Goal: Task Accomplishment & Management: Complete application form

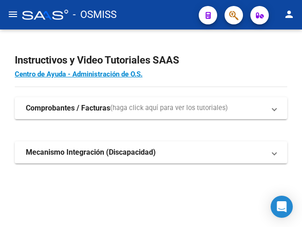
click at [17, 17] on mat-icon "menu" at bounding box center [12, 14] width 11 height 11
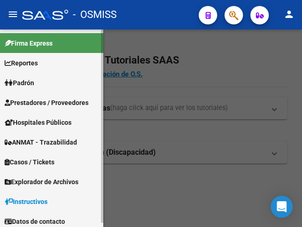
click at [39, 101] on span "Prestadores / Proveedores" at bounding box center [47, 103] width 84 height 10
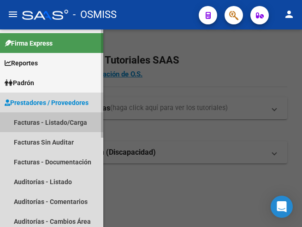
click at [40, 122] on link "Facturas - Listado/Carga" at bounding box center [51, 122] width 103 height 20
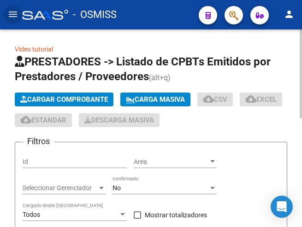
click at [73, 98] on span "Cargar Comprobante" at bounding box center [64, 99] width 88 height 8
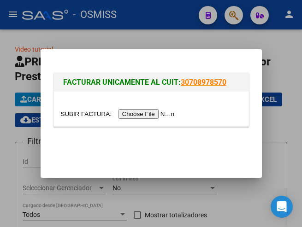
click at [137, 113] on input "file" at bounding box center [119, 114] width 117 height 10
type input "C:\fakepath\FAC. 1-6835.pdf"
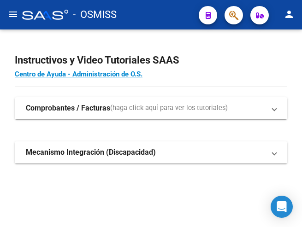
click at [9, 14] on mat-icon "menu" at bounding box center [12, 14] width 11 height 11
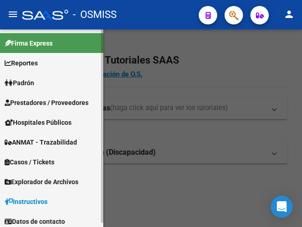
click at [35, 98] on span "Prestadores / Proveedores" at bounding box center [47, 103] width 84 height 10
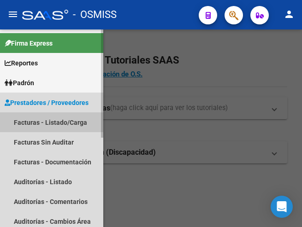
click at [50, 120] on link "Facturas - Listado/Carga" at bounding box center [51, 122] width 103 height 20
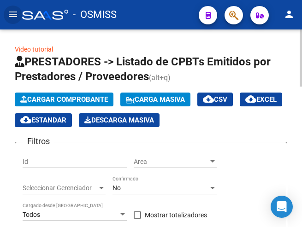
click at [82, 98] on span "Cargar Comprobante" at bounding box center [64, 99] width 88 height 8
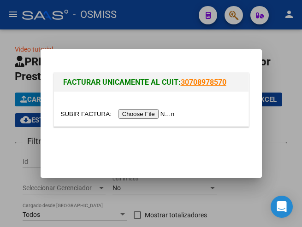
click at [153, 115] on input "file" at bounding box center [119, 114] width 117 height 10
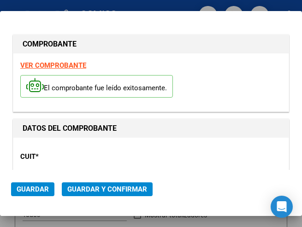
click at [106, 165] on div "CUIT * 30-68161778-3 Ingresar CUIT ANALISIS PRESTADOR" at bounding box center [150, 177] width 261 height 64
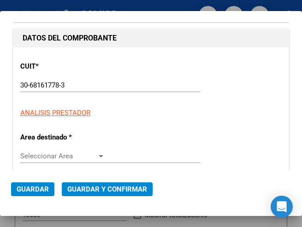
scroll to position [92, 0]
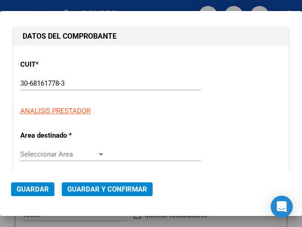
click at [98, 152] on div at bounding box center [101, 154] width 8 height 7
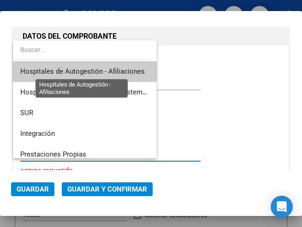
click at [97, 70] on span "Hospitales de Autogestión - Afiliaciones" at bounding box center [82, 71] width 124 height 8
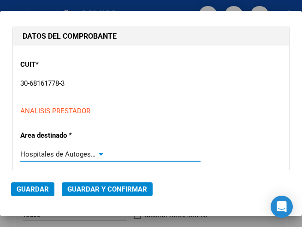
click at [99, 154] on div at bounding box center [101, 154] width 5 height 2
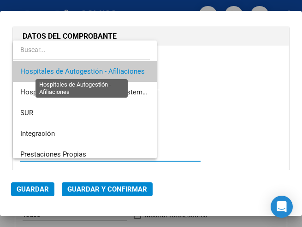
click at [96, 70] on span "Hospitales de Autogestión - Afiliaciones" at bounding box center [82, 71] width 124 height 8
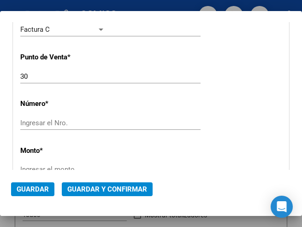
scroll to position [277, 0]
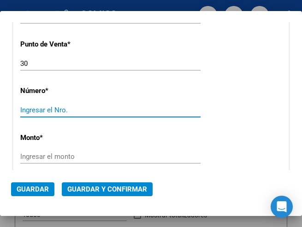
click at [40, 109] on input "Ingresar el Nro." at bounding box center [62, 110] width 85 height 8
type input "1505"
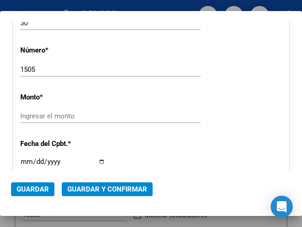
scroll to position [323, 0]
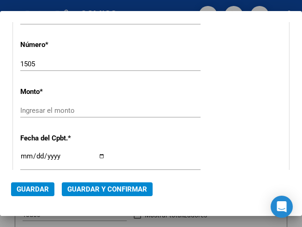
click at [41, 112] on input "Ingresar el monto" at bounding box center [62, 110] width 85 height 8
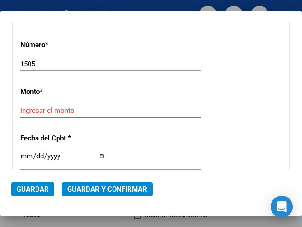
click at [34, 109] on input "Ingresar el monto" at bounding box center [62, 110] width 85 height 8
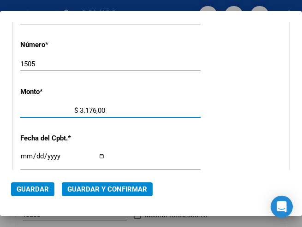
type input "$ 31.760,00"
click at [25, 155] on input "Ingresar la fecha" at bounding box center [62, 160] width 85 height 15
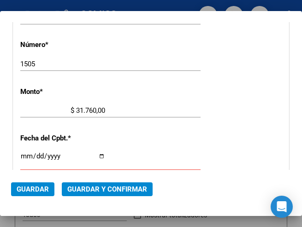
click at [25, 154] on input "Ingresar la fecha" at bounding box center [62, 160] width 85 height 15
type input "[DATE]"
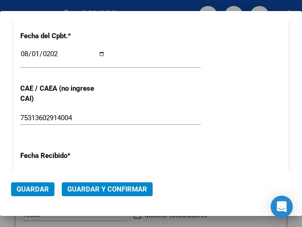
scroll to position [461, 0]
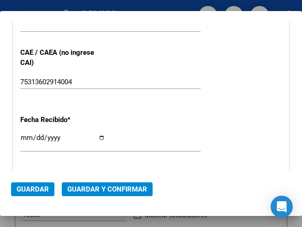
click at [119, 101] on div "CUIT * 30-68161778-3 Ingresar CUIT ANALISIS PRESTADOR Area destinado * Hospital…" at bounding box center [150, 0] width 275 height 647
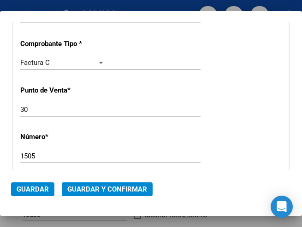
scroll to position [184, 0]
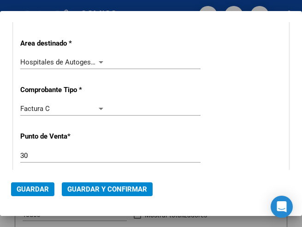
click at [97, 60] on div at bounding box center [101, 62] width 8 height 7
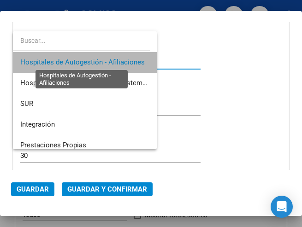
click at [96, 60] on span "Hospitales de Autogestión - Afiliaciones" at bounding box center [82, 62] width 124 height 8
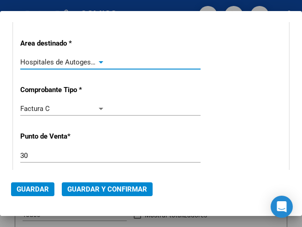
click at [106, 187] on span "Guardar y Confirmar" at bounding box center [107, 189] width 80 height 8
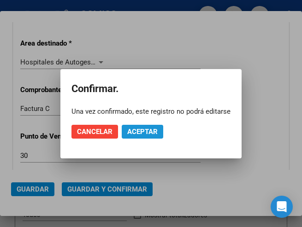
click at [143, 132] on span "Aceptar" at bounding box center [142, 132] width 30 height 8
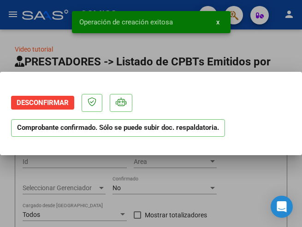
scroll to position [0, 0]
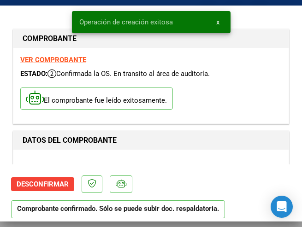
type input "[DATE]"
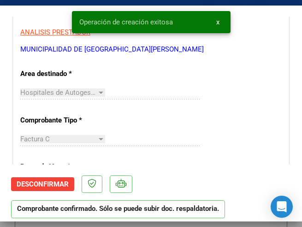
scroll to position [184, 0]
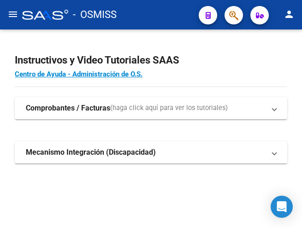
click at [15, 18] on mat-icon "menu" at bounding box center [12, 14] width 11 height 11
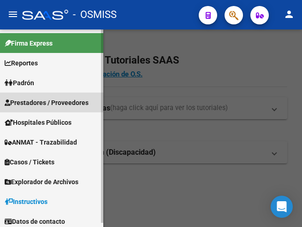
click at [35, 102] on span "Prestadores / Proveedores" at bounding box center [47, 103] width 84 height 10
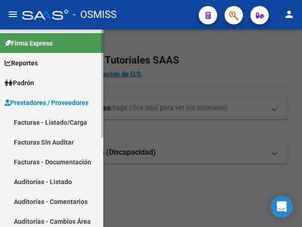
click at [41, 122] on link "Facturas - Listado/Carga" at bounding box center [51, 122] width 103 height 20
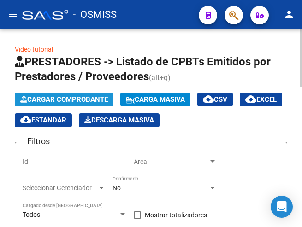
click at [69, 98] on span "Cargar Comprobante" at bounding box center [64, 99] width 88 height 8
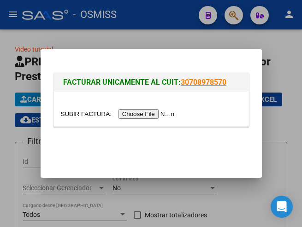
click at [158, 116] on input "file" at bounding box center [119, 114] width 117 height 10
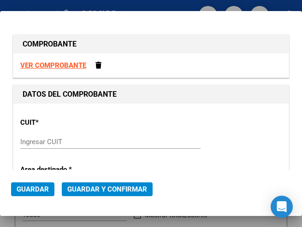
click at [28, 142] on input "Ingresar CUIT" at bounding box center [62, 142] width 85 height 8
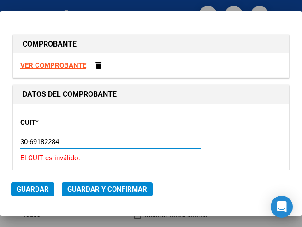
type input "30-69182284-9"
type input "1686"
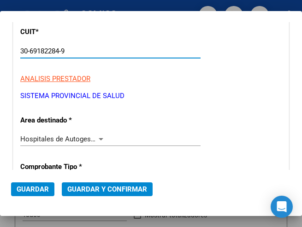
scroll to position [92, 0]
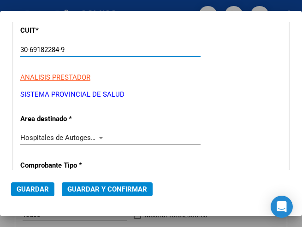
type input "30-69182284-9"
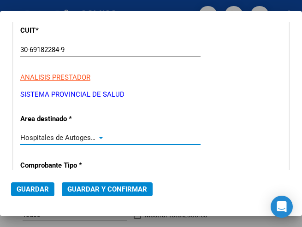
click at [99, 137] on div at bounding box center [101, 138] width 5 height 2
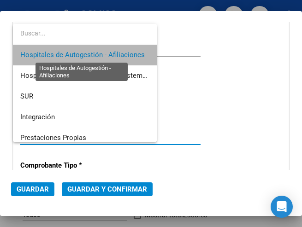
click at [105, 54] on span "Hospitales de Autogestión - Afiliaciones" at bounding box center [82, 55] width 124 height 8
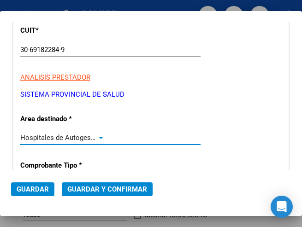
click at [98, 136] on div at bounding box center [101, 137] width 8 height 7
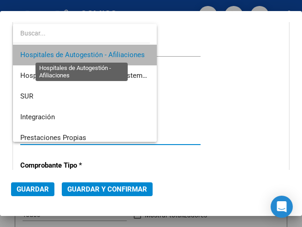
click at [109, 53] on span "Hospitales de Autogestión - Afiliaciones" at bounding box center [82, 55] width 124 height 8
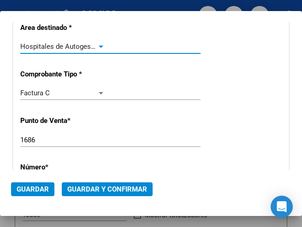
scroll to position [184, 0]
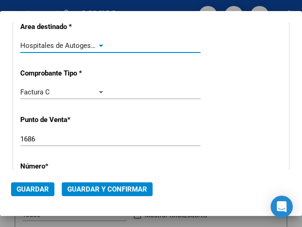
click at [36, 136] on input "1686" at bounding box center [62, 139] width 85 height 8
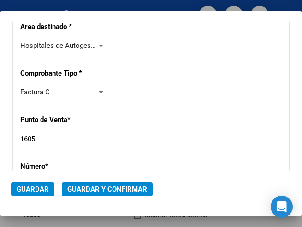
type input "1605"
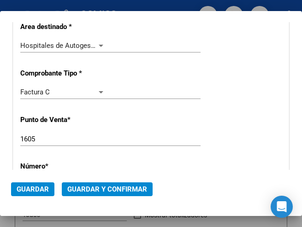
scroll to position [230, 0]
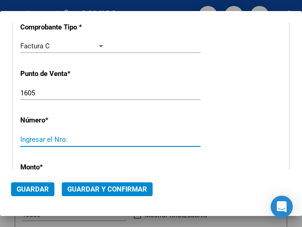
click at [36, 136] on input "Ingresar el Nro." at bounding box center [62, 139] width 85 height 8
type input "28800"
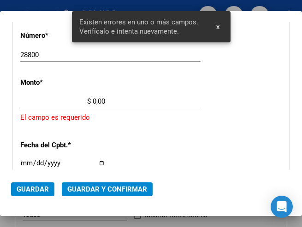
scroll to position [316, 0]
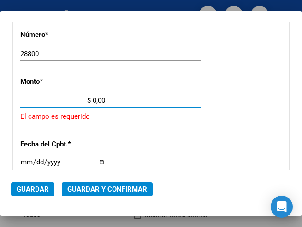
click at [92, 100] on input "$ 0,00" at bounding box center [62, 100] width 85 height 8
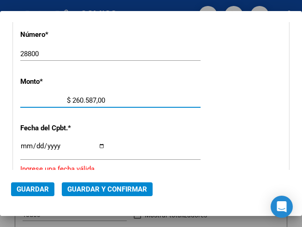
click at [97, 100] on input "$ 260.587,00" at bounding box center [62, 100] width 85 height 8
type input "$ 260.587,80"
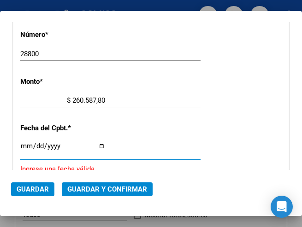
click at [25, 145] on input "Ingresar la fecha" at bounding box center [62, 149] width 85 height 15
click at [24, 146] on input "Ingresar la fecha" at bounding box center [62, 149] width 85 height 15
type input "2025-07-31"
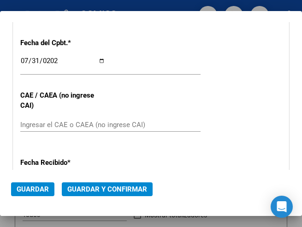
scroll to position [408, 0]
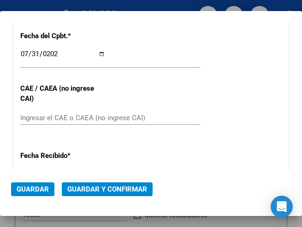
click at [59, 115] on input "Ingresar el CAE o CAEA (no ingrese CAI)" at bounding box center [62, 118] width 85 height 8
click at [191, 41] on div "CUIT * 30-69182284-9 Ingresar CUIT ANALISIS PRESTADOR SISTEMA PROVINCIAL DE SAL…" at bounding box center [150, 27] width 275 height 664
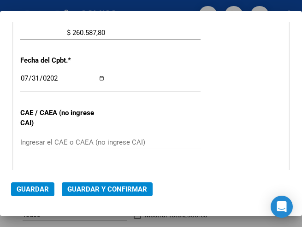
scroll to position [362, 0]
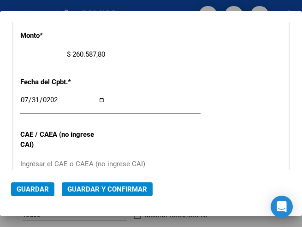
click at [181, 100] on div "2025-07-31 Ingresar la fecha" at bounding box center [110, 104] width 180 height 20
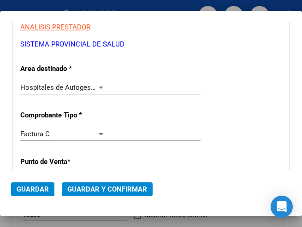
scroll to position [132, 0]
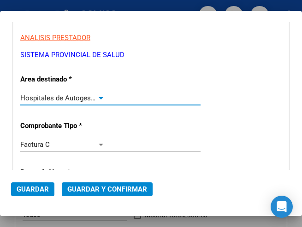
click at [100, 99] on div at bounding box center [101, 98] width 5 height 2
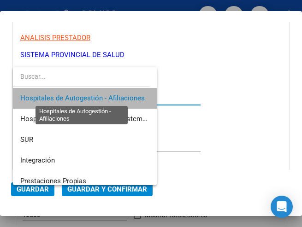
click at [100, 99] on span "Hospitales de Autogestión - Afiliaciones" at bounding box center [82, 98] width 124 height 8
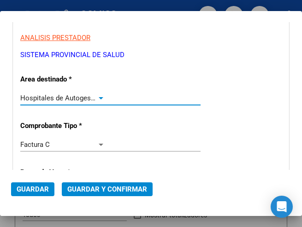
click at [100, 190] on span "Guardar y Confirmar" at bounding box center [107, 189] width 80 height 8
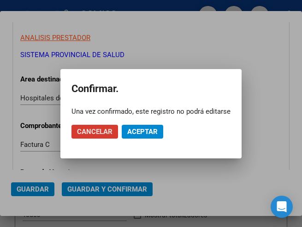
click at [136, 130] on span "Aceptar" at bounding box center [142, 132] width 30 height 8
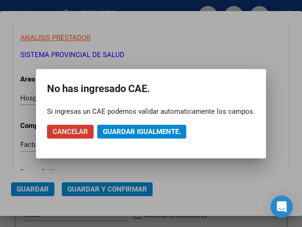
click at [136, 130] on span "Guardar igualmente." at bounding box center [142, 132] width 78 height 8
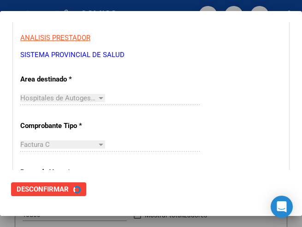
scroll to position [0, 0]
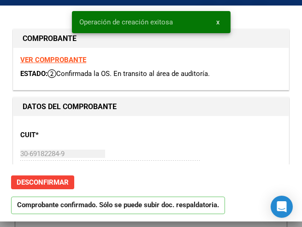
type input "2025-09-29"
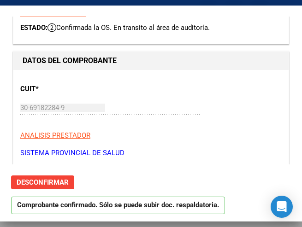
click at [146, 122] on div "30-69182284-9 Ingresar CUIT" at bounding box center [110, 112] width 180 height 23
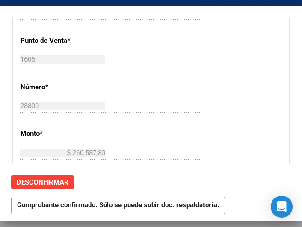
scroll to position [277, 0]
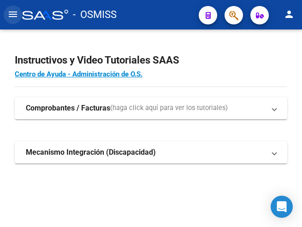
click at [12, 12] on mat-icon "menu" at bounding box center [12, 14] width 11 height 11
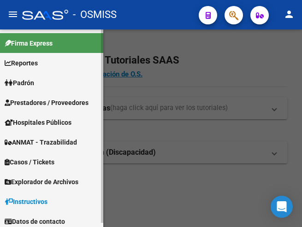
click at [43, 101] on span "Prestadores / Proveedores" at bounding box center [47, 103] width 84 height 10
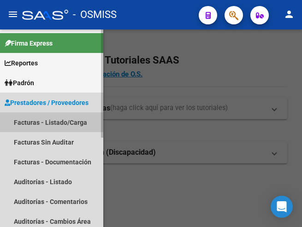
click at [43, 119] on link "Facturas - Listado/Carga" at bounding box center [51, 122] width 103 height 20
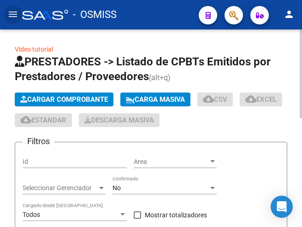
click at [68, 99] on span "Cargar Comprobante" at bounding box center [64, 99] width 88 height 8
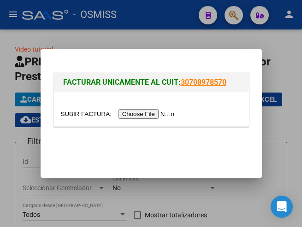
click at [150, 114] on input "file" at bounding box center [119, 114] width 117 height 10
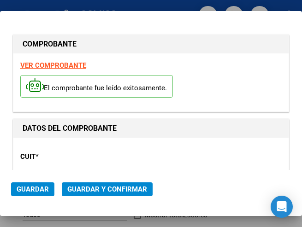
click at [113, 154] on div "CUIT * 33-99900117-9 Ingresar CUIT ANALISIS PRESTADOR" at bounding box center [150, 177] width 261 height 64
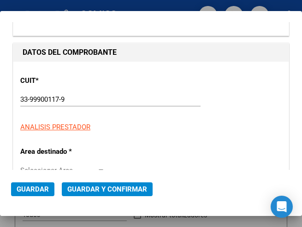
scroll to position [92, 0]
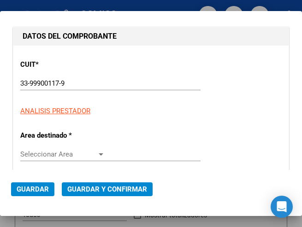
click at [98, 152] on div at bounding box center [101, 154] width 8 height 7
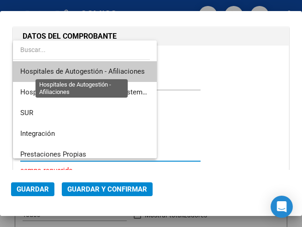
click at [90, 68] on span "Hospitales de Autogestión - Afiliaciones" at bounding box center [82, 71] width 124 height 8
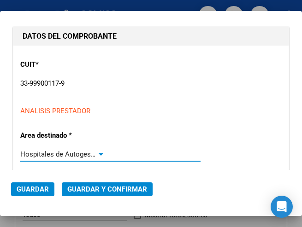
click at [100, 154] on div at bounding box center [101, 154] width 5 height 2
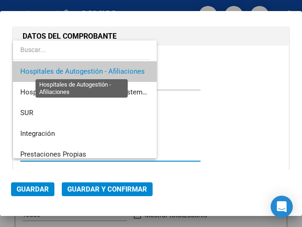
click at [107, 67] on span "Hospitales de Autogestión - Afiliaciones" at bounding box center [82, 71] width 124 height 8
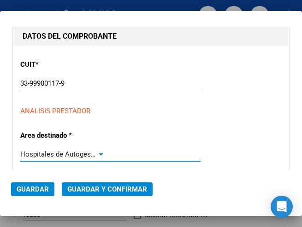
click at [97, 153] on div at bounding box center [101, 154] width 8 height 7
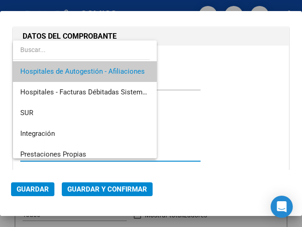
click at [98, 65] on span "Hospitales de Autogestión - Afiliaciones" at bounding box center [84, 71] width 129 height 21
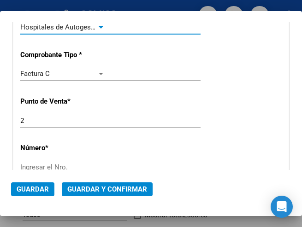
scroll to position [230, 0]
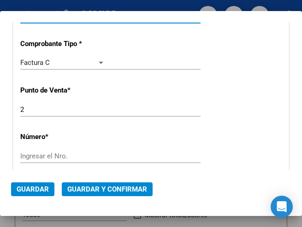
click at [47, 158] on input "Ingresar el Nro." at bounding box center [62, 156] width 85 height 8
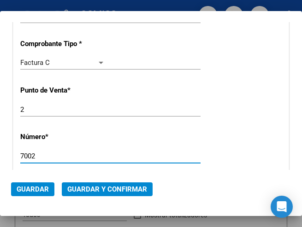
type input "7002"
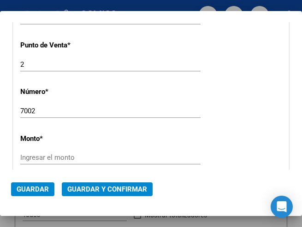
scroll to position [277, 0]
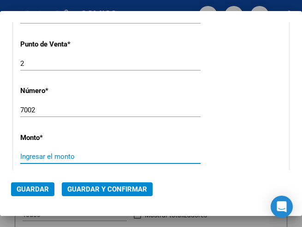
click at [47, 158] on input "Ingresar el monto" at bounding box center [62, 157] width 85 height 8
type input "$ 64.200,00"
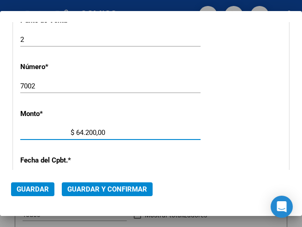
scroll to position [323, 0]
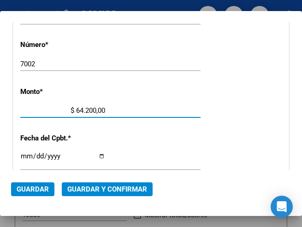
click at [23, 154] on input "Ingresar la fecha" at bounding box center [62, 160] width 85 height 15
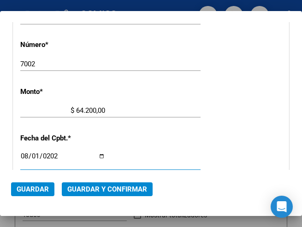
type input "[DATE]"
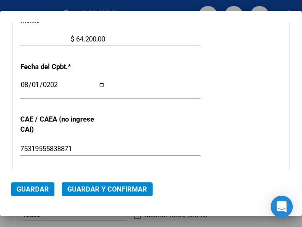
scroll to position [415, 0]
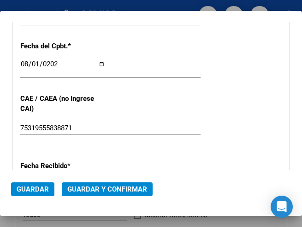
click at [183, 71] on div "2025-08-01 Ingresar la fecha" at bounding box center [110, 68] width 180 height 20
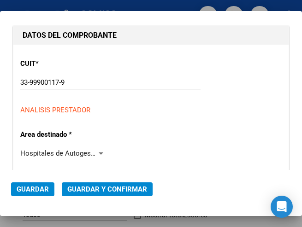
scroll to position [92, 0]
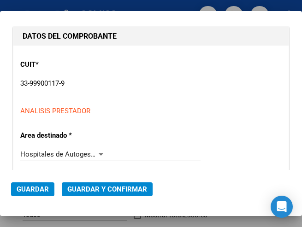
click at [99, 153] on div at bounding box center [101, 154] width 5 height 2
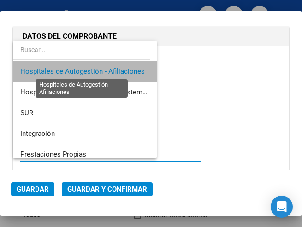
click at [110, 67] on span "Hospitales de Autogestión - Afiliaciones" at bounding box center [82, 71] width 124 height 8
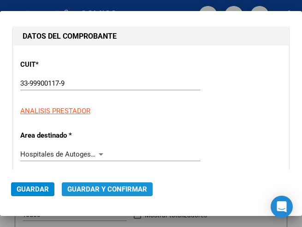
click at [103, 188] on span "Guardar y Confirmar" at bounding box center [107, 189] width 80 height 8
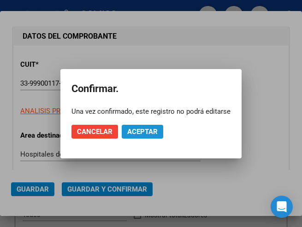
click at [141, 131] on span "Aceptar" at bounding box center [142, 132] width 30 height 8
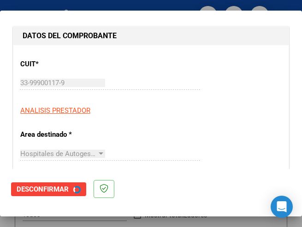
scroll to position [0, 0]
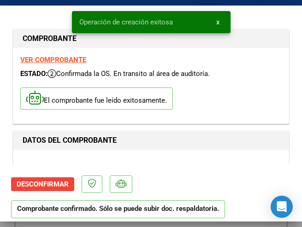
type input "2025-09-30"
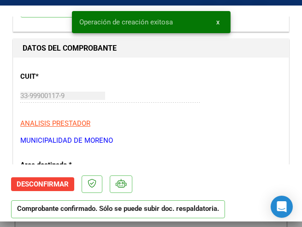
scroll to position [138, 0]
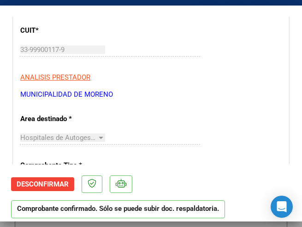
click at [145, 62] on div "33-99900117-9 Ingresar CUIT" at bounding box center [110, 54] width 180 height 23
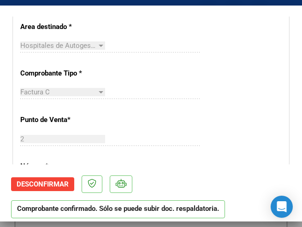
scroll to position [277, 0]
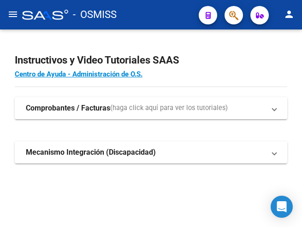
click at [9, 13] on mat-icon "menu" at bounding box center [12, 14] width 11 height 11
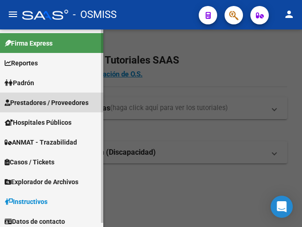
click at [37, 102] on span "Prestadores / Proveedores" at bounding box center [47, 103] width 84 height 10
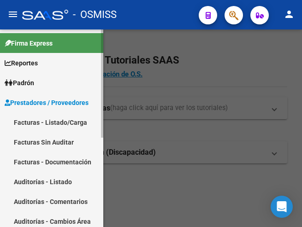
click at [45, 122] on link "Facturas - Listado/Carga" at bounding box center [51, 122] width 103 height 20
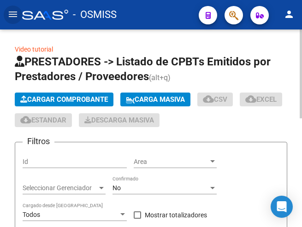
click at [71, 97] on span "Cargar Comprobante" at bounding box center [64, 99] width 88 height 8
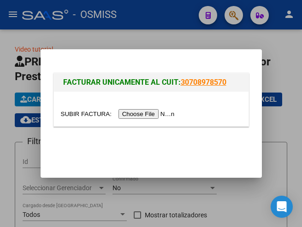
click at [146, 113] on input "file" at bounding box center [119, 114] width 117 height 10
type input "C:\fakepath\FAC. 2-7000.pdf"
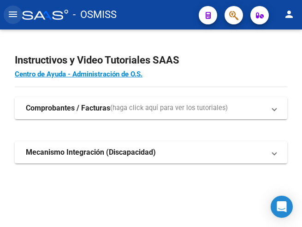
click at [13, 14] on mat-icon "menu" at bounding box center [12, 14] width 11 height 11
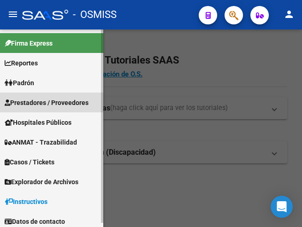
click at [52, 101] on span "Prestadores / Proveedores" at bounding box center [47, 103] width 84 height 10
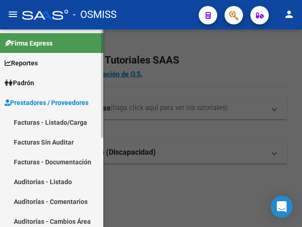
click at [45, 100] on span "Prestadores / Proveedores" at bounding box center [47, 103] width 84 height 10
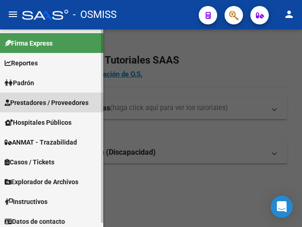
click at [49, 100] on span "Prestadores / Proveedores" at bounding box center [47, 103] width 84 height 10
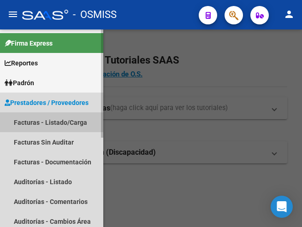
click at [49, 118] on link "Facturas - Listado/Carga" at bounding box center [51, 122] width 103 height 20
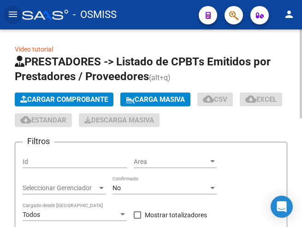
click at [89, 100] on span "Cargar Comprobante" at bounding box center [64, 99] width 88 height 8
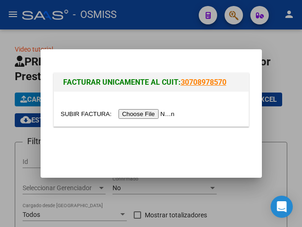
click at [145, 114] on input "file" at bounding box center [119, 114] width 117 height 10
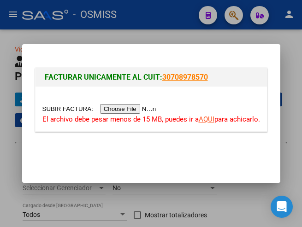
click at [127, 108] on input "file" at bounding box center [100, 109] width 117 height 10
click at [136, 110] on input "file" at bounding box center [100, 109] width 117 height 10
type input "C:\fakepath\FAC. 2-7000.pdf"
click at [135, 109] on input "file" at bounding box center [100, 109] width 117 height 10
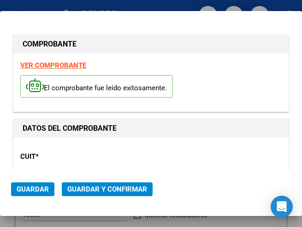
click at [114, 164] on div "CUIT * 33-99900117-9 Ingresar CUIT ANALISIS PRESTADOR" at bounding box center [150, 177] width 261 height 64
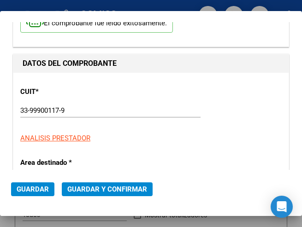
scroll to position [92, 0]
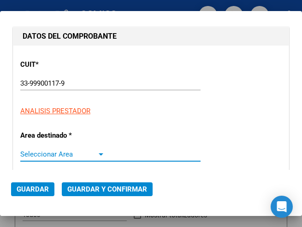
click at [98, 152] on div at bounding box center [101, 154] width 8 height 7
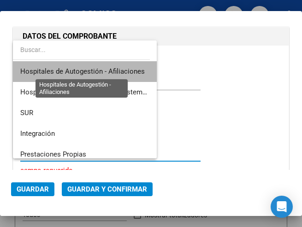
click at [113, 71] on span "Hospitales de Autogestión - Afiliaciones" at bounding box center [82, 71] width 124 height 8
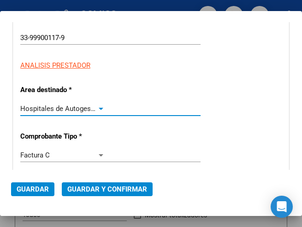
scroll to position [138, 0]
click at [99, 107] on div at bounding box center [101, 108] width 5 height 2
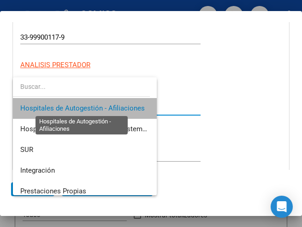
click at [98, 107] on span "Hospitales de Autogestión - Afiliaciones" at bounding box center [82, 108] width 124 height 8
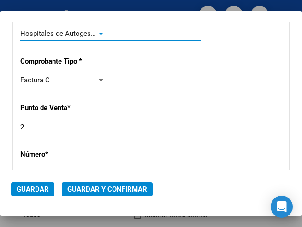
scroll to position [230, 0]
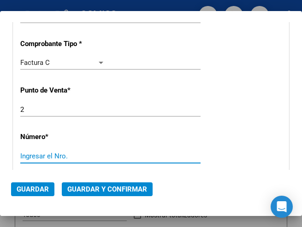
click at [31, 156] on input "Ingresar el Nro." at bounding box center [62, 156] width 85 height 8
type input "7000"
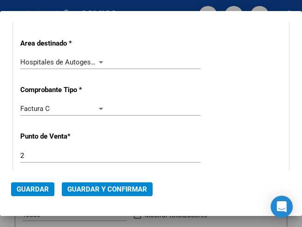
scroll to position [138, 0]
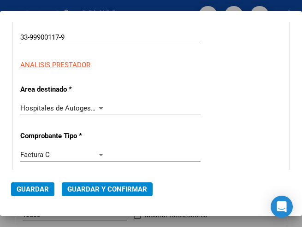
click at [98, 106] on div at bounding box center [101, 108] width 8 height 7
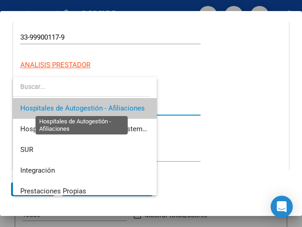
click at [98, 106] on span "Hospitales de Autogestión - Afiliaciones" at bounding box center [82, 108] width 124 height 8
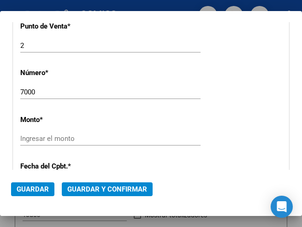
scroll to position [323, 0]
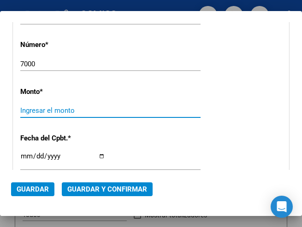
click at [66, 107] on input "Ingresar el monto" at bounding box center [62, 110] width 85 height 8
type input "$ 977.390,83"
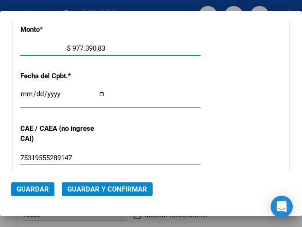
scroll to position [369, 0]
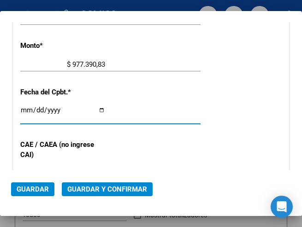
click at [25, 108] on input "Ingresar la fecha" at bounding box center [62, 113] width 85 height 15
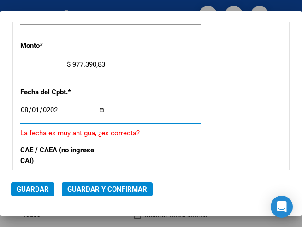
type input "2025-08-01"
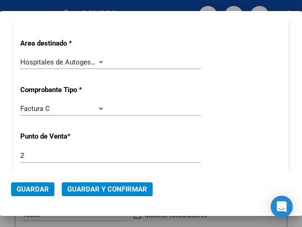
scroll to position [138, 0]
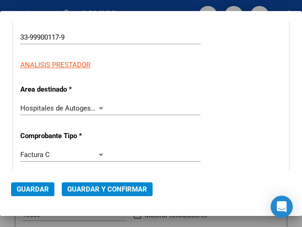
click at [101, 107] on div at bounding box center [101, 108] width 8 height 7
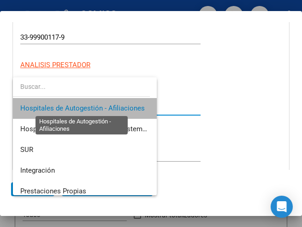
click at [101, 107] on span "Hospitales de Autogestión - Afiliaciones" at bounding box center [82, 108] width 124 height 8
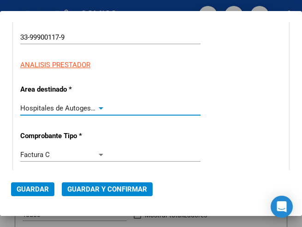
click at [96, 188] on span "Guardar y Confirmar" at bounding box center [107, 189] width 80 height 8
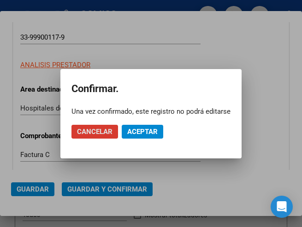
click at [144, 132] on span "Aceptar" at bounding box center [142, 132] width 30 height 8
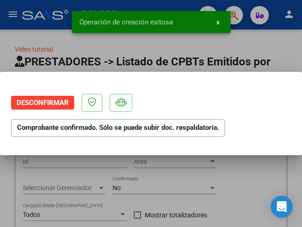
scroll to position [0, 0]
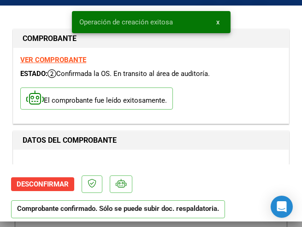
type input "2025-09-30"
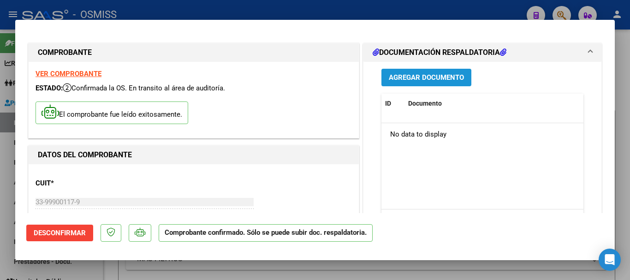
click at [301, 75] on span "Agregar Documento" at bounding box center [425, 78] width 75 height 8
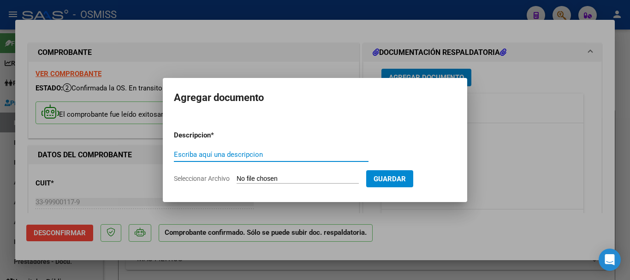
click at [227, 150] on input "Escriba aquí una descripcion" at bounding box center [271, 154] width 194 height 8
type input "D"
type input "doc respaldatoria"
click at [301, 177] on input "Seleccionar Archivo" at bounding box center [297, 179] width 122 height 9
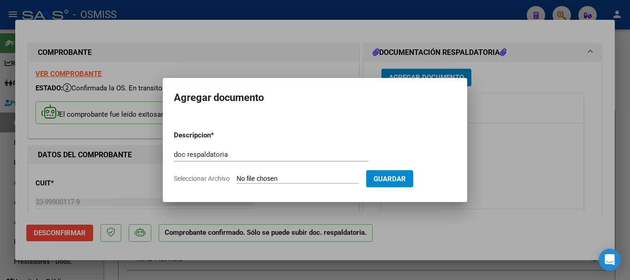
type input "C:\fakepath\2_pdfsam_FAC. 2-7000.pdf"
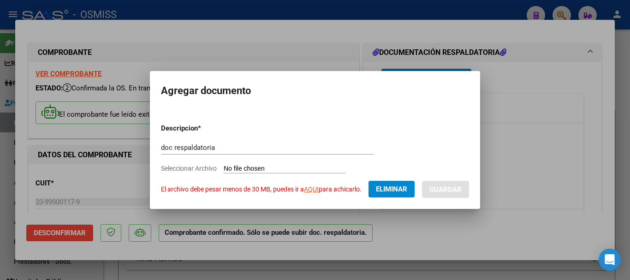
click at [301, 189] on span "Eliminar" at bounding box center [391, 189] width 31 height 8
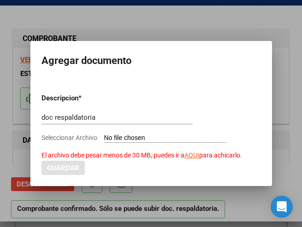
click at [168, 141] on input "Seleccionar Archivo El archivo debe pesar menos de 30 MB, puedes ir a AQUI para…" at bounding box center [165, 138] width 122 height 9
type input "C:\fakepath\1_pdfsam_2_pdfsam_FAC. 2-7000.pdf"
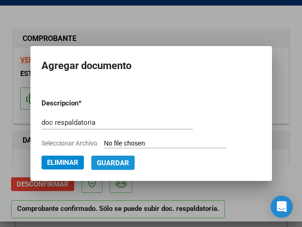
click at [112, 165] on span "Guardar" at bounding box center [113, 163] width 32 height 8
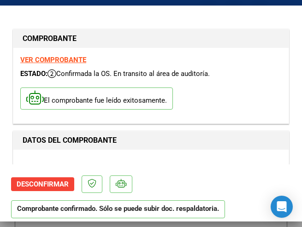
click at [213, 89] on div "El comprobante fue leído exitosamente." at bounding box center [150, 100] width 261 height 34
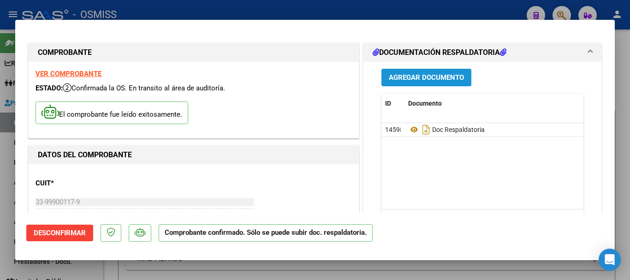
click at [301, 77] on span "Agregar Documento" at bounding box center [425, 78] width 75 height 8
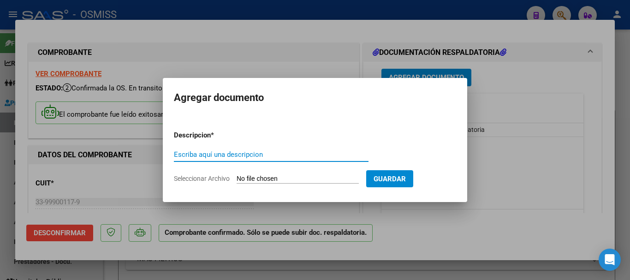
click at [289, 147] on div "Escriba aquí una descripcion" at bounding box center [271, 154] width 194 height 14
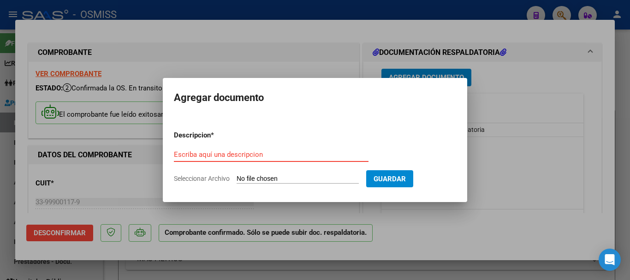
click at [283, 153] on input "Escriba aquí una descripcion" at bounding box center [271, 154] width 194 height 8
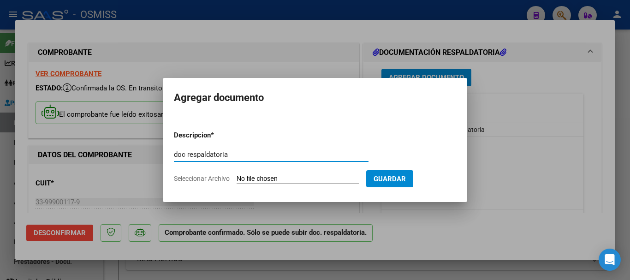
type input "doc respaldatoria"
click at [300, 181] on input "Seleccionar Archivo" at bounding box center [297, 179] width 122 height 9
type input "C:\fakepath\1_pdfsam_51_pdfsam_2_pdfsam_FAC. 2-7000.pdf"
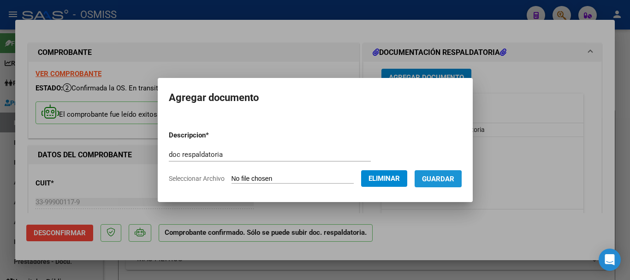
click at [301, 180] on span "Guardar" at bounding box center [438, 179] width 32 height 8
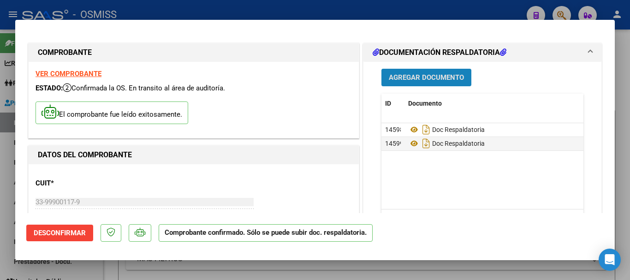
click at [301, 76] on span "Agregar Documento" at bounding box center [425, 78] width 75 height 8
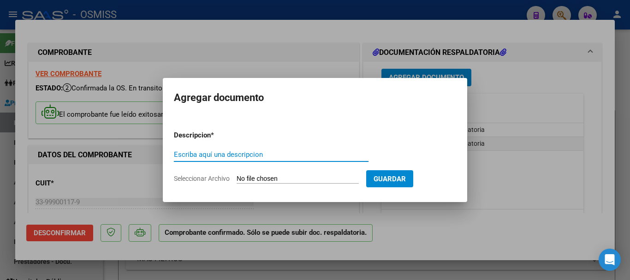
click at [205, 152] on input "Escriba aquí una descripcion" at bounding box center [271, 154] width 194 height 8
type input "doc respaldatorio"
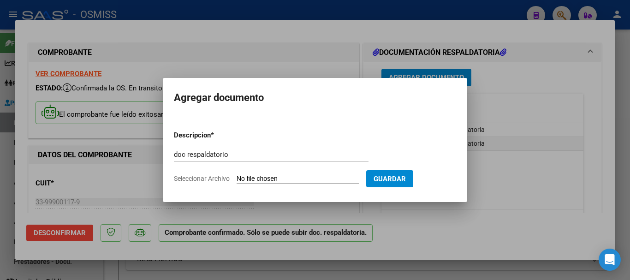
click at [282, 176] on input "Seleccionar Archivo" at bounding box center [297, 179] width 122 height 9
type input "C:\fakepath\1_pdfsam_51_pdfsam_51_pdfsam_2_pdfsam_FAC. 2-7000.pdf"
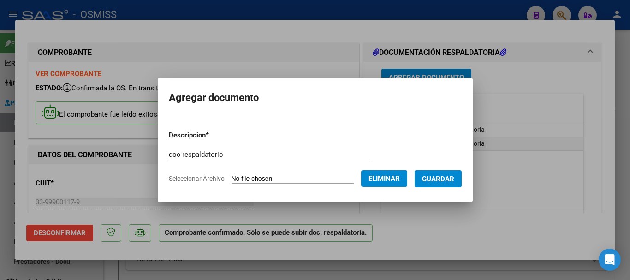
click at [301, 177] on span "Guardar" at bounding box center [438, 179] width 32 height 8
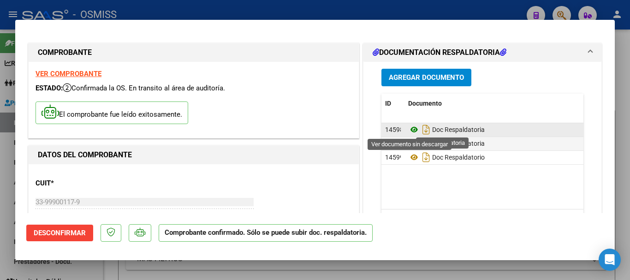
click at [301, 129] on icon at bounding box center [414, 129] width 12 height 11
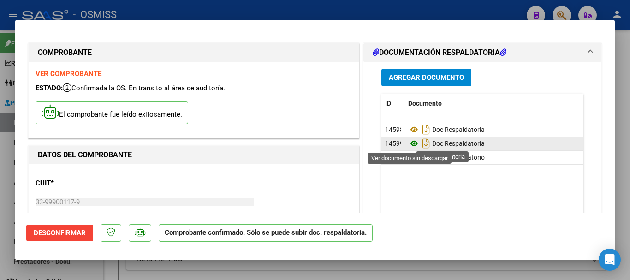
click at [301, 145] on icon at bounding box center [414, 143] width 12 height 11
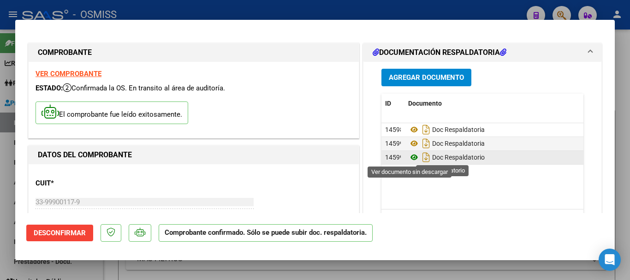
click at [301, 159] on icon at bounding box center [414, 157] width 12 height 11
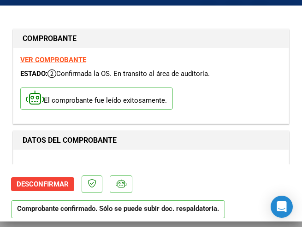
click at [237, 92] on div "El comprobante fue leído exitosamente." at bounding box center [150, 100] width 261 height 34
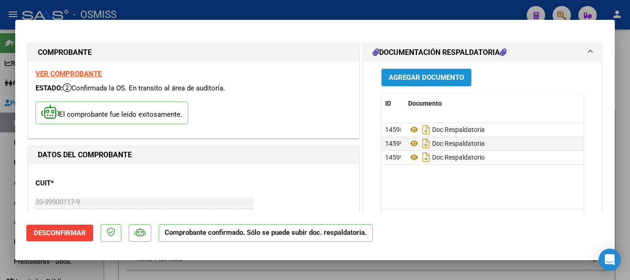
click at [301, 76] on span "Agregar Documento" at bounding box center [425, 78] width 75 height 8
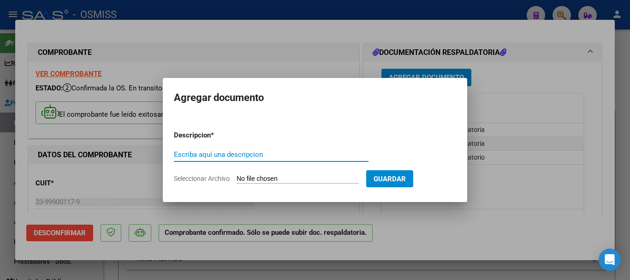
click at [260, 157] on input "Escriba aquí una descripcion" at bounding box center [271, 154] width 194 height 8
type input "doc respaldatorio"
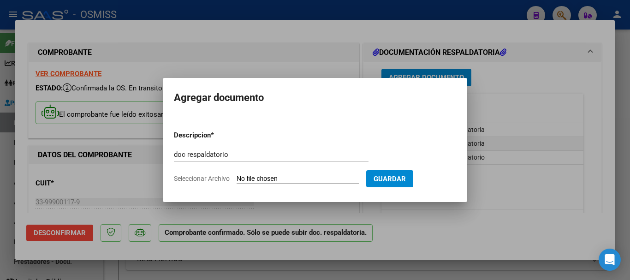
click at [301, 179] on input "Seleccionar Archivo" at bounding box center [297, 179] width 122 height 9
type input "C:\fakepath\1_pdfsam_51_pdfsam_51_pdfsam_51_pdfsam_2_pdfsam_FAC. 2-7000.pdf"
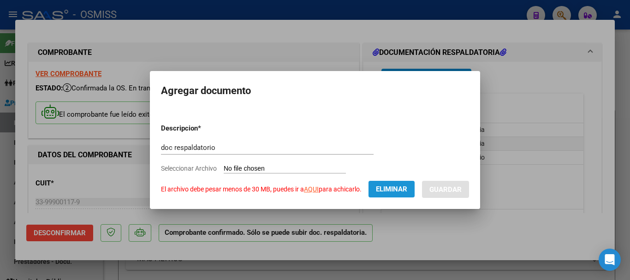
click at [301, 187] on span "Eliminar" at bounding box center [391, 189] width 31 height 8
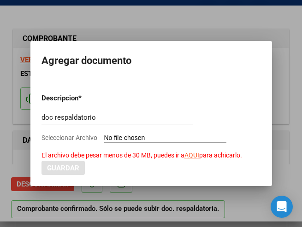
click at [164, 139] on input "Seleccionar Archivo El archivo debe pesar menos de 30 MB, puedes ir a AQUI para…" at bounding box center [165, 138] width 122 height 9
type input "C:\fakepath\1_pdfsam_51_pdfsam_51_pdfsam_51_pdfsam_2_pdfsam_FAC. 2-7000.pdf"
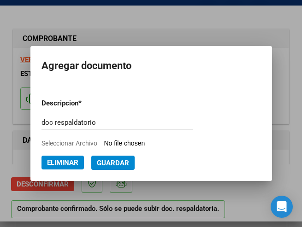
click at [117, 159] on span "Guardar" at bounding box center [113, 163] width 32 height 8
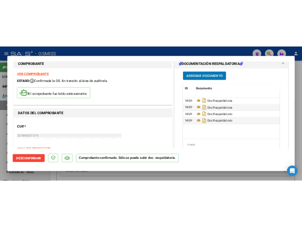
scroll to position [8, 0]
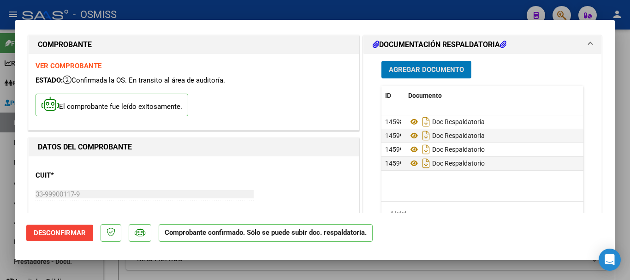
click at [301, 70] on span "Agregar Documento" at bounding box center [425, 70] width 75 height 8
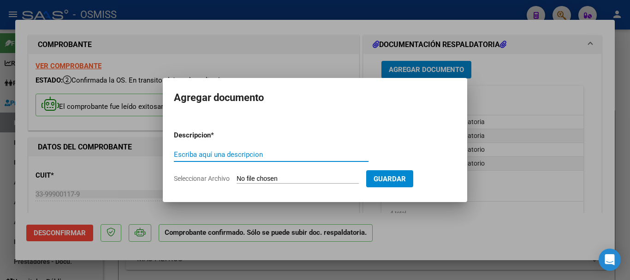
click at [226, 156] on input "Escriba aquí una descripcion" at bounding box center [271, 154] width 194 height 8
type input "doc respaldatorio"
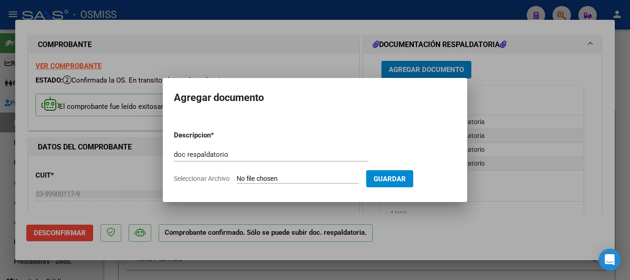
click at [301, 177] on input "Seleccionar Archivo" at bounding box center [297, 179] width 122 height 9
type input "C:\fakepath\1_pdfsam_51_pdfsam_51_pdfsam_51_pdfsam_51_pdfsam_2_pdfsam_FAC. 2-70…"
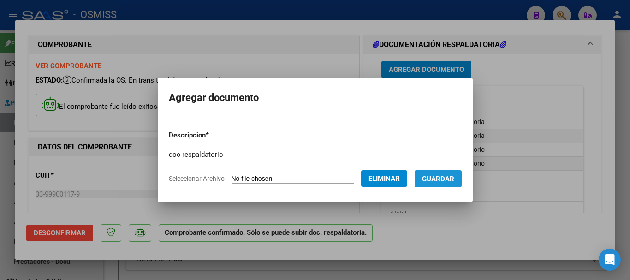
click at [301, 176] on span "Guardar" at bounding box center [438, 179] width 32 height 8
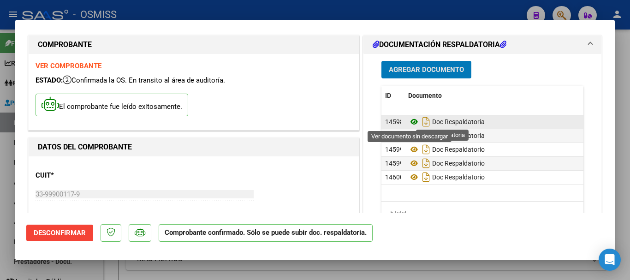
click at [301, 122] on icon at bounding box center [414, 121] width 12 height 11
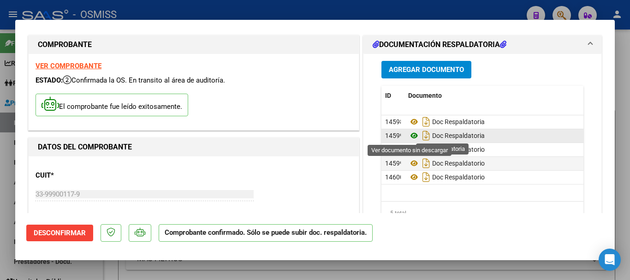
click at [301, 135] on icon at bounding box center [414, 135] width 12 height 11
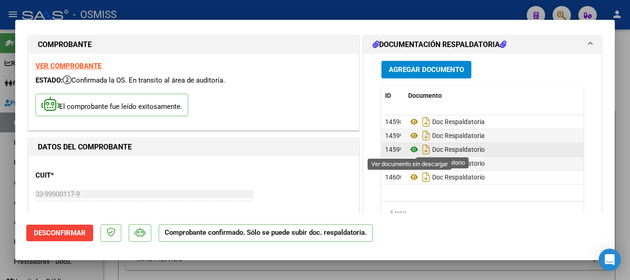
click at [301, 148] on icon at bounding box center [414, 149] width 12 height 11
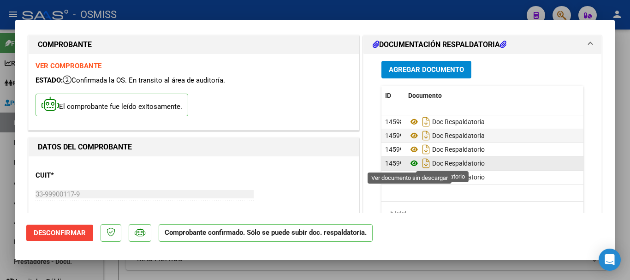
click at [301, 164] on icon at bounding box center [414, 163] width 12 height 11
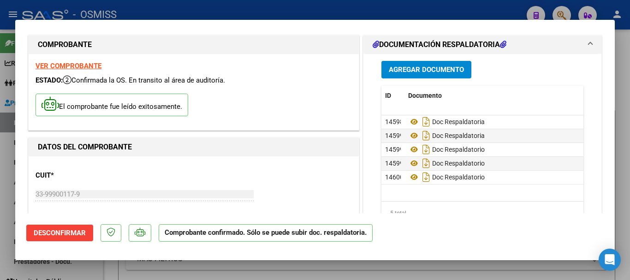
drag, startPoint x: 409, startPoint y: 175, endPoint x: 394, endPoint y: 191, distance: 21.9
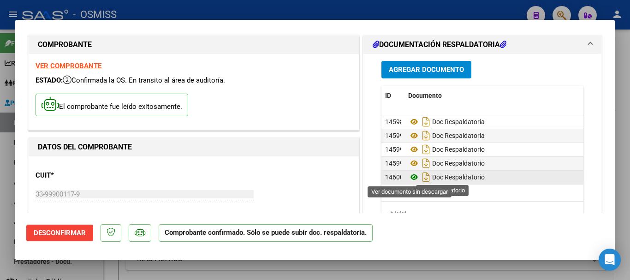
click at [301, 177] on icon at bounding box center [414, 176] width 12 height 11
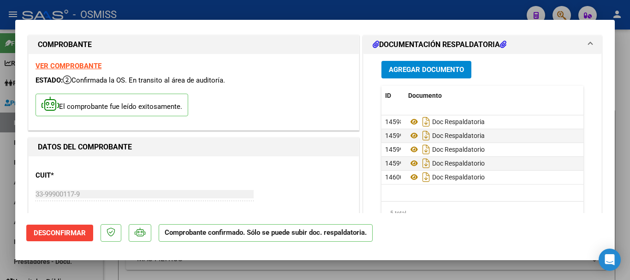
drag, startPoint x: 419, startPoint y: 176, endPoint x: 319, endPoint y: 86, distance: 134.8
click at [301, 86] on div "VER COMPROBANTE ESTADO: Confirmada la OS. En transito al área de auditoría. El …" at bounding box center [194, 92] width 330 height 76
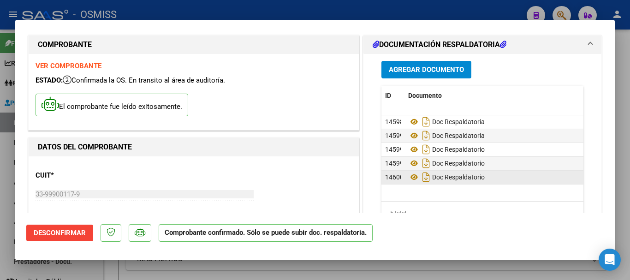
click at [301, 178] on div "Doc Respaldatorio" at bounding box center [578, 177] width 340 height 15
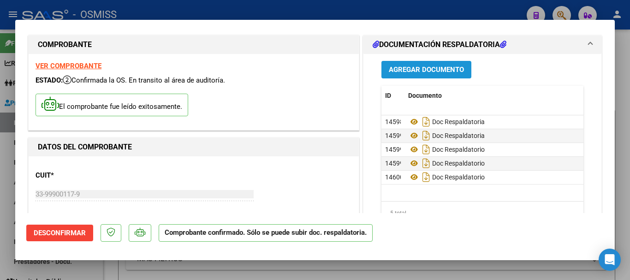
click at [301, 71] on span "Agregar Documento" at bounding box center [425, 70] width 75 height 8
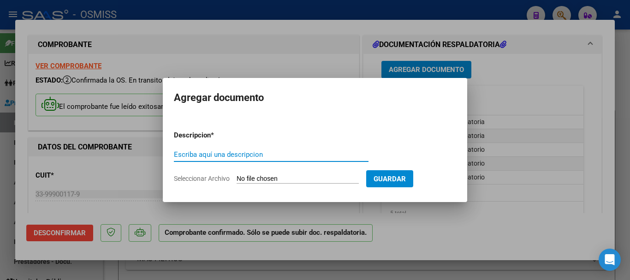
click at [301, 52] on div at bounding box center [315, 140] width 630 height 280
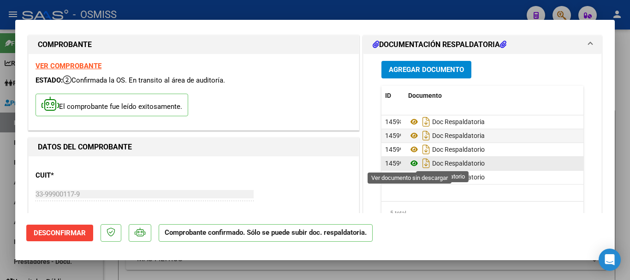
click at [301, 164] on icon at bounding box center [414, 163] width 12 height 11
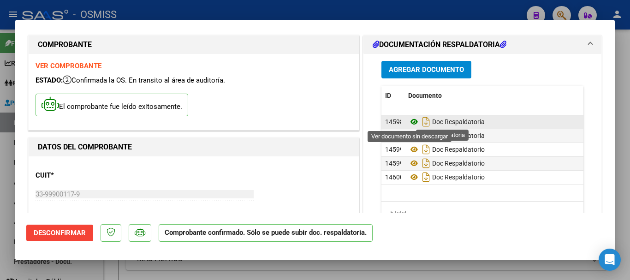
click at [301, 124] on icon at bounding box center [414, 121] width 12 height 11
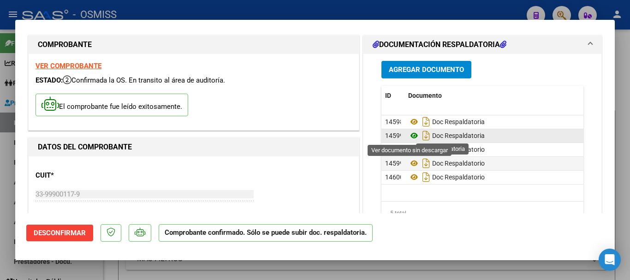
click at [301, 135] on icon at bounding box center [414, 135] width 12 height 11
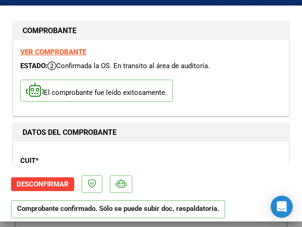
click at [162, 171] on mat-dialog-actions "Desconfirmar Comprobante confirmado. Sólo se puede subir doc. respaldatoria." at bounding box center [151, 195] width 280 height 61
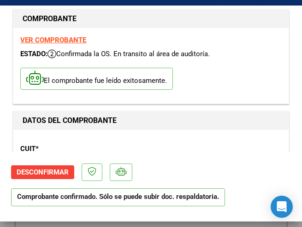
scroll to position [15, 0]
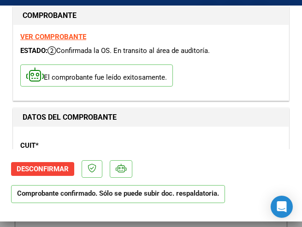
click at [221, 124] on div "DATOS DEL COMPROBANTE" at bounding box center [150, 117] width 275 height 18
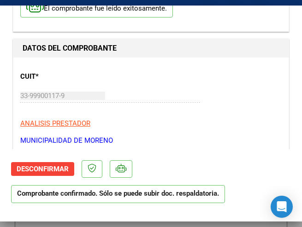
scroll to position [146, 0]
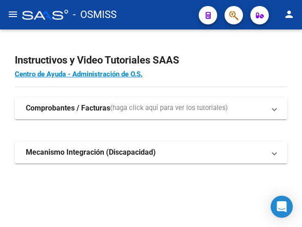
click at [9, 13] on mat-icon "menu" at bounding box center [12, 14] width 11 height 11
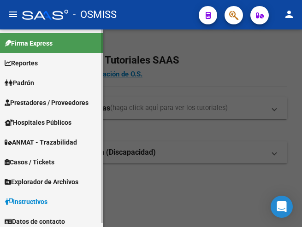
click at [45, 100] on span "Prestadores / Proveedores" at bounding box center [47, 103] width 84 height 10
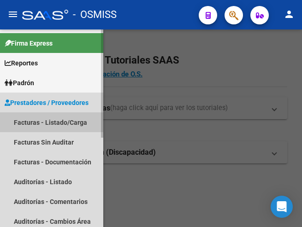
click at [47, 120] on link "Facturas - Listado/Carga" at bounding box center [51, 122] width 103 height 20
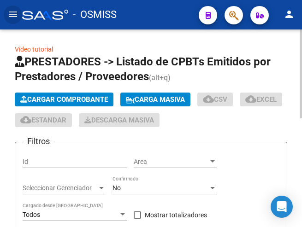
click at [69, 96] on span "Cargar Comprobante" at bounding box center [64, 99] width 88 height 8
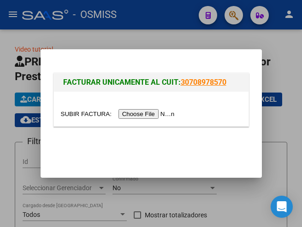
click at [147, 116] on input "file" at bounding box center [119, 114] width 117 height 10
click at [162, 113] on input "file" at bounding box center [119, 114] width 117 height 10
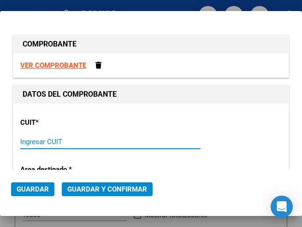
click at [60, 138] on input "Ingresar CUIT" at bounding box center [62, 142] width 85 height 8
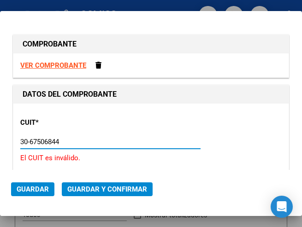
type input "30-67506844-1"
type input "113"
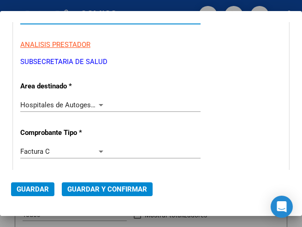
scroll to position [138, 0]
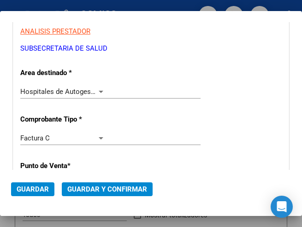
type input "30-67506844-1"
click at [99, 88] on div at bounding box center [101, 91] width 8 height 7
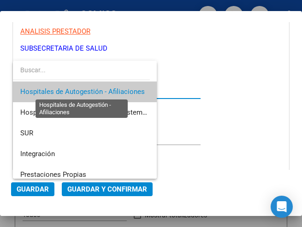
click at [99, 88] on span "Hospitales de Autogestión - Afiliaciones" at bounding box center [82, 92] width 124 height 8
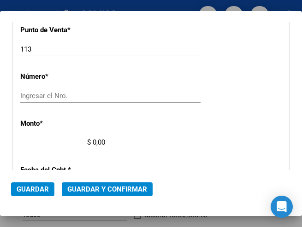
scroll to position [277, 0]
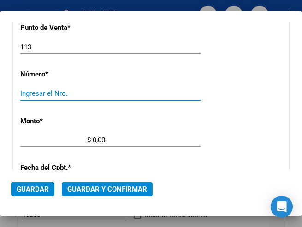
click at [55, 93] on input "Ingresar el Nro." at bounding box center [62, 93] width 85 height 8
type input "6653"
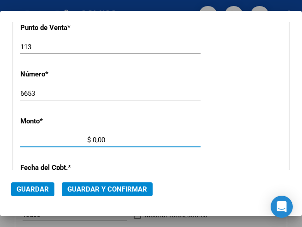
click at [93, 138] on input "$ 0,00" at bounding box center [62, 140] width 85 height 8
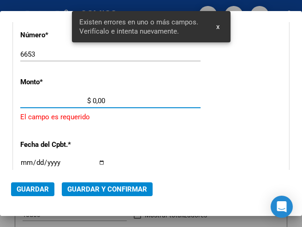
scroll to position [316, 0]
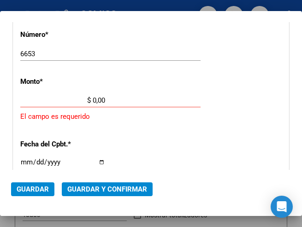
click at [93, 100] on input "$ 0,00" at bounding box center [62, 100] width 85 height 8
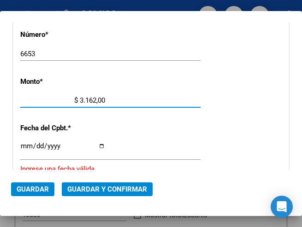
type input "$ 31.620,00"
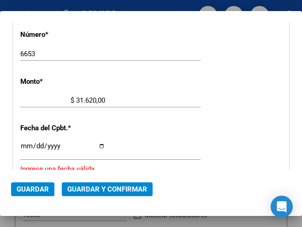
click at [22, 142] on input "Ingresar la fecha" at bounding box center [62, 149] width 85 height 15
click at [22, 144] on input "Ingresar la fecha" at bounding box center [62, 149] width 85 height 15
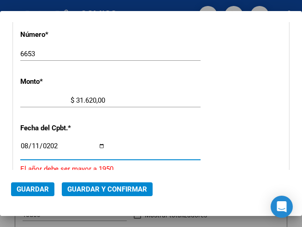
type input "[DATE]"
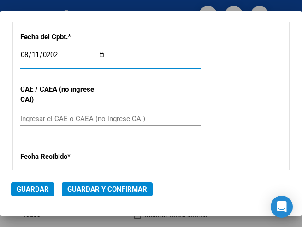
scroll to position [408, 0]
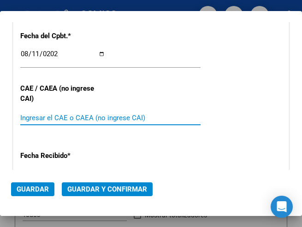
click at [47, 118] on input "Ingresar el CAE o CAEA (no ingrese CAI)" at bounding box center [62, 118] width 85 height 8
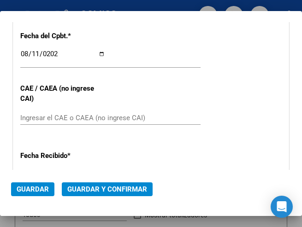
click at [34, 112] on div "Ingresar el CAE o CAEA (no ingrese CAI)" at bounding box center [110, 118] width 180 height 14
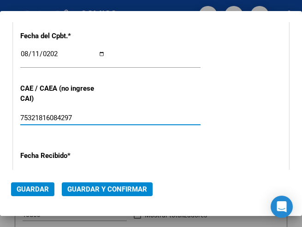
type input "75321816084297"
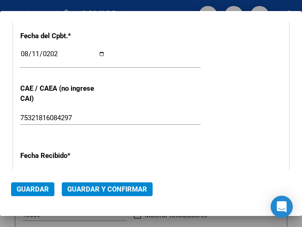
click at [105, 84] on div "CUIT * 30-67506844-1 Ingresar CUIT ANALISIS PRESTADOR SUBSECRETARIA DE SALUD AR…" at bounding box center [150, 27] width 275 height 664
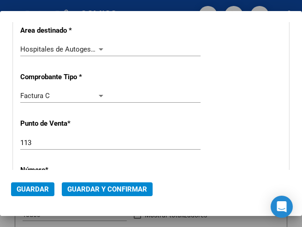
scroll to position [178, 0]
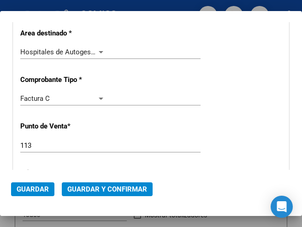
click at [100, 50] on div at bounding box center [101, 51] width 8 height 7
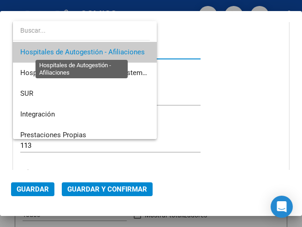
click at [100, 50] on span "Hospitales de Autogestión - Afiliaciones" at bounding box center [82, 52] width 124 height 8
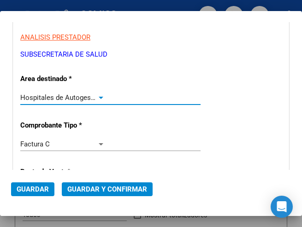
scroll to position [132, 0]
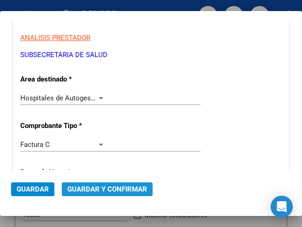
click at [104, 188] on span "Guardar y Confirmar" at bounding box center [107, 189] width 80 height 8
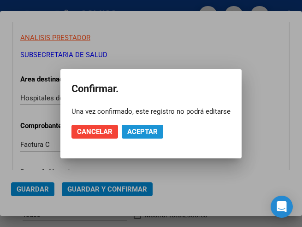
click at [146, 134] on span "Aceptar" at bounding box center [142, 132] width 30 height 8
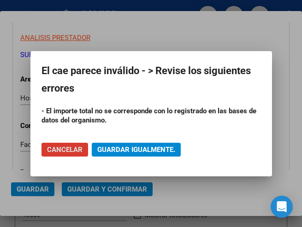
click at [141, 27] on div at bounding box center [151, 113] width 302 height 227
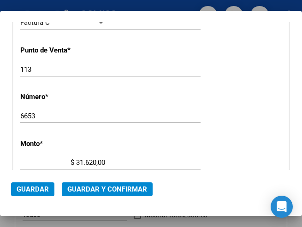
scroll to position [270, 0]
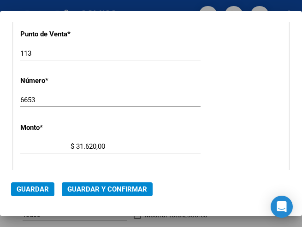
click at [86, 145] on input "$ 31.620,00" at bounding box center [62, 146] width 85 height 8
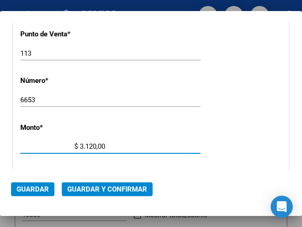
type input "$ 31.920,00"
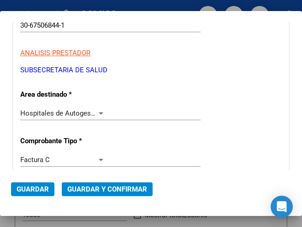
scroll to position [138, 0]
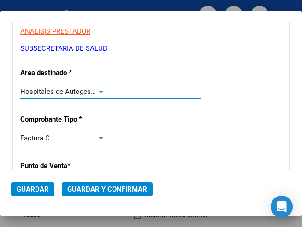
click at [99, 91] on div at bounding box center [101, 92] width 5 height 2
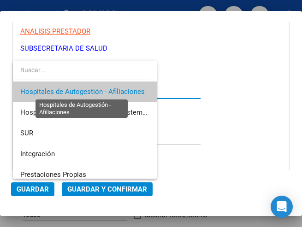
click at [99, 91] on span "Hospitales de Autogestión - Afiliaciones" at bounding box center [82, 92] width 124 height 8
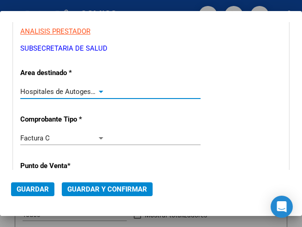
click at [103, 189] on span "Guardar y Confirmar" at bounding box center [107, 189] width 80 height 8
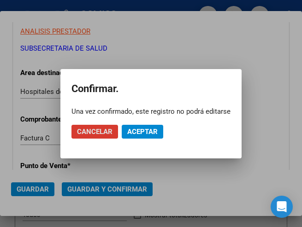
click at [145, 129] on span "Aceptar" at bounding box center [142, 132] width 30 height 8
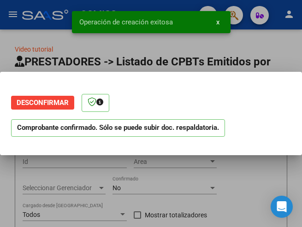
scroll to position [0, 0]
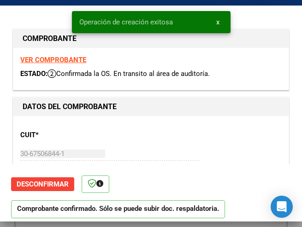
type input "2025-10-10"
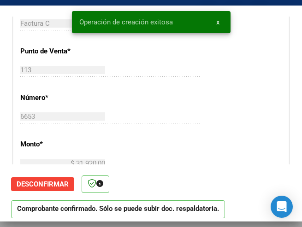
scroll to position [277, 0]
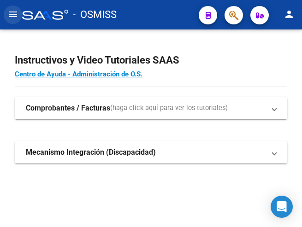
click at [12, 11] on mat-icon "menu" at bounding box center [12, 14] width 11 height 11
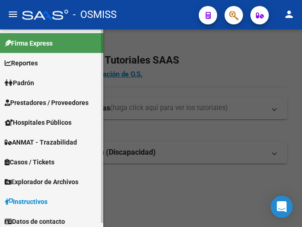
click at [37, 101] on span "Prestadores / Proveedores" at bounding box center [47, 103] width 84 height 10
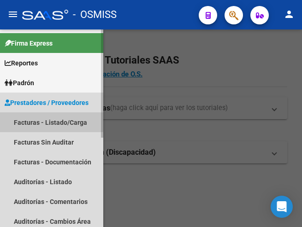
click at [47, 119] on link "Facturas - Listado/Carga" at bounding box center [51, 122] width 103 height 20
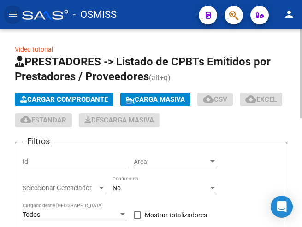
click at [67, 99] on span "Cargar Comprobante" at bounding box center [64, 99] width 88 height 8
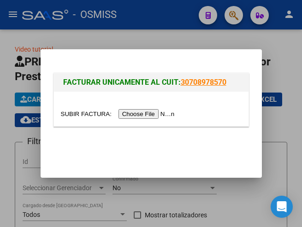
click at [135, 114] on input "file" at bounding box center [119, 114] width 117 height 10
type input "C:\fakepath\MUNICIPALIDAD DE SAN MIGUEL FC. 0010-00006835.pdf"
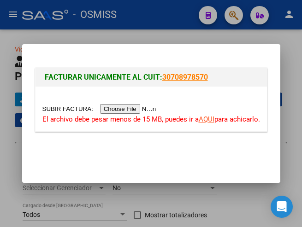
click at [132, 107] on input "file" at bounding box center [100, 109] width 117 height 10
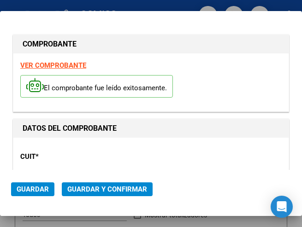
click at [177, 154] on div "CUIT * 30-68161778-3 Ingresar CUIT ANALISIS PRESTADOR" at bounding box center [150, 177] width 261 height 64
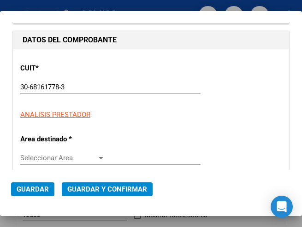
scroll to position [92, 0]
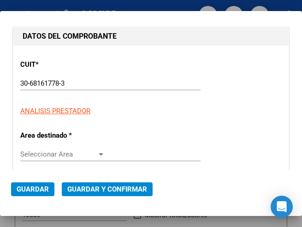
click at [99, 153] on div at bounding box center [101, 154] width 5 height 2
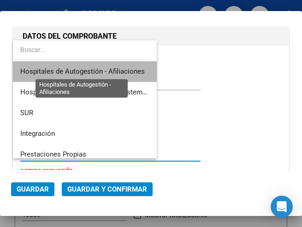
click at [102, 71] on span "Hospitales de Autogestión - Afiliaciones" at bounding box center [82, 71] width 124 height 8
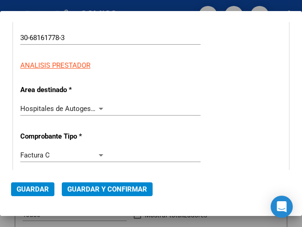
scroll to position [138, 0]
click at [99, 107] on div at bounding box center [101, 108] width 5 height 2
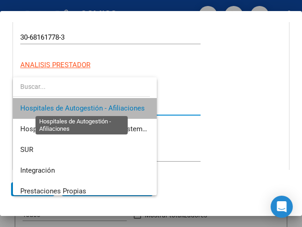
click at [97, 107] on span "Hospitales de Autogestión - Afiliaciones" at bounding box center [82, 108] width 124 height 8
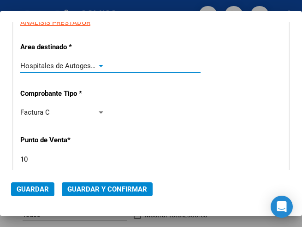
scroll to position [230, 0]
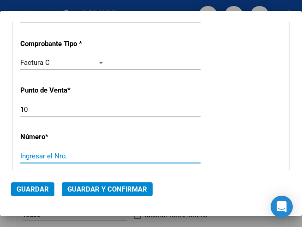
click at [44, 156] on input "Ingresar el Nro." at bounding box center [62, 156] width 85 height 8
type input "6835"
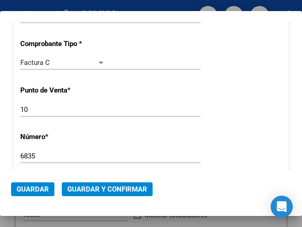
scroll to position [323, 0]
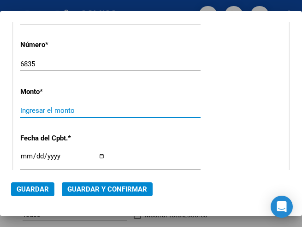
click at [54, 112] on input "Ingresar el monto" at bounding box center [62, 110] width 85 height 8
type input "$ 8.584.544,69"
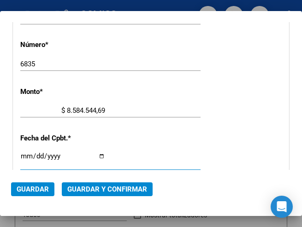
click at [24, 153] on input "Ingresar la fecha" at bounding box center [62, 160] width 85 height 15
type input "2025-08-01"
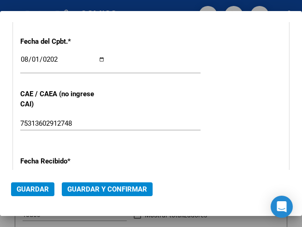
scroll to position [461, 0]
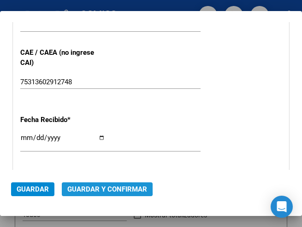
click at [101, 188] on span "Guardar y Confirmar" at bounding box center [107, 189] width 80 height 8
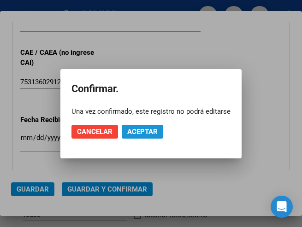
click at [141, 130] on span "Aceptar" at bounding box center [142, 132] width 30 height 8
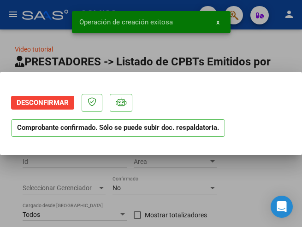
scroll to position [0, 0]
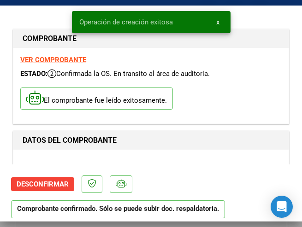
type input "2025-09-30"
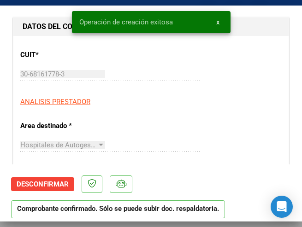
scroll to position [138, 0]
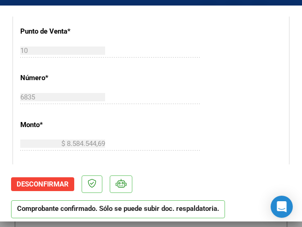
scroll to position [323, 0]
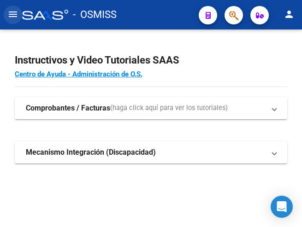
click at [15, 11] on mat-icon "menu" at bounding box center [12, 14] width 11 height 11
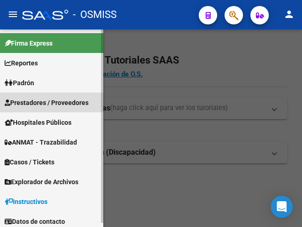
drag, startPoint x: 41, startPoint y: 100, endPoint x: 51, endPoint y: 108, distance: 12.1
click at [41, 101] on span "Prestadores / Proveedores" at bounding box center [47, 103] width 84 height 10
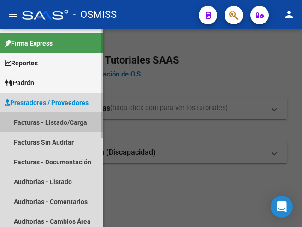
click at [44, 122] on link "Facturas - Listado/Carga" at bounding box center [51, 122] width 103 height 20
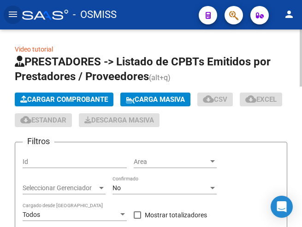
click at [93, 99] on span "Cargar Comprobante" at bounding box center [64, 99] width 88 height 8
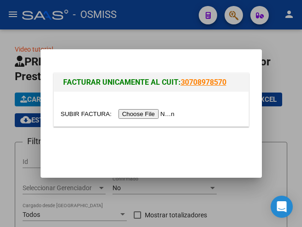
click at [148, 115] on input "file" at bounding box center [119, 114] width 117 height 10
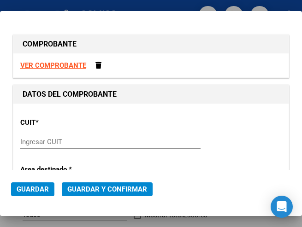
click at [39, 139] on input "Ingresar CUIT" at bounding box center [62, 142] width 85 height 8
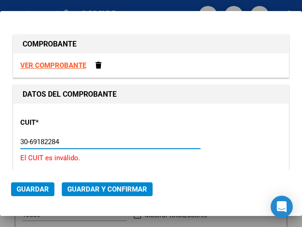
type input "30-69182284-9"
type input "1605"
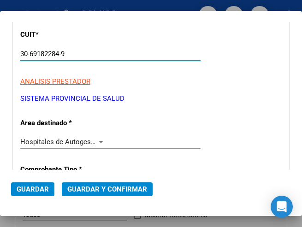
scroll to position [92, 0]
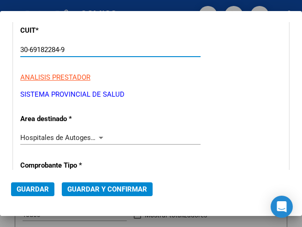
type input "30-69182284-9"
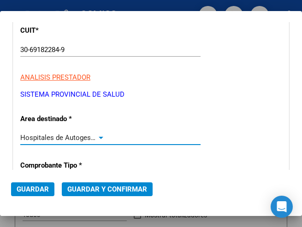
click at [100, 137] on div at bounding box center [101, 138] width 5 height 2
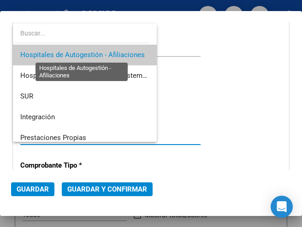
click at [115, 54] on span "Hospitales de Autogestión - Afiliaciones" at bounding box center [82, 55] width 124 height 8
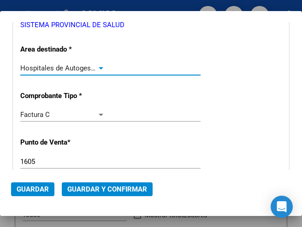
scroll to position [184, 0]
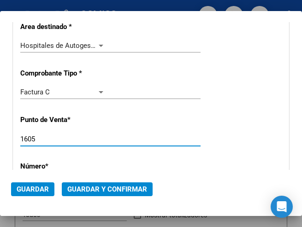
click at [52, 139] on input "1605" at bounding box center [62, 139] width 85 height 8
type input "1322"
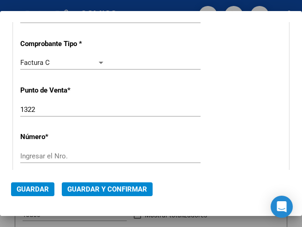
scroll to position [230, 0]
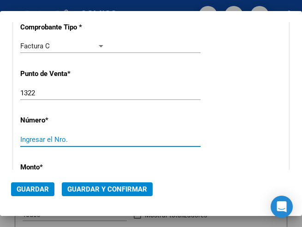
click at [53, 137] on input "Ingresar el Nro." at bounding box center [62, 139] width 85 height 8
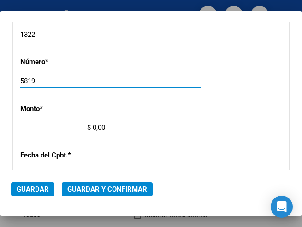
scroll to position [323, 0]
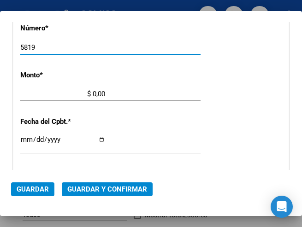
type input "5819"
click at [93, 93] on input "$ 0,00" at bounding box center [62, 94] width 85 height 8
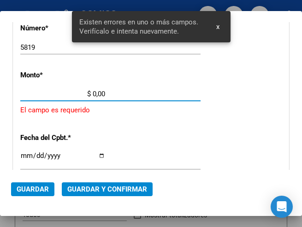
scroll to position [316, 0]
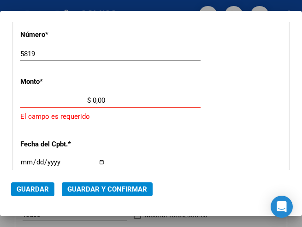
click at [92, 99] on input "$ 0,00" at bounding box center [62, 100] width 85 height 8
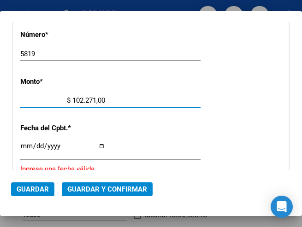
click at [99, 100] on input "$ 102.271,00" at bounding box center [62, 100] width 85 height 8
type input "$ 102.271,80"
click at [24, 146] on input "Ingresar la fecha" at bounding box center [62, 149] width 85 height 15
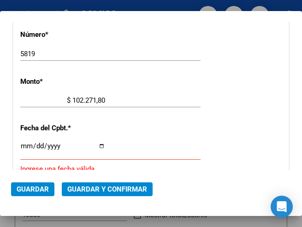
click at [25, 144] on input "Ingresar la fecha" at bounding box center [62, 149] width 85 height 15
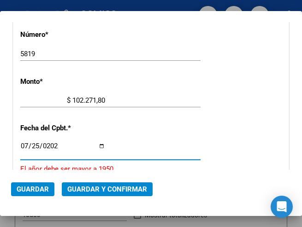
type input "[DATE]"
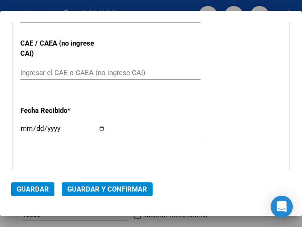
scroll to position [454, 0]
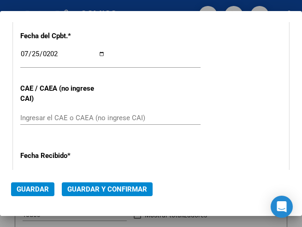
scroll to position [362, 0]
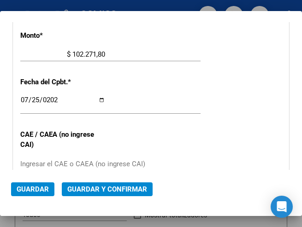
click at [164, 124] on div "CUIT * 30-69182284-9 Ingresar CUIT ANALISIS PRESTADOR SISTEMA PROVINCIAL DE SAL…" at bounding box center [150, 73] width 275 height 664
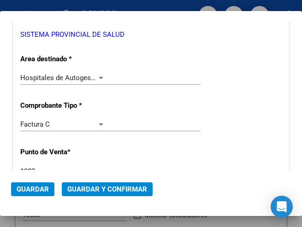
scroll to position [132, 0]
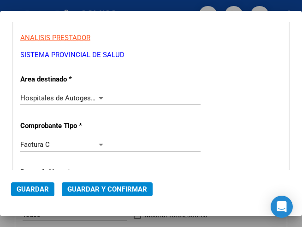
click at [98, 96] on div at bounding box center [101, 97] width 8 height 7
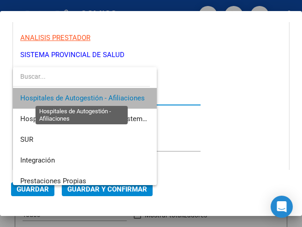
click at [98, 96] on span "Hospitales de Autogestión - Afiliaciones" at bounding box center [82, 98] width 124 height 8
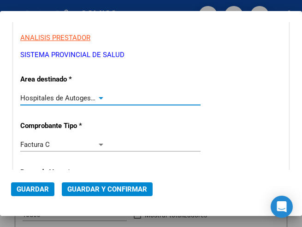
click at [107, 188] on span "Guardar y Confirmar" at bounding box center [107, 189] width 80 height 8
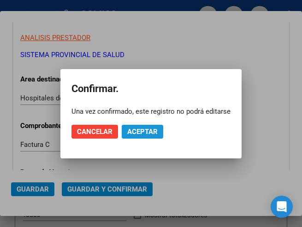
click at [135, 130] on span "Aceptar" at bounding box center [142, 132] width 30 height 8
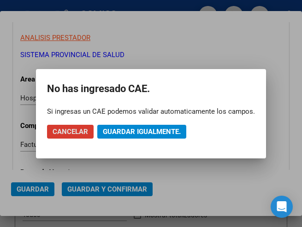
click at [134, 129] on span "Guardar igualmente." at bounding box center [142, 132] width 78 height 8
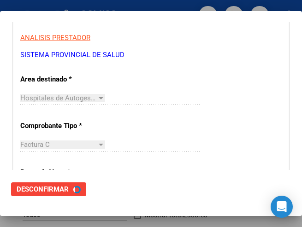
scroll to position [0, 0]
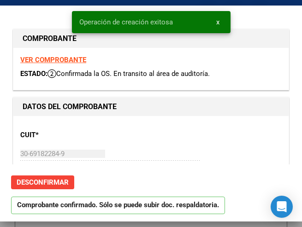
type input "[DATE]"
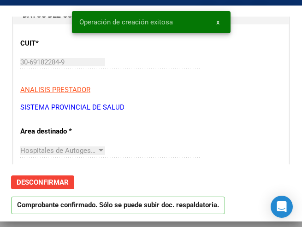
scroll to position [92, 0]
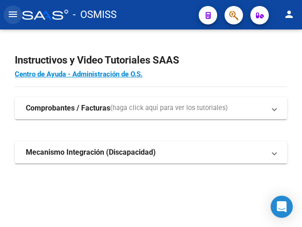
drag, startPoint x: 13, startPoint y: 13, endPoint x: 28, endPoint y: 26, distance: 20.2
click at [13, 15] on mat-icon "menu" at bounding box center [12, 14] width 11 height 11
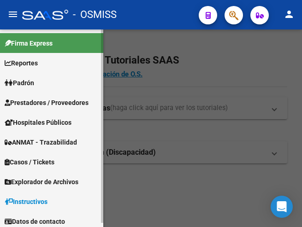
click at [42, 102] on span "Prestadores / Proveedores" at bounding box center [47, 103] width 84 height 10
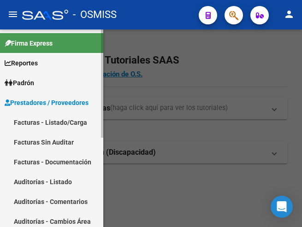
click at [40, 123] on link "Facturas - Listado/Carga" at bounding box center [51, 122] width 103 height 20
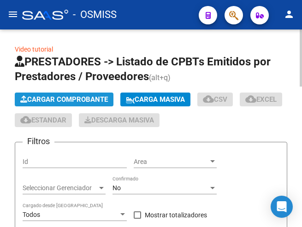
click at [68, 95] on button "Cargar Comprobante" at bounding box center [64, 100] width 99 height 14
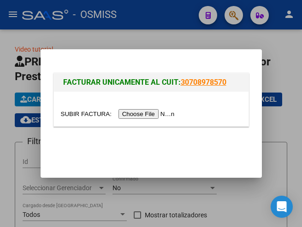
click at [158, 115] on input "file" at bounding box center [119, 114] width 117 height 10
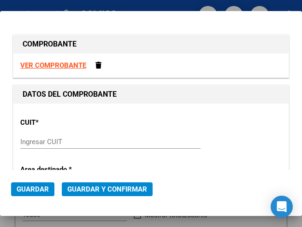
click at [34, 140] on input "Ingresar CUIT" at bounding box center [62, 142] width 85 height 8
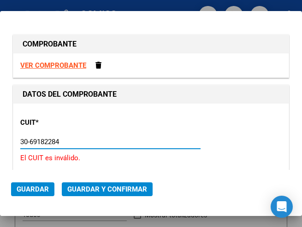
type input "30-69182284-9"
type input "1322"
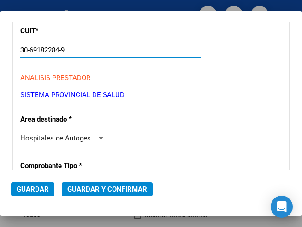
scroll to position [92, 0]
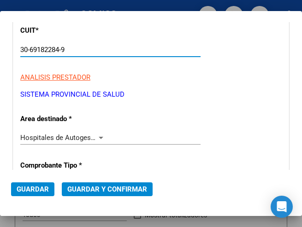
type input "30-69182284-9"
click at [100, 136] on div at bounding box center [101, 137] width 8 height 7
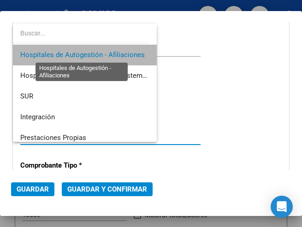
click at [100, 54] on span "Hospitales de Autogestión - Afiliaciones" at bounding box center [82, 55] width 124 height 8
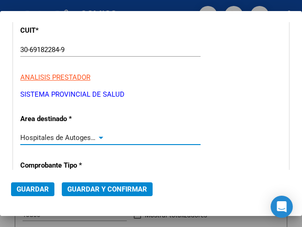
click at [101, 138] on div at bounding box center [101, 137] width 8 height 7
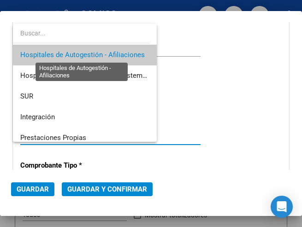
click at [102, 53] on span "Hospitales de Autogestión - Afiliaciones" at bounding box center [82, 55] width 124 height 8
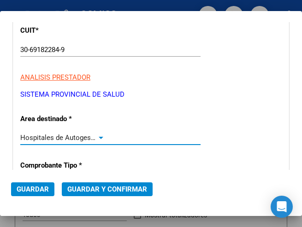
click at [99, 135] on div at bounding box center [101, 137] width 8 height 7
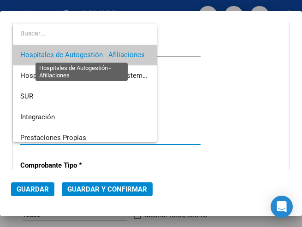
click at [109, 55] on span "Hospitales de Autogestión - Afiliaciones" at bounding box center [82, 55] width 124 height 8
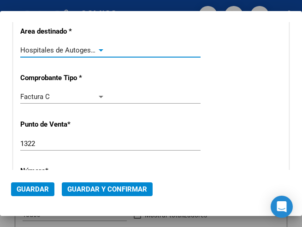
scroll to position [184, 0]
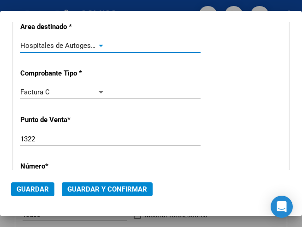
click at [100, 45] on div at bounding box center [101, 46] width 5 height 2
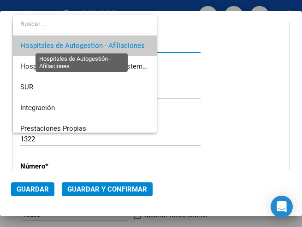
click at [100, 45] on span "Hospitales de Autogestión - Afiliaciones" at bounding box center [82, 45] width 124 height 8
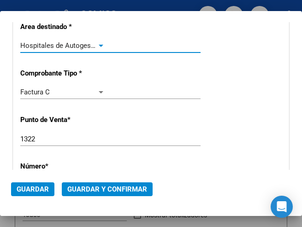
scroll to position [230, 0]
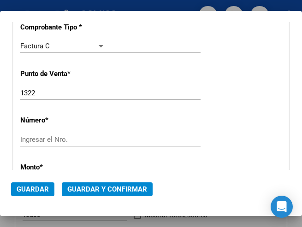
click at [40, 140] on input "Ingresar el Nro." at bounding box center [62, 139] width 85 height 8
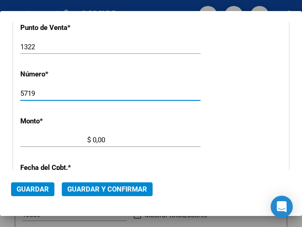
type input "5719"
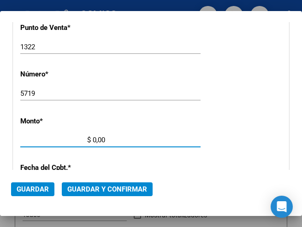
click at [93, 138] on input "$ 0,00" at bounding box center [62, 140] width 85 height 8
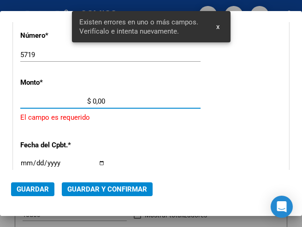
scroll to position [316, 0]
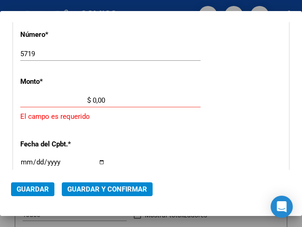
click at [93, 99] on input "$ 0,00" at bounding box center [62, 100] width 85 height 8
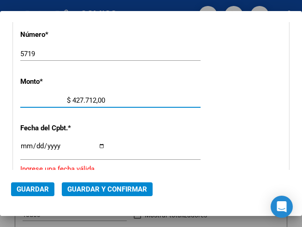
click at [102, 99] on input "$ 427.712,00" at bounding box center [62, 100] width 85 height 8
type input "$ 427.712,24"
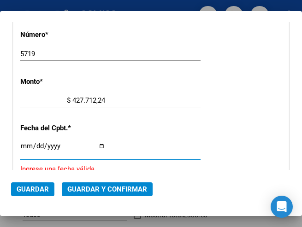
drag, startPoint x: 24, startPoint y: 147, endPoint x: 172, endPoint y: 115, distance: 151.4
click at [26, 147] on input "Ingresar la fecha" at bounding box center [62, 149] width 85 height 15
click at [26, 145] on input "Ingresar la fecha" at bounding box center [62, 149] width 85 height 15
type input "2025-07-25"
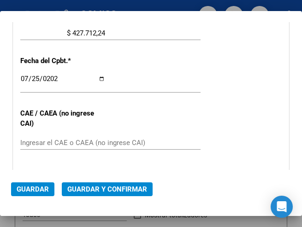
scroll to position [362, 0]
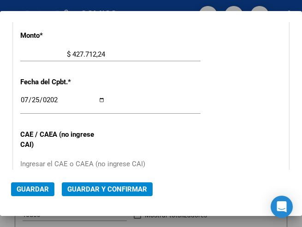
click at [116, 83] on div "CUIT * 30-69182284-9 Ingresar CUIT ANALISIS PRESTADOR SISTEMA PROVINCIAL DE SAL…" at bounding box center [150, 73] width 275 height 664
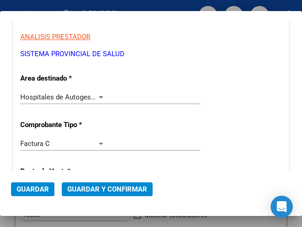
scroll to position [132, 0]
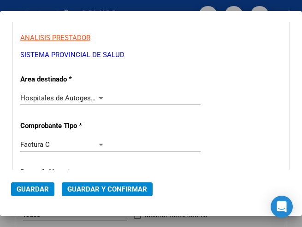
click at [99, 95] on div at bounding box center [101, 97] width 8 height 7
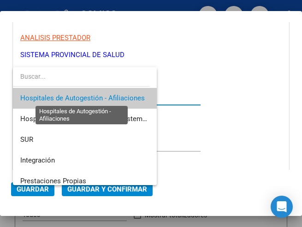
click at [99, 95] on span "Hospitales de Autogestión - Afiliaciones" at bounding box center [82, 98] width 124 height 8
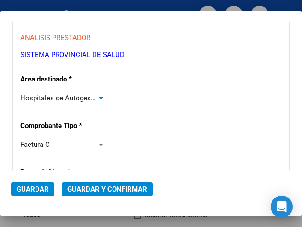
click at [105, 189] on span "Guardar y Confirmar" at bounding box center [107, 189] width 80 height 8
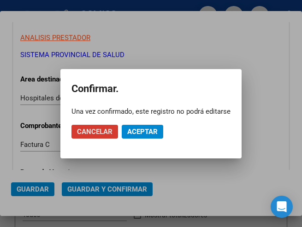
click at [136, 131] on span "Aceptar" at bounding box center [142, 132] width 30 height 8
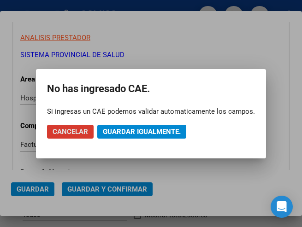
click at [139, 131] on span "Guardar igualmente." at bounding box center [142, 132] width 78 height 8
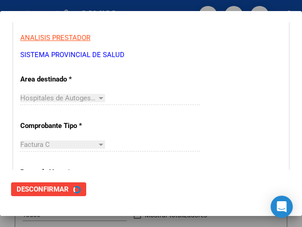
scroll to position [0, 0]
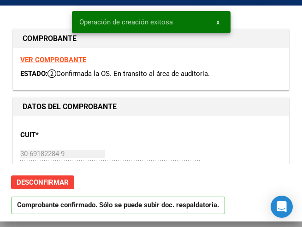
type input "2025-09-23"
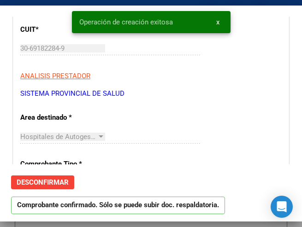
scroll to position [138, 0]
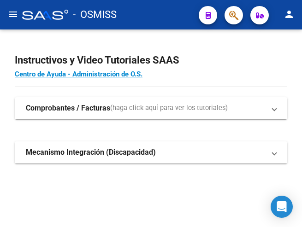
click at [12, 13] on mat-icon "menu" at bounding box center [12, 14] width 11 height 11
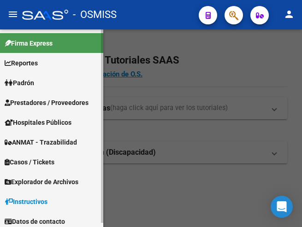
click at [51, 102] on span "Prestadores / Proveedores" at bounding box center [47, 103] width 84 height 10
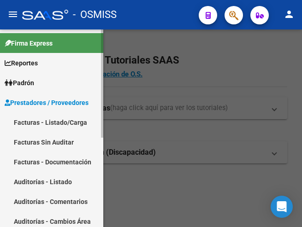
click at [59, 122] on link "Facturas - Listado/Carga" at bounding box center [51, 122] width 103 height 20
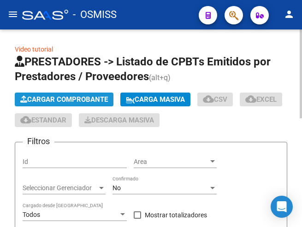
click at [98, 95] on span "Cargar Comprobante" at bounding box center [64, 99] width 88 height 8
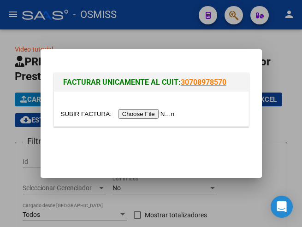
click at [150, 115] on input "file" at bounding box center [119, 114] width 117 height 10
type input "C:\fakepath\FAC. 2-6994.pdf"
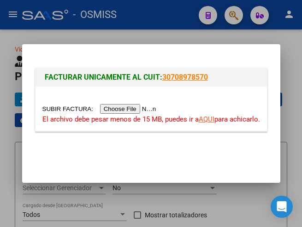
click at [131, 107] on input "file" at bounding box center [100, 109] width 117 height 10
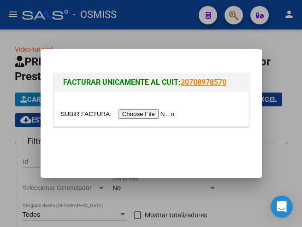
click at [141, 113] on input "file" at bounding box center [119, 114] width 117 height 10
type input "C:\fakepath\FAC. 2-6994.pdf"
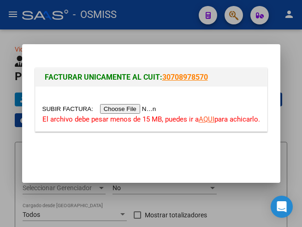
click at [129, 109] on input "file" at bounding box center [100, 109] width 117 height 10
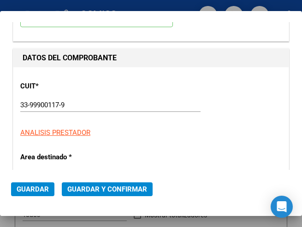
scroll to position [92, 0]
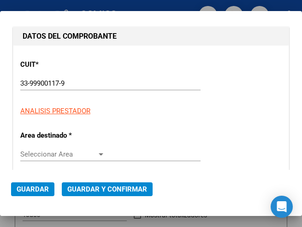
click at [99, 153] on div at bounding box center [101, 154] width 5 height 2
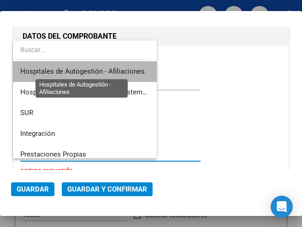
click at [100, 68] on span "Hospitales de Autogestión - Afiliaciones" at bounding box center [82, 71] width 124 height 8
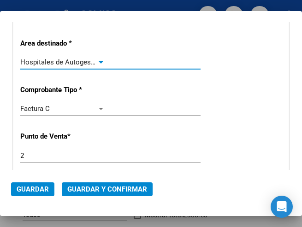
scroll to position [230, 0]
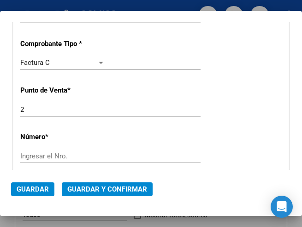
click at [40, 153] on input "Ingresar el Nro." at bounding box center [62, 156] width 85 height 8
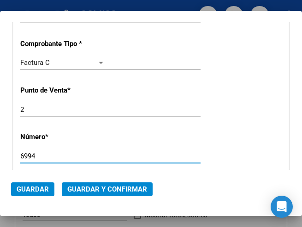
type input "6994"
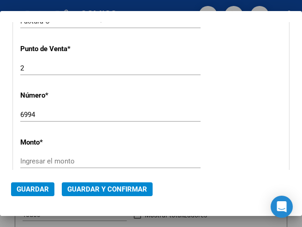
scroll to position [277, 0]
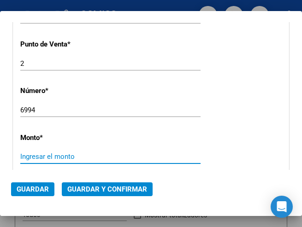
click at [48, 156] on input "Ingresar el monto" at bounding box center [62, 157] width 85 height 8
type input "$ 479.814,00"
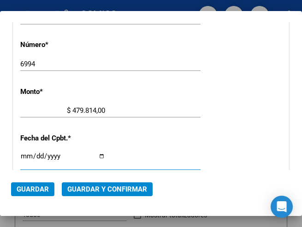
click at [23, 154] on input "Ingresar la fecha" at bounding box center [62, 160] width 85 height 15
type input "2025-07-31"
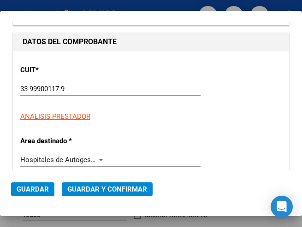
scroll to position [138, 0]
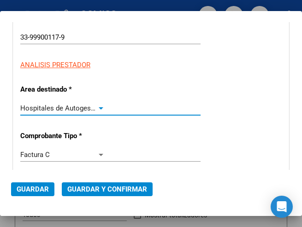
click at [98, 106] on div at bounding box center [101, 108] width 8 height 7
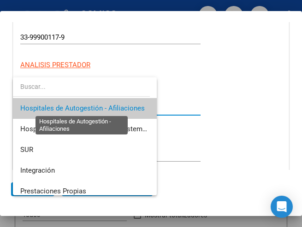
click at [98, 106] on span "Hospitales de Autogestión - Afiliaciones" at bounding box center [82, 108] width 124 height 8
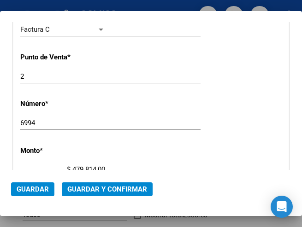
scroll to position [277, 0]
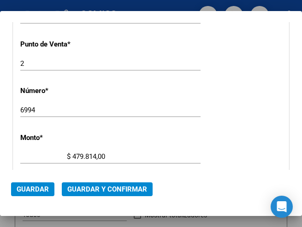
click at [103, 188] on span "Guardar y Confirmar" at bounding box center [107, 189] width 80 height 8
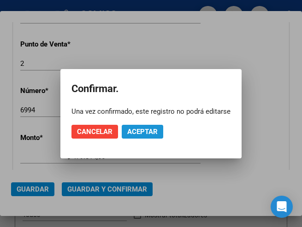
click at [140, 132] on span "Aceptar" at bounding box center [142, 132] width 30 height 8
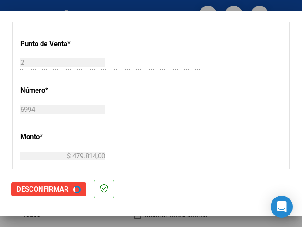
scroll to position [0, 0]
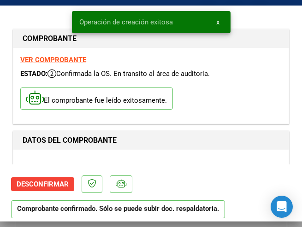
type input "2025-09-29"
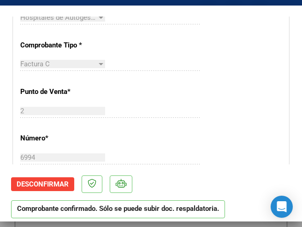
scroll to position [277, 0]
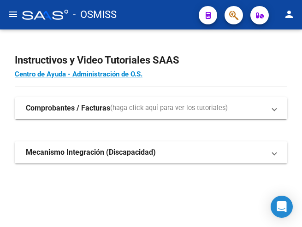
drag, startPoint x: 14, startPoint y: 15, endPoint x: 15, endPoint y: 29, distance: 14.4
click at [14, 16] on mat-icon "menu" at bounding box center [12, 14] width 11 height 11
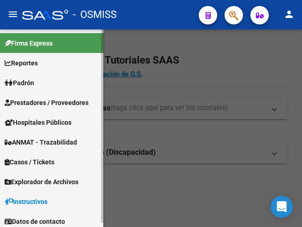
click at [35, 100] on span "Prestadores / Proveedores" at bounding box center [47, 103] width 84 height 10
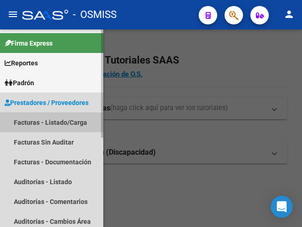
click at [48, 123] on link "Facturas - Listado/Carga" at bounding box center [51, 122] width 103 height 20
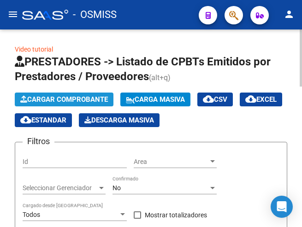
click at [100, 100] on span "Cargar Comprobante" at bounding box center [64, 99] width 88 height 8
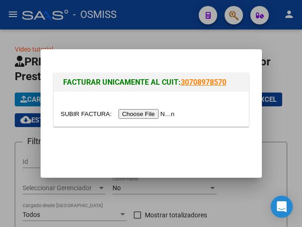
click at [154, 115] on input "file" at bounding box center [119, 114] width 117 height 10
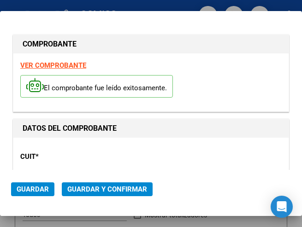
type input "[DATE]"
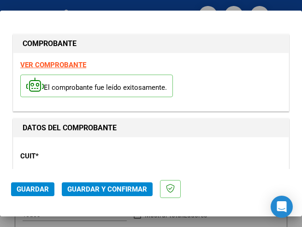
click at [73, 159] on p "CUIT *" at bounding box center [59, 156] width 78 height 11
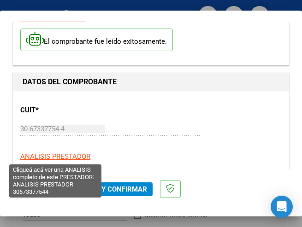
scroll to position [138, 0]
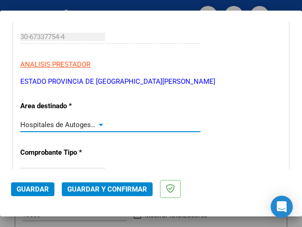
click at [99, 124] on div at bounding box center [101, 125] width 5 height 2
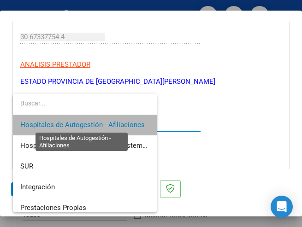
click at [99, 124] on span "Hospitales de Autogestión - Afiliaciones" at bounding box center [82, 125] width 124 height 8
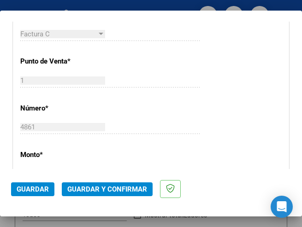
scroll to position [277, 0]
click at [176, 66] on div "CUIT * 30-67337754-4 Ingresar CUIT ANALISIS PRESTADOR ESTADO PROVINCIA DE [GEOG…" at bounding box center [150, 193] width 275 height 664
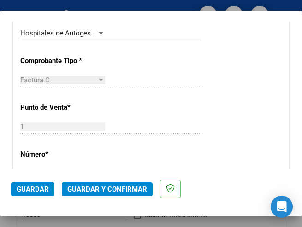
scroll to position [230, 0]
click at [99, 33] on div at bounding box center [101, 33] width 5 height 2
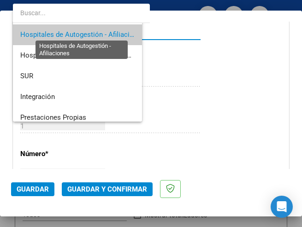
scroll to position [2, 0]
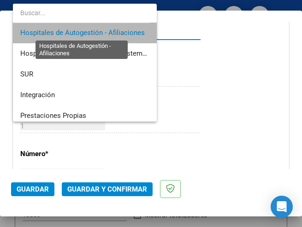
click at [98, 33] on span "Hospitales de Autogestión - Afiliaciones" at bounding box center [82, 33] width 124 height 8
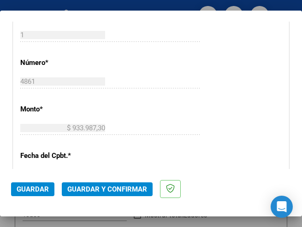
scroll to position [323, 0]
click at [165, 81] on div "4861 Ingresar el Nro." at bounding box center [110, 81] width 180 height 14
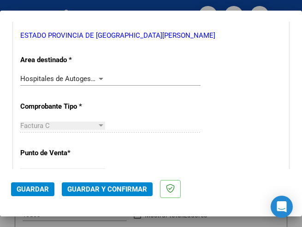
scroll to position [138, 0]
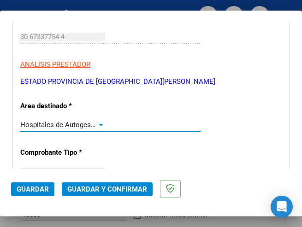
click at [99, 125] on div at bounding box center [101, 125] width 5 height 2
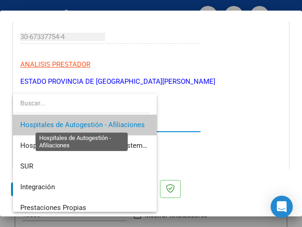
click at [98, 125] on span "Hospitales de Autogestión - Afiliaciones" at bounding box center [82, 125] width 124 height 8
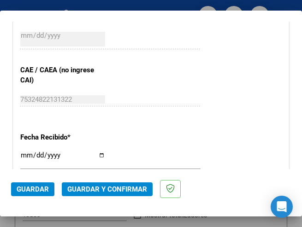
scroll to position [461, 0]
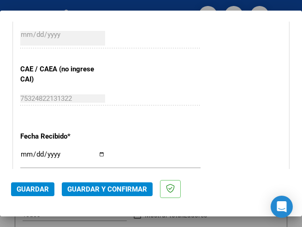
click at [148, 84] on div "CUIT * 30-67337754-4 Ingresar CUIT ANALISIS PRESTADOR ESTADO PROVINCIA DE SAN L…" at bounding box center [150, 8] width 275 height 664
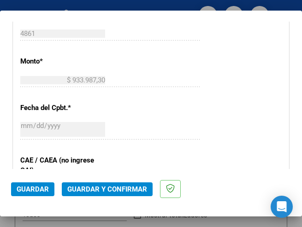
scroll to position [369, 0]
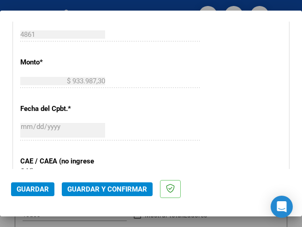
click at [211, 94] on div "CUIT * 30-67337754-4 Ingresar CUIT ANALISIS PRESTADOR ESTADO PROVINCIA DE SAN L…" at bounding box center [150, 101] width 275 height 664
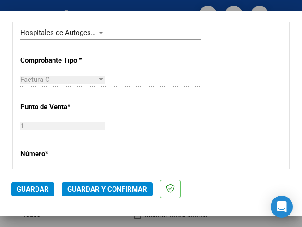
scroll to position [138, 0]
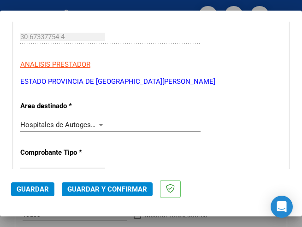
click at [97, 123] on div at bounding box center [101, 124] width 8 height 7
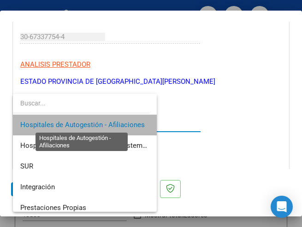
click at [97, 123] on span "Hospitales de Autogestión - Afiliaciones" at bounding box center [82, 125] width 124 height 8
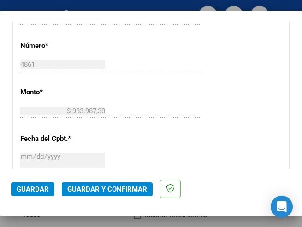
scroll to position [369, 0]
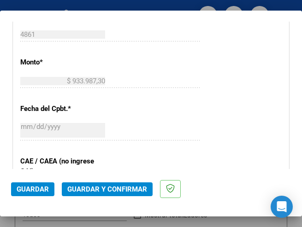
click at [185, 84] on div "$ 933.987,30 Ingresar el monto" at bounding box center [110, 81] width 180 height 14
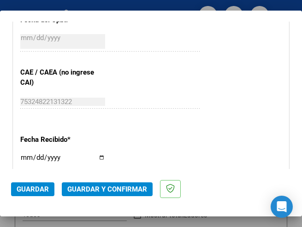
scroll to position [461, 0]
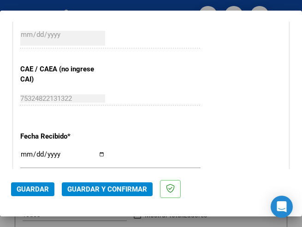
click at [147, 107] on div "75324822131322 Ingresar el CAE o CAEA (no ingrese CAI)" at bounding box center [110, 103] width 180 height 23
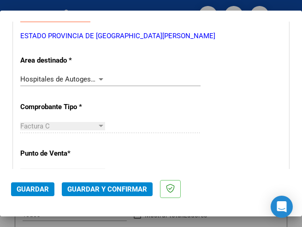
scroll to position [184, 0]
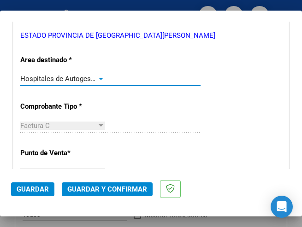
click at [100, 79] on div at bounding box center [101, 79] width 5 height 2
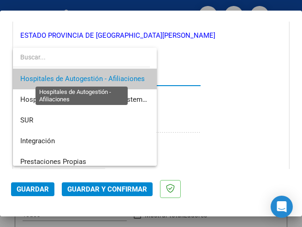
click at [100, 79] on span "Hospitales de Autogestión - Afiliaciones" at bounding box center [82, 79] width 124 height 8
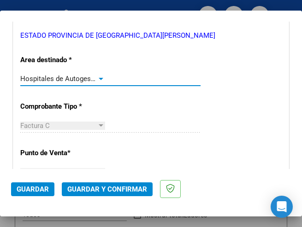
click at [99, 190] on span "Guardar y Confirmar" at bounding box center [107, 189] width 80 height 8
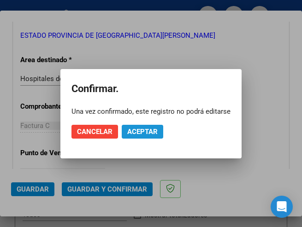
click at [146, 133] on span "Aceptar" at bounding box center [142, 132] width 30 height 8
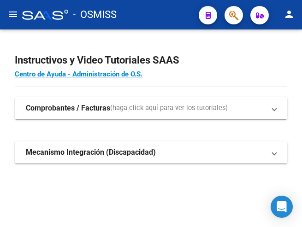
click at [9, 14] on mat-icon "menu" at bounding box center [12, 14] width 11 height 11
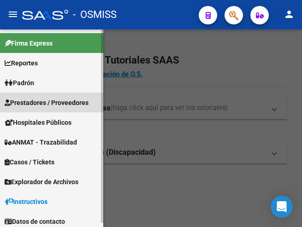
click at [55, 102] on span "Prestadores / Proveedores" at bounding box center [47, 103] width 84 height 10
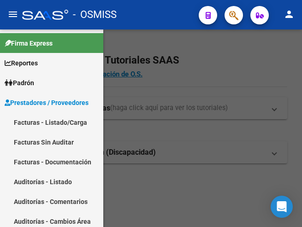
drag, startPoint x: 67, startPoint y: 123, endPoint x: 138, endPoint y: 115, distance: 71.9
click at [68, 124] on link "Facturas - Listado/Carga" at bounding box center [51, 122] width 103 height 20
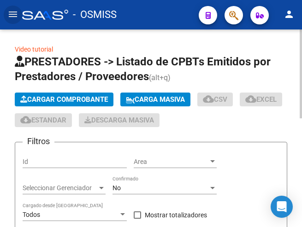
click at [85, 98] on span "Cargar Comprobante" at bounding box center [64, 99] width 88 height 8
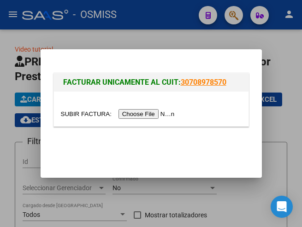
click at [151, 112] on input "file" at bounding box center [119, 114] width 117 height 10
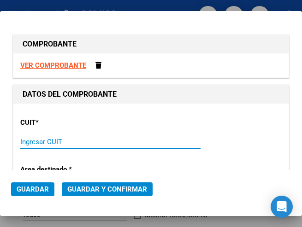
click at [69, 144] on input "Ingresar CUIT" at bounding box center [62, 142] width 85 height 8
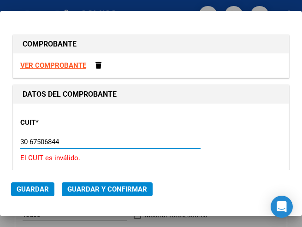
type input "30-67506844-1"
type input "113"
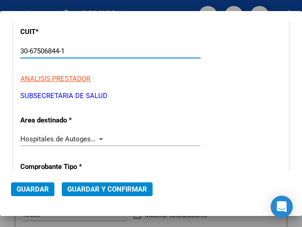
scroll to position [92, 0]
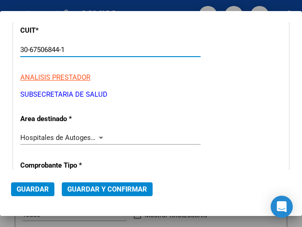
type input "30-67506844-1"
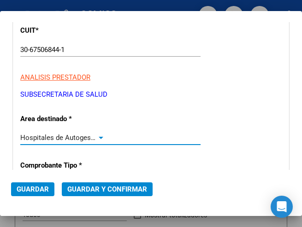
click at [98, 136] on div at bounding box center [101, 137] width 8 height 7
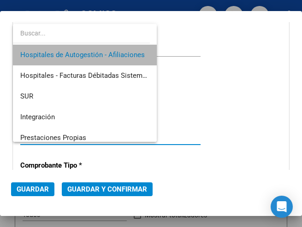
click at [90, 50] on span "Hospitales de Autogestión - Afiliaciones" at bounding box center [84, 55] width 129 height 21
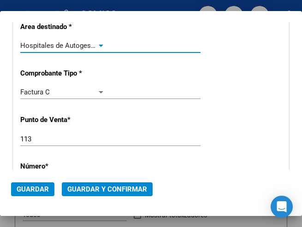
scroll to position [230, 0]
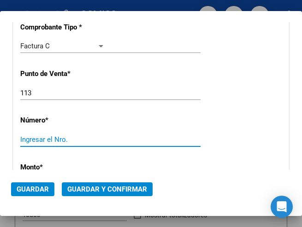
click at [53, 140] on input "Ingresar el Nro." at bounding box center [62, 139] width 85 height 8
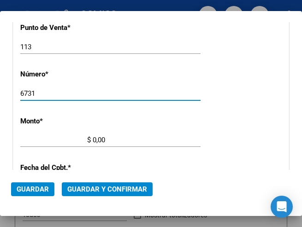
type input "6731"
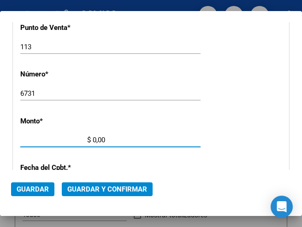
click at [94, 140] on input "$ 0,00" at bounding box center [62, 140] width 85 height 8
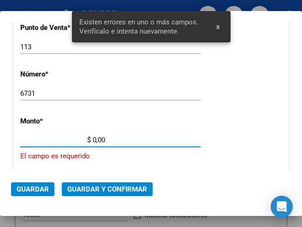
scroll to position [316, 0]
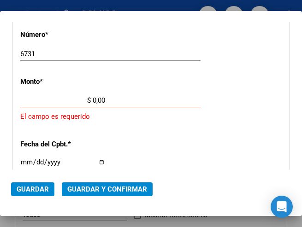
click at [93, 101] on input "$ 0,00" at bounding box center [62, 100] width 85 height 8
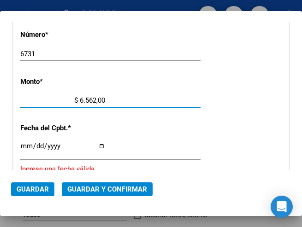
type input "$ 65.625,00"
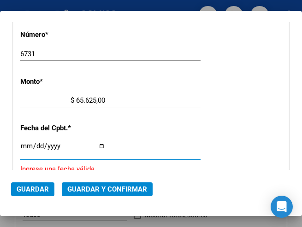
click at [25, 145] on input "Ingresar la fecha" at bounding box center [62, 149] width 85 height 15
click at [22, 146] on input "Ingresar la fecha" at bounding box center [62, 149] width 85 height 15
click at [35, 144] on input "Ingresar la fecha" at bounding box center [62, 149] width 85 height 15
type input "[DATE]"
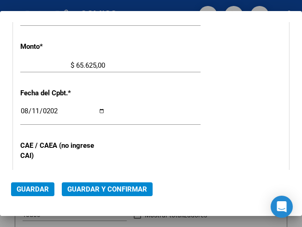
scroll to position [362, 0]
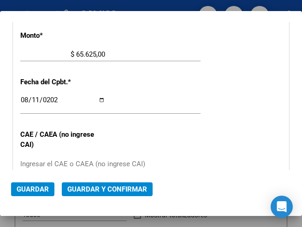
click at [95, 166] on input "Ingresar el CAE o CAEA (no ingrese CAI)" at bounding box center [62, 164] width 85 height 8
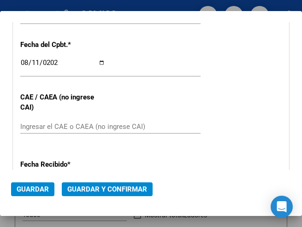
scroll to position [408, 0]
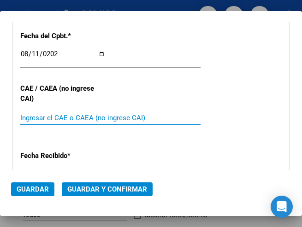
click at [49, 117] on input "Ingresar el CAE o CAEA (no ingrese CAI)" at bounding box center [62, 118] width 85 height 8
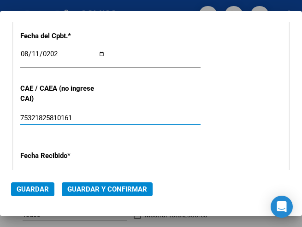
type input "75321825810161"
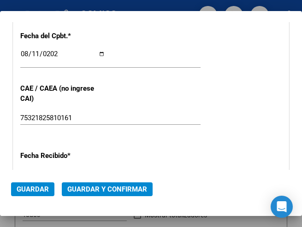
click at [136, 53] on div "2025-08-11 Ingresar la fecha" at bounding box center [110, 58] width 180 height 20
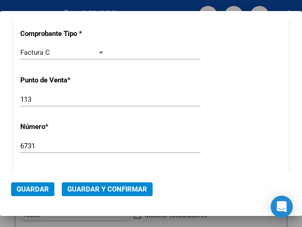
scroll to position [178, 0]
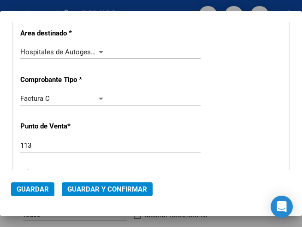
click at [98, 50] on div at bounding box center [101, 51] width 8 height 7
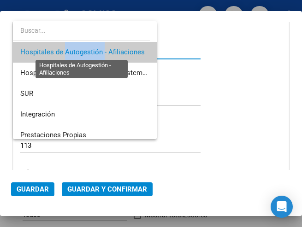
click at [98, 50] on span "Hospitales de Autogestión - Afiliaciones" at bounding box center [82, 52] width 124 height 8
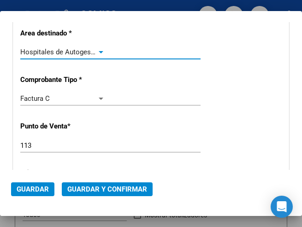
click at [105, 187] on span "Guardar y Confirmar" at bounding box center [107, 189] width 80 height 8
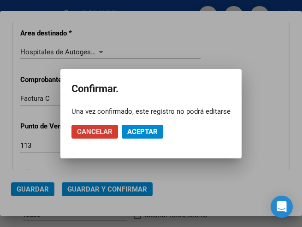
click at [132, 131] on span "Aceptar" at bounding box center [142, 132] width 30 height 8
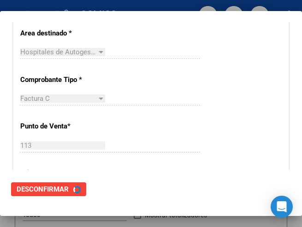
scroll to position [0, 0]
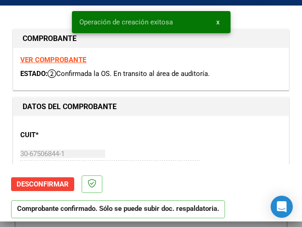
type input "2025-10-10"
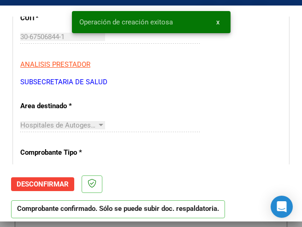
scroll to position [138, 0]
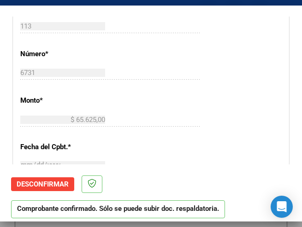
scroll to position [323, 0]
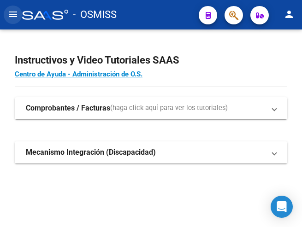
click at [11, 14] on mat-icon "menu" at bounding box center [12, 14] width 11 height 11
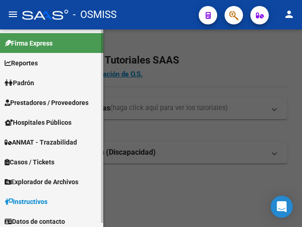
click at [49, 105] on span "Prestadores / Proveedores" at bounding box center [47, 103] width 84 height 10
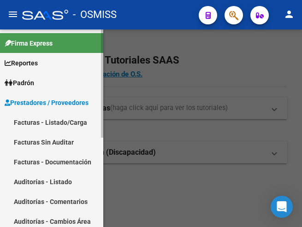
click at [47, 120] on link "Facturas - Listado/Carga" at bounding box center [51, 122] width 103 height 20
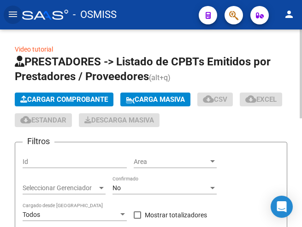
click at [72, 95] on span "Cargar Comprobante" at bounding box center [64, 99] width 88 height 8
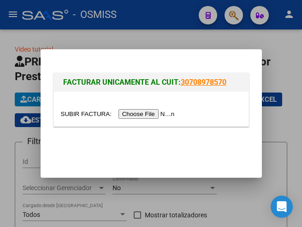
click at [162, 114] on input "file" at bounding box center [119, 114] width 117 height 10
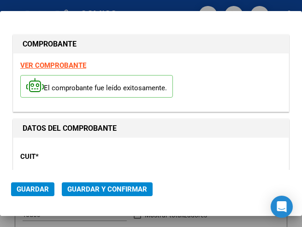
type input "[DATE]"
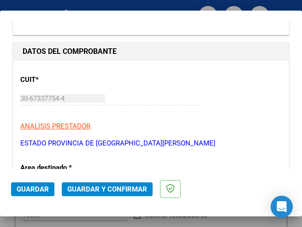
scroll to position [92, 0]
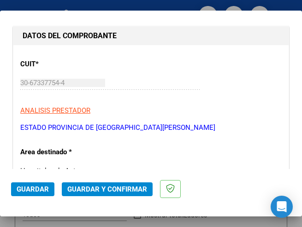
click at [187, 102] on div "CUIT * 30-67337754-4 Ingresar CUIT ANALISIS PRESTADOR ESTADO PROVINCIA DE [GEOG…" at bounding box center [150, 92] width 261 height 81
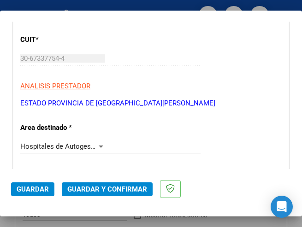
scroll to position [184, 0]
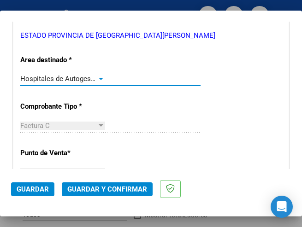
click at [97, 76] on div at bounding box center [101, 78] width 8 height 7
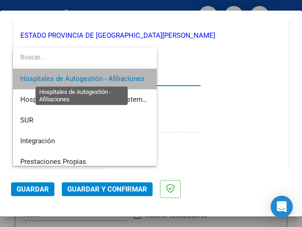
click at [98, 77] on span "Hospitales de Autogestión - Afiliaciones" at bounding box center [82, 79] width 124 height 8
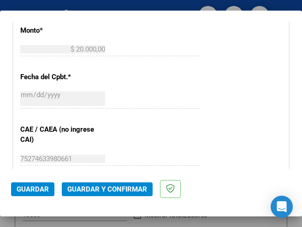
scroll to position [415, 0]
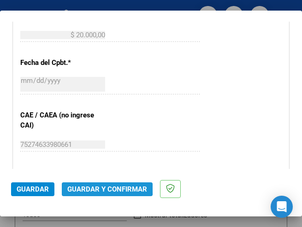
click at [102, 188] on span "Guardar y Confirmar" at bounding box center [107, 189] width 80 height 8
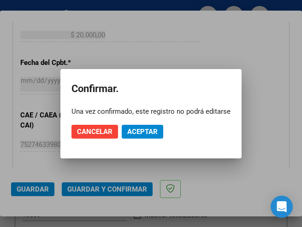
click at [178, 45] on div at bounding box center [151, 113] width 302 height 227
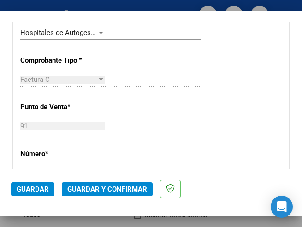
scroll to position [184, 0]
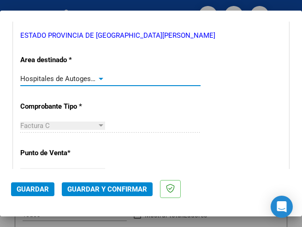
click at [99, 78] on div at bounding box center [101, 79] width 5 height 2
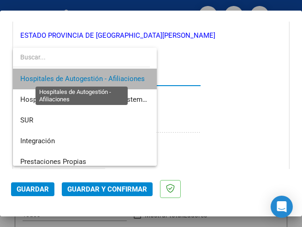
click at [99, 78] on span "Hospitales de Autogestión - Afiliaciones" at bounding box center [82, 79] width 124 height 8
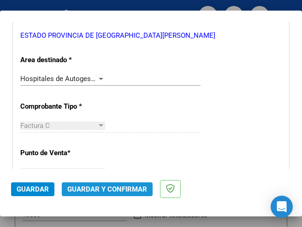
click at [101, 188] on span "Guardar y Confirmar" at bounding box center [107, 189] width 80 height 8
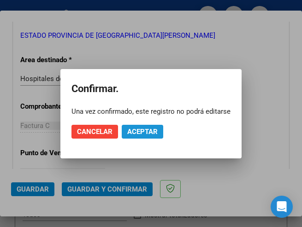
click at [146, 130] on span "Aceptar" at bounding box center [142, 132] width 30 height 8
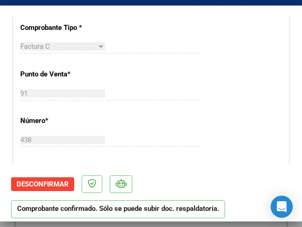
scroll to position [277, 0]
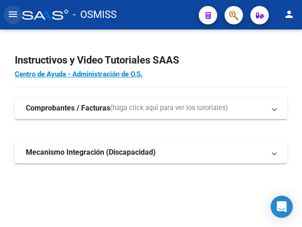
click at [12, 14] on mat-icon "menu" at bounding box center [12, 14] width 11 height 11
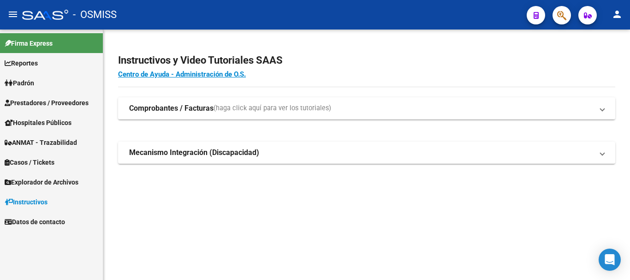
click at [60, 101] on span "Prestadores / Proveedores" at bounding box center [47, 103] width 84 height 10
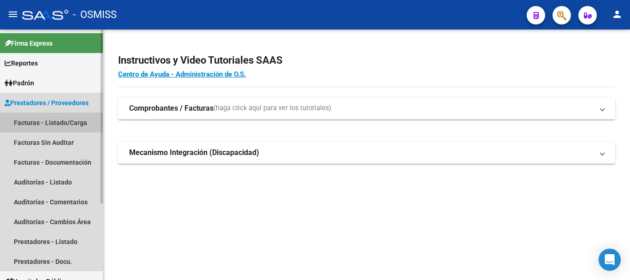
click at [61, 119] on link "Facturas - Listado/Carga" at bounding box center [51, 122] width 103 height 20
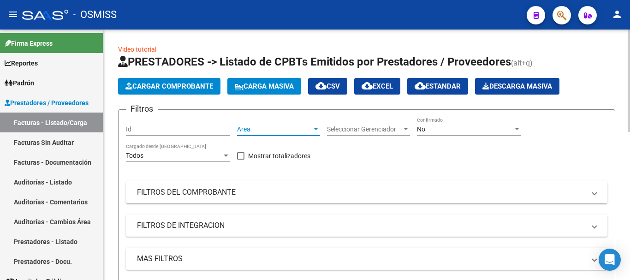
click at [301, 127] on div at bounding box center [316, 128] width 8 height 7
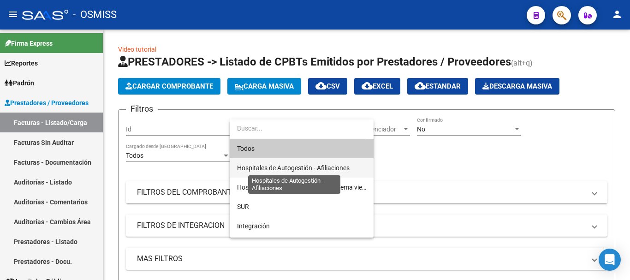
drag, startPoint x: 302, startPoint y: 167, endPoint x: 352, endPoint y: 164, distance: 49.4
click at [301, 167] on span "Hospitales de Autogestión - Afiliaciones" at bounding box center [293, 167] width 112 height 7
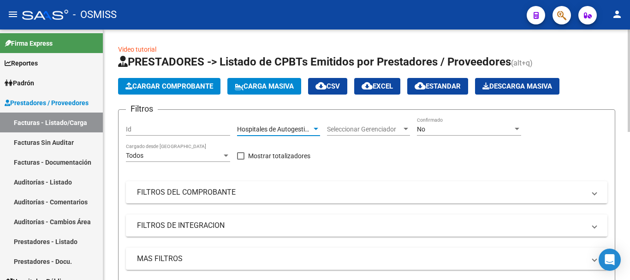
click at [301, 128] on div at bounding box center [516, 129] width 5 height 2
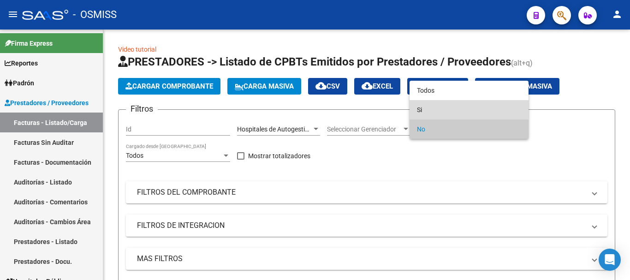
click at [301, 109] on span "Si" at bounding box center [469, 109] width 104 height 19
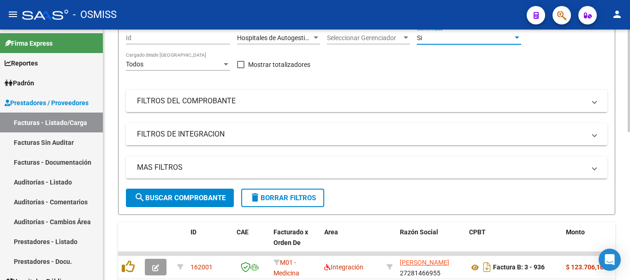
scroll to position [92, 0]
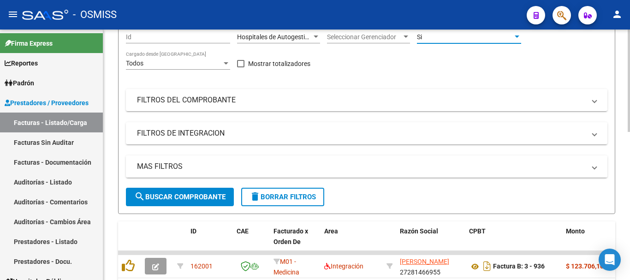
drag, startPoint x: 297, startPoint y: 161, endPoint x: 351, endPoint y: 166, distance: 54.6
click at [300, 161] on mat-panel-title "MAS FILTROS" at bounding box center [361, 166] width 448 height 10
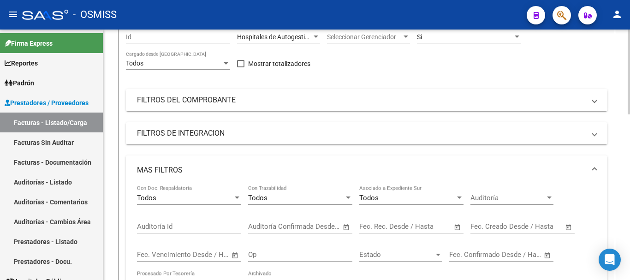
click at [301, 225] on span "Open calendar" at bounding box center [568, 227] width 22 height 22
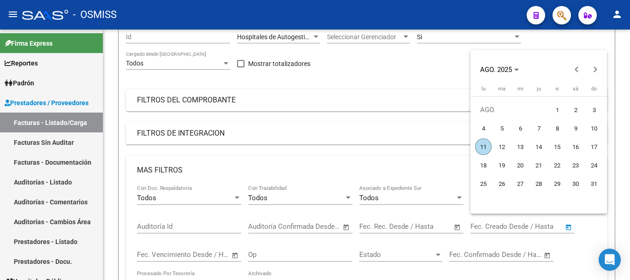
click at [301, 145] on span "11" at bounding box center [483, 146] width 17 height 17
type input "11/8/2025"
click at [301, 145] on span "11" at bounding box center [483, 146] width 17 height 17
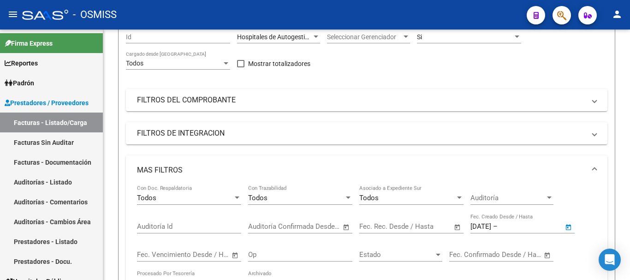
type input "11/8/2025"
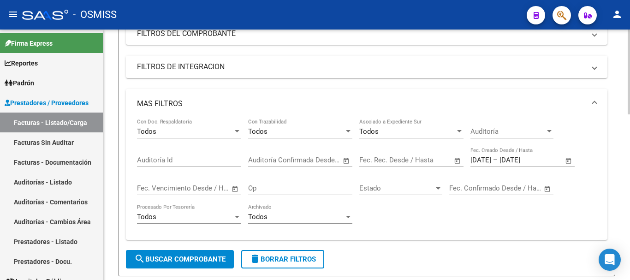
scroll to position [230, 0]
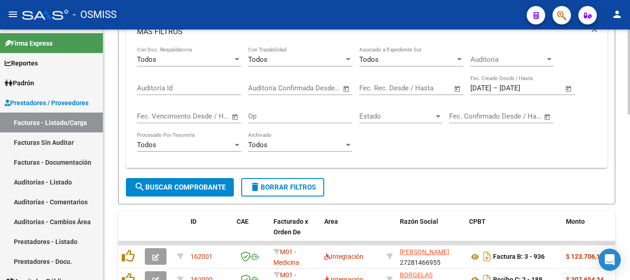
click at [187, 186] on span "search Buscar Comprobante" at bounding box center [179, 187] width 91 height 8
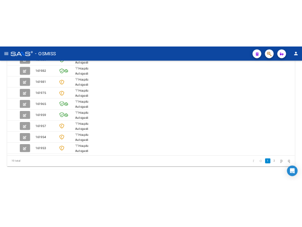
scroll to position [354, 0]
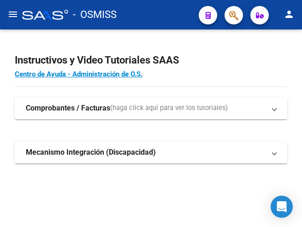
click at [9, 16] on mat-icon "menu" at bounding box center [12, 14] width 11 height 11
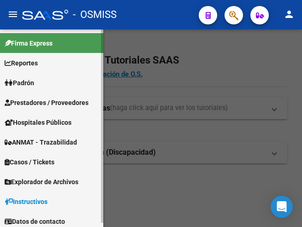
click at [47, 100] on span "Prestadores / Proveedores" at bounding box center [47, 103] width 84 height 10
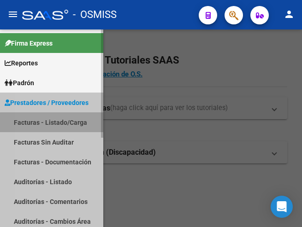
click at [55, 124] on link "Facturas - Listado/Carga" at bounding box center [51, 122] width 103 height 20
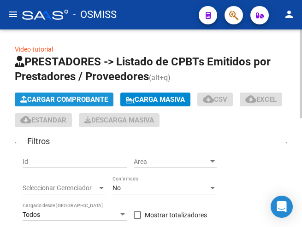
click at [79, 94] on button "Cargar Comprobante" at bounding box center [64, 100] width 99 height 14
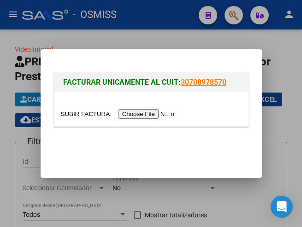
click at [152, 113] on input "file" at bounding box center [119, 114] width 117 height 10
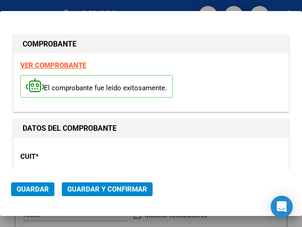
type input "[DATE]"
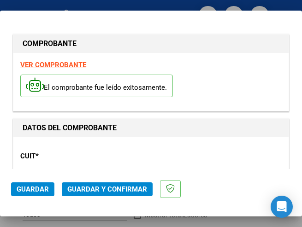
click at [178, 156] on div "CUIT * 30-67337754-4 Ingresar CUIT ANALISIS PRESTADOR ESTADO PROVINCIA DE [GEOG…" at bounding box center [150, 184] width 261 height 81
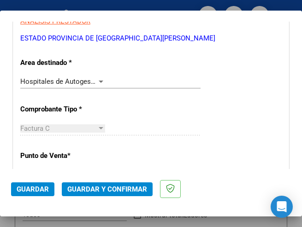
scroll to position [184, 0]
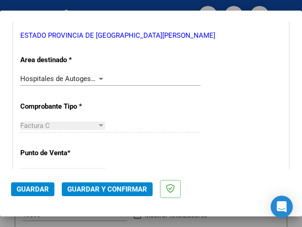
click at [99, 78] on div at bounding box center [101, 79] width 5 height 2
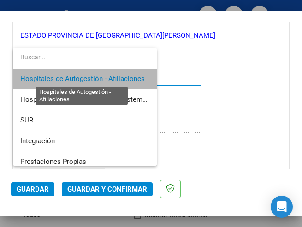
click at [98, 78] on span "Hospitales de Autogestión - Afiliaciones" at bounding box center [82, 79] width 124 height 8
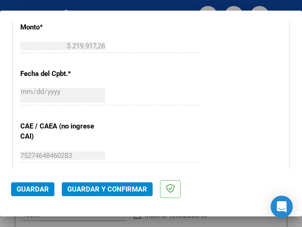
scroll to position [415, 0]
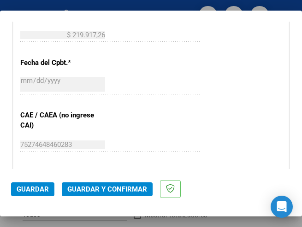
click at [101, 189] on span "Guardar y Confirmar" at bounding box center [107, 189] width 80 height 8
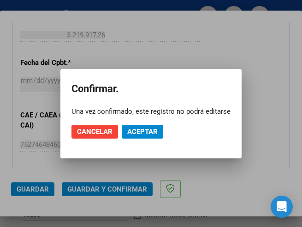
click at [162, 40] on div at bounding box center [151, 113] width 302 height 227
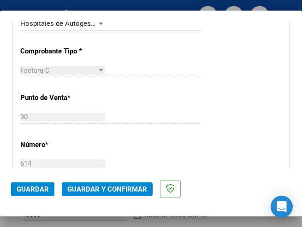
scroll to position [230, 0]
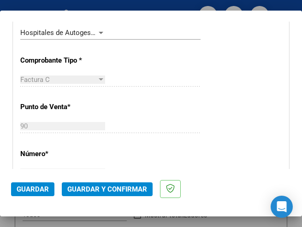
click at [99, 32] on div at bounding box center [101, 33] width 5 height 2
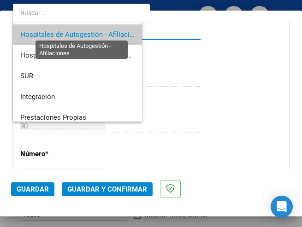
scroll to position [2, 0]
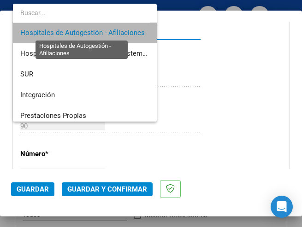
click at [97, 32] on span "Hospitales de Autogestión - Afiliaciones" at bounding box center [82, 33] width 124 height 8
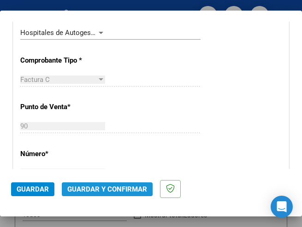
click at [94, 188] on span "Guardar y Confirmar" at bounding box center [107, 189] width 80 height 8
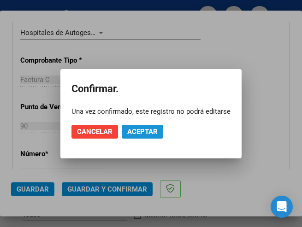
click at [142, 131] on span "Aceptar" at bounding box center [142, 132] width 30 height 8
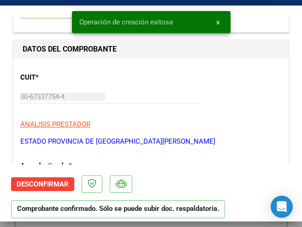
scroll to position [92, 0]
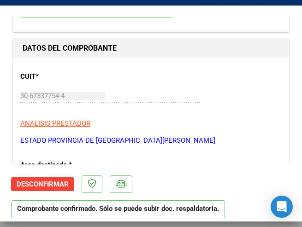
click at [172, 92] on div "30-67337754-4 Ingresar CUIT" at bounding box center [110, 96] width 180 height 14
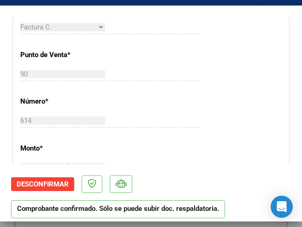
scroll to position [323, 0]
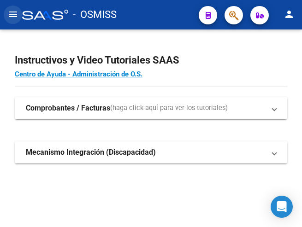
click at [9, 14] on mat-icon "menu" at bounding box center [12, 14] width 11 height 11
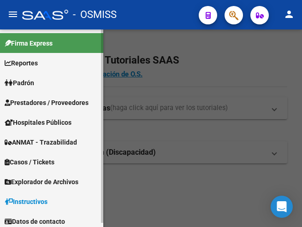
click at [50, 102] on span "Prestadores / Proveedores" at bounding box center [47, 103] width 84 height 10
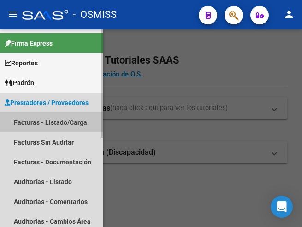
click at [51, 123] on link "Facturas - Listado/Carga" at bounding box center [51, 122] width 103 height 20
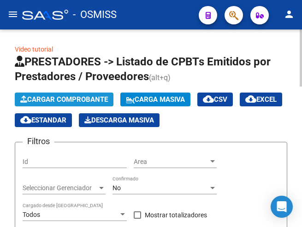
click at [91, 100] on span "Cargar Comprobante" at bounding box center [64, 99] width 88 height 8
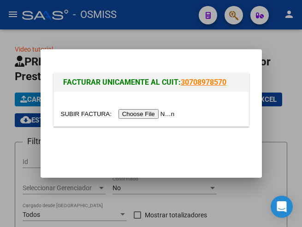
click at [146, 114] on input "file" at bounding box center [119, 114] width 117 height 10
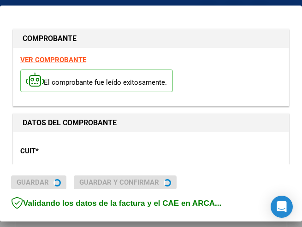
type input "2025-08-06"
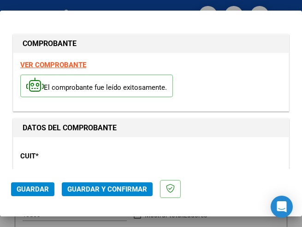
click at [135, 159] on div "CUIT * 30-67337754-4 Ingresar CUIT ANALISIS PRESTADOR ESTADO PROVINCIA DE [GEOG…" at bounding box center [150, 184] width 261 height 81
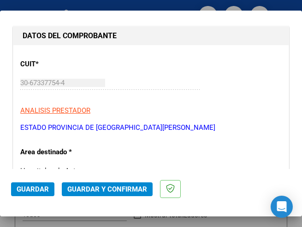
scroll to position [138, 0]
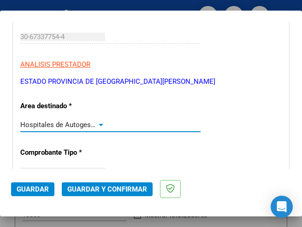
click at [97, 123] on div at bounding box center [101, 124] width 8 height 7
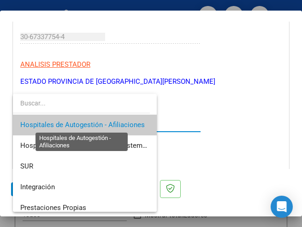
click at [97, 123] on span "Hospitales de Autogestión - Afiliaciones" at bounding box center [82, 125] width 124 height 8
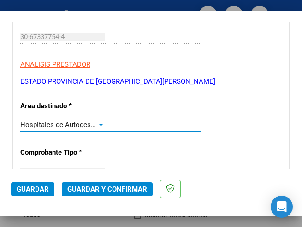
click at [98, 122] on div at bounding box center [101, 124] width 8 height 7
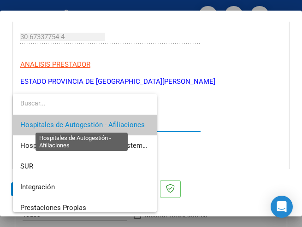
click at [98, 122] on span "Hospitales de Autogestión - Afiliaciones" at bounding box center [82, 125] width 124 height 8
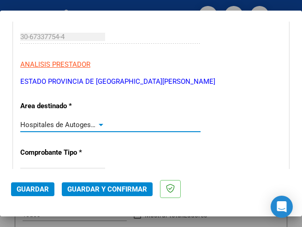
click at [97, 123] on div at bounding box center [101, 124] width 8 height 7
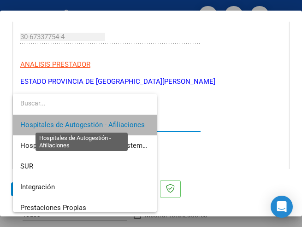
click at [97, 123] on span "Hospitales de Autogestión - Afiliaciones" at bounding box center [82, 125] width 124 height 8
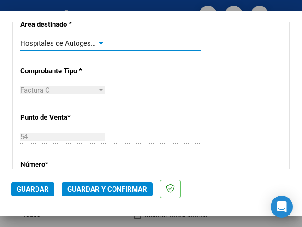
scroll to position [230, 0]
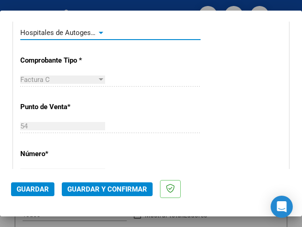
click at [99, 32] on div at bounding box center [101, 33] width 5 height 2
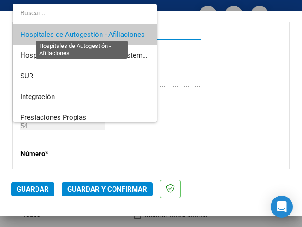
scroll to position [2, 0]
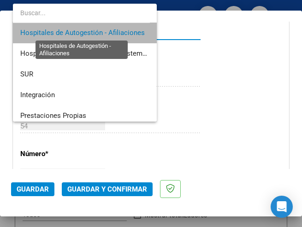
click at [99, 32] on span "Hospitales de Autogestión - Afiliaciones" at bounding box center [82, 33] width 124 height 8
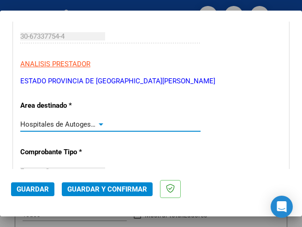
scroll to position [138, 0]
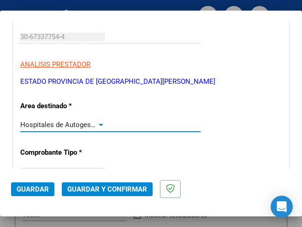
click at [99, 124] on div at bounding box center [101, 125] width 5 height 2
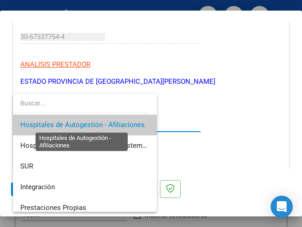
click at [97, 124] on span "Hospitales de Autogestión - Afiliaciones" at bounding box center [82, 125] width 124 height 8
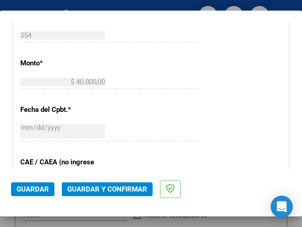
scroll to position [369, 0]
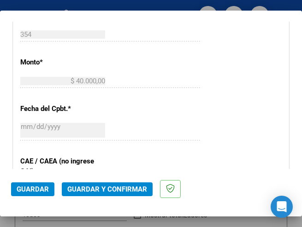
click at [111, 141] on div "2025-07-07 Ingresar la fecha" at bounding box center [110, 131] width 180 height 20
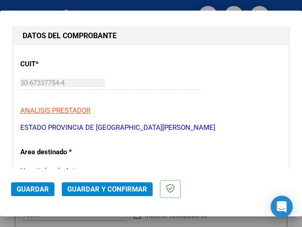
scroll to position [138, 0]
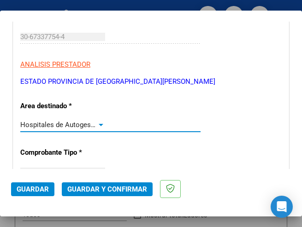
click at [100, 123] on div at bounding box center [101, 124] width 8 height 7
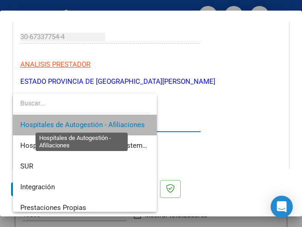
click at [100, 123] on span "Hospitales de Autogestión - Afiliaciones" at bounding box center [82, 125] width 124 height 8
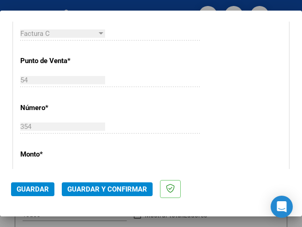
scroll to position [369, 0]
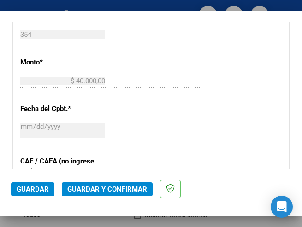
click at [103, 188] on span "Guardar y Confirmar" at bounding box center [107, 189] width 80 height 8
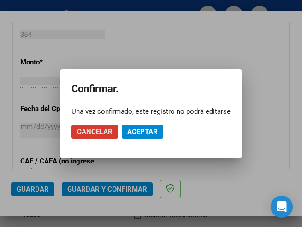
click at [134, 130] on span "Aceptar" at bounding box center [142, 132] width 30 height 8
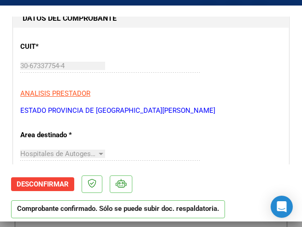
scroll to position [138, 0]
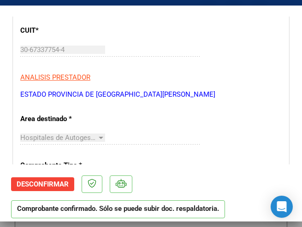
click at [144, 82] on p "ANALISIS PRESTADOR" at bounding box center [150, 77] width 261 height 11
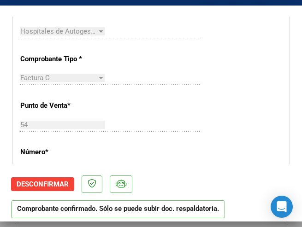
scroll to position [277, 0]
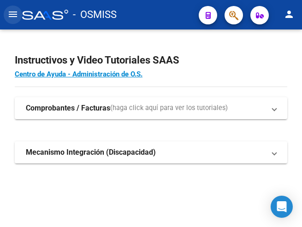
click at [9, 13] on mat-icon "menu" at bounding box center [12, 14] width 11 height 11
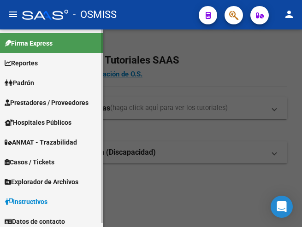
click at [56, 103] on span "Prestadores / Proveedores" at bounding box center [47, 103] width 84 height 10
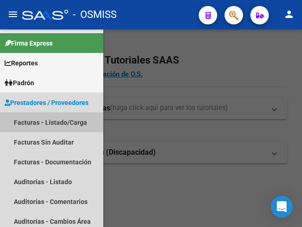
drag, startPoint x: 64, startPoint y: 122, endPoint x: 128, endPoint y: 124, distance: 64.1
click at [64, 123] on link "Facturas - Listado/Carga" at bounding box center [51, 122] width 103 height 20
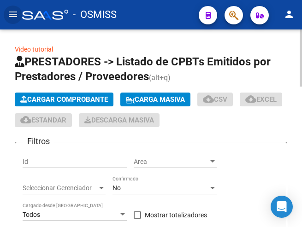
click at [95, 100] on span "Cargar Comprobante" at bounding box center [64, 99] width 88 height 8
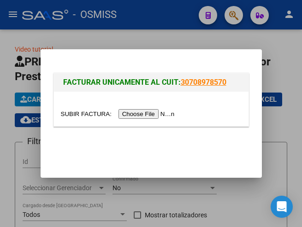
click at [139, 112] on input "file" at bounding box center [119, 114] width 117 height 10
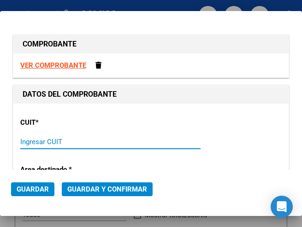
click at [45, 140] on input "Ingresar CUIT" at bounding box center [62, 142] width 85 height 8
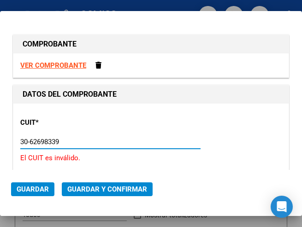
type input "30-62698339-8"
type input "100"
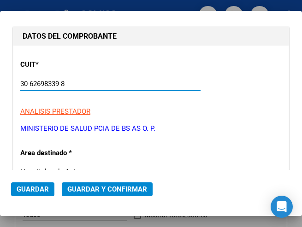
scroll to position [92, 0]
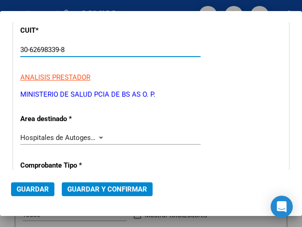
type input "30-62698339-8"
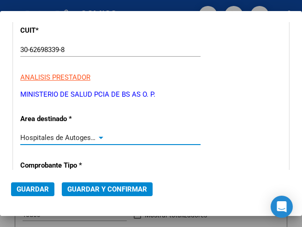
click at [97, 135] on div at bounding box center [101, 137] width 8 height 7
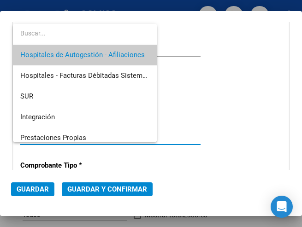
click at [104, 50] on span "Hospitales de Autogestión - Afiliaciones" at bounding box center [84, 55] width 129 height 21
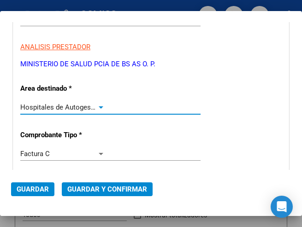
scroll to position [184, 0]
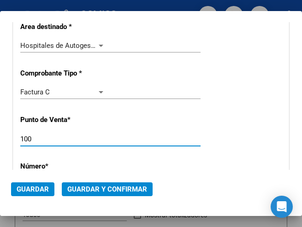
click at [44, 137] on input "100" at bounding box center [62, 139] width 85 height 8
type input "102"
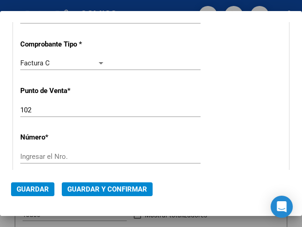
scroll to position [230, 0]
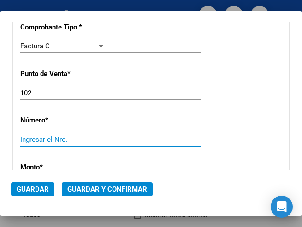
click at [46, 138] on input "Ingresar el Nro." at bounding box center [62, 139] width 85 height 8
type input "3060"
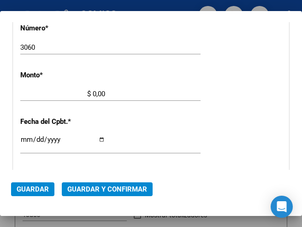
scroll to position [316, 0]
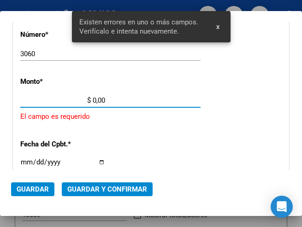
click at [92, 99] on input "$ 0,00" at bounding box center [62, 100] width 85 height 8
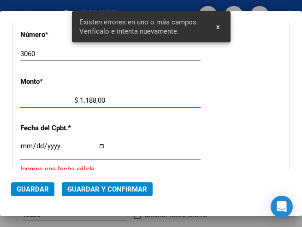
type input "$ 11.889,00"
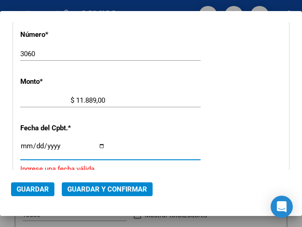
click at [25, 144] on input "Ingresar la fecha" at bounding box center [62, 149] width 85 height 15
type input "[DATE]"
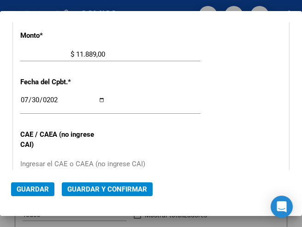
scroll to position [408, 0]
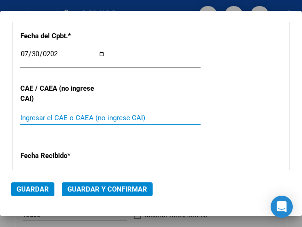
click at [31, 115] on input "Ingresar el CAE o CAEA (no ingrese CAI)" at bounding box center [62, 118] width 85 height 8
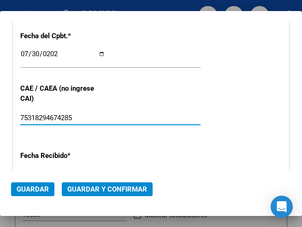
type input "75318294674285"
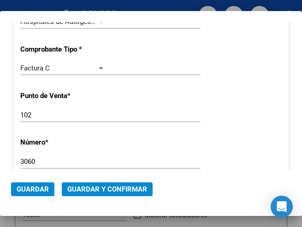
scroll to position [178, 0]
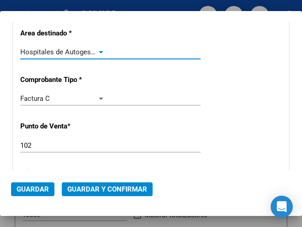
click at [99, 51] on div at bounding box center [101, 52] width 5 height 2
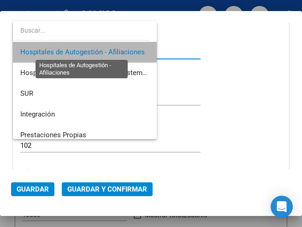
click at [99, 51] on span "Hospitales de Autogestión - Afiliaciones" at bounding box center [82, 52] width 124 height 8
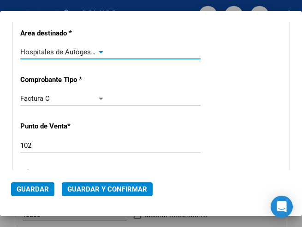
click at [98, 188] on span "Guardar y Confirmar" at bounding box center [107, 189] width 80 height 8
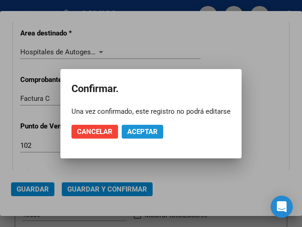
click at [143, 130] on span "Aceptar" at bounding box center [142, 132] width 30 height 8
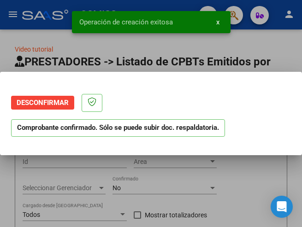
scroll to position [0, 0]
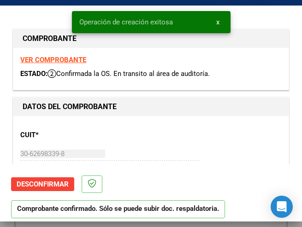
type input "[DATE]"
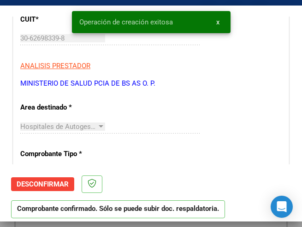
scroll to position [138, 0]
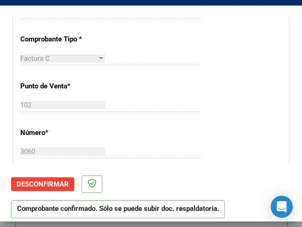
scroll to position [277, 0]
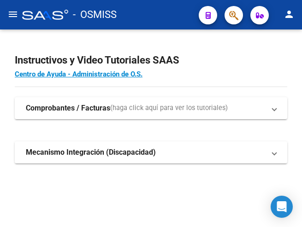
click at [13, 12] on mat-icon "menu" at bounding box center [12, 14] width 11 height 11
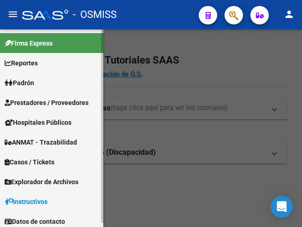
click at [45, 100] on span "Prestadores / Proveedores" at bounding box center [47, 103] width 84 height 10
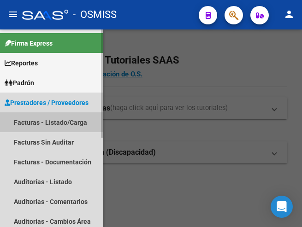
click at [56, 123] on link "Facturas - Listado/Carga" at bounding box center [51, 122] width 103 height 20
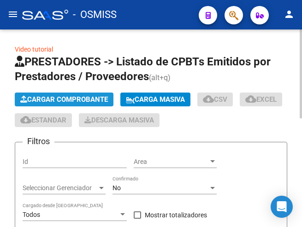
click at [89, 99] on span "Cargar Comprobante" at bounding box center [64, 99] width 88 height 8
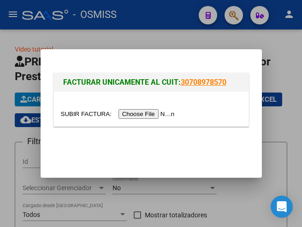
click at [153, 116] on input "file" at bounding box center [119, 114] width 117 height 10
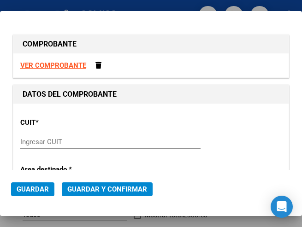
click at [57, 143] on input "Ingresar CUIT" at bounding box center [62, 142] width 85 height 8
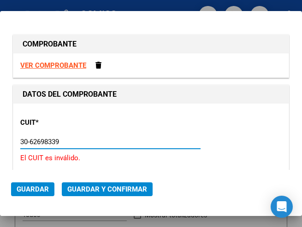
type input "30-62698339-8"
type input "102"
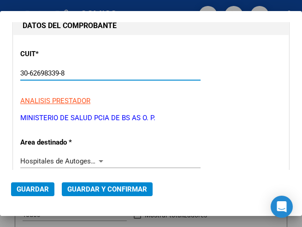
scroll to position [92, 0]
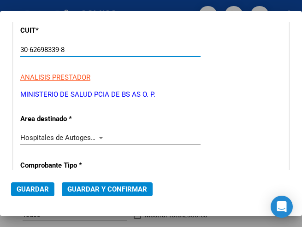
type input "30-62698339-8"
click at [100, 137] on div at bounding box center [101, 138] width 5 height 2
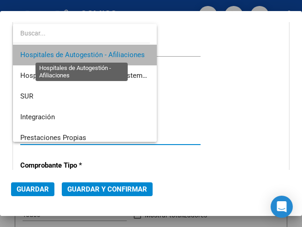
click at [99, 51] on span "Hospitales de Autogestión - Afiliaciones" at bounding box center [82, 55] width 124 height 8
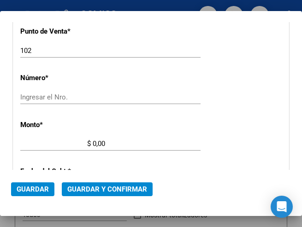
scroll to position [277, 0]
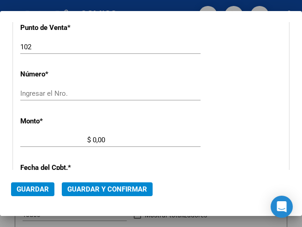
click at [42, 93] on input "Ingresar el Nro." at bounding box center [62, 93] width 85 height 8
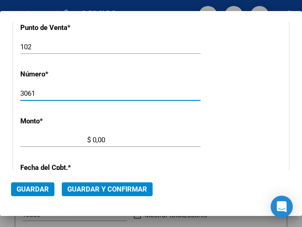
type input "3061"
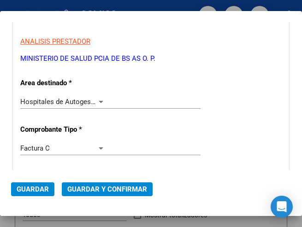
scroll to position [132, 0]
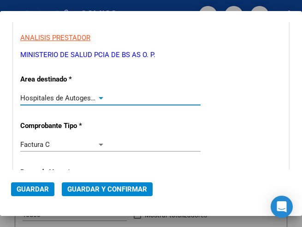
click at [99, 95] on div at bounding box center [101, 97] width 8 height 7
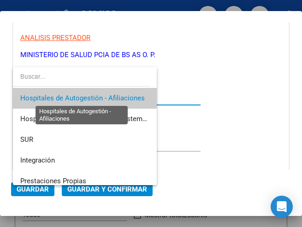
click at [99, 95] on span "Hospitales de Autogestión - Afiliaciones" at bounding box center [82, 98] width 124 height 8
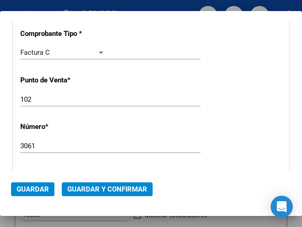
scroll to position [270, 0]
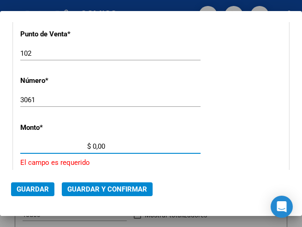
click at [93, 145] on input "$ 0,00" at bounding box center [62, 146] width 85 height 8
type input "$ 643.686,00"
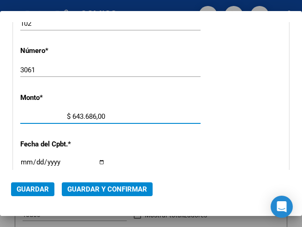
scroll to position [316, 0]
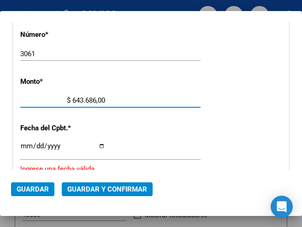
click at [27, 145] on input "Ingresar la fecha" at bounding box center [62, 149] width 85 height 15
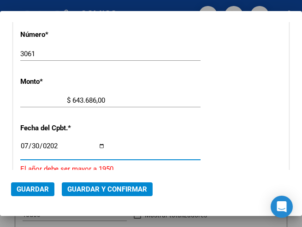
type input "2025-07-30"
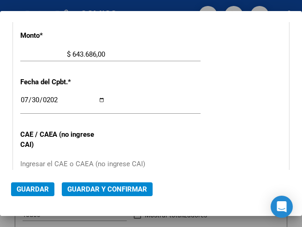
scroll to position [408, 0]
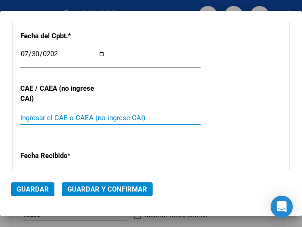
click at [45, 118] on input "Ingresar el CAE o CAEA (no ingrese CAI)" at bounding box center [62, 118] width 85 height 8
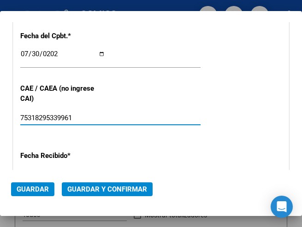
type input "75318295339961"
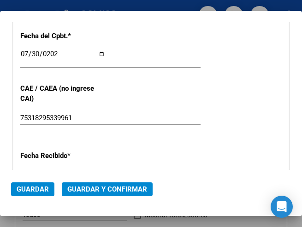
click at [187, 106] on div "CUIT * 30-62698339-8 Ingresar CUIT ANALISIS PRESTADOR MINISTERIO DE SALUD PCIA …" at bounding box center [150, 27] width 275 height 664
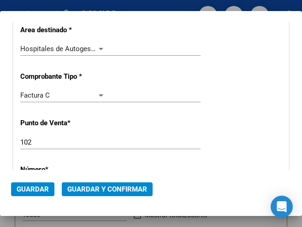
scroll to position [178, 0]
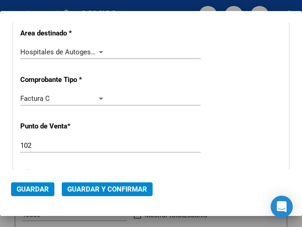
click at [99, 52] on div at bounding box center [101, 52] width 5 height 2
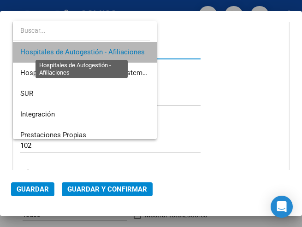
click at [98, 52] on span "Hospitales de Autogestión - Afiliaciones" at bounding box center [82, 52] width 124 height 8
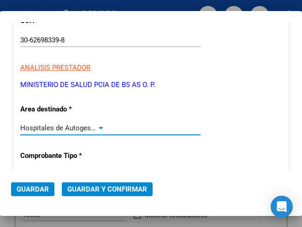
scroll to position [86, 0]
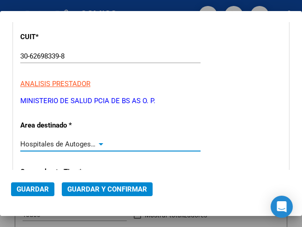
click at [99, 142] on div at bounding box center [101, 144] width 8 height 7
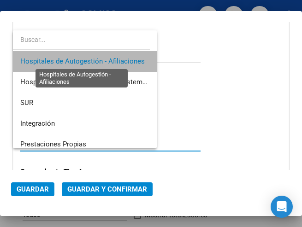
click at [105, 58] on span "Hospitales de Autogestión - Afiliaciones" at bounding box center [82, 61] width 124 height 8
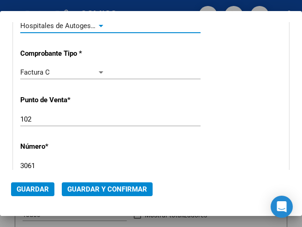
scroll to position [224, 0]
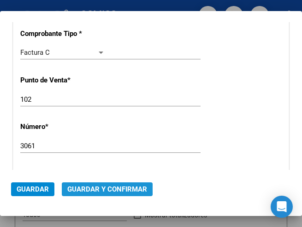
click at [100, 188] on span "Guardar y Confirmar" at bounding box center [107, 189] width 80 height 8
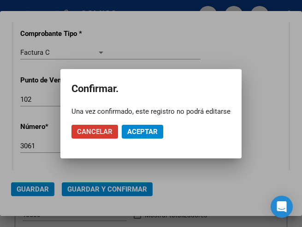
click at [143, 133] on span "Aceptar" at bounding box center [142, 132] width 30 height 8
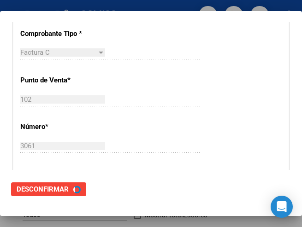
scroll to position [0, 0]
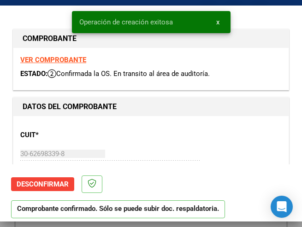
type input "2025-09-28"
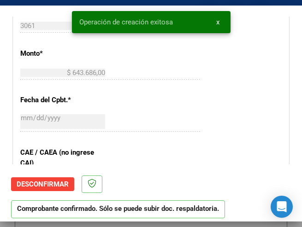
scroll to position [369, 0]
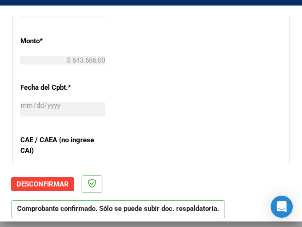
click at [173, 104] on div "2025-07-30 Ingresar la fecha" at bounding box center [110, 110] width 180 height 20
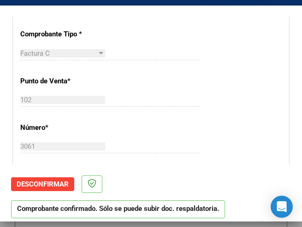
scroll to position [230, 0]
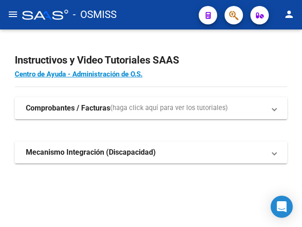
click at [17, 17] on mat-icon "menu" at bounding box center [12, 14] width 11 height 11
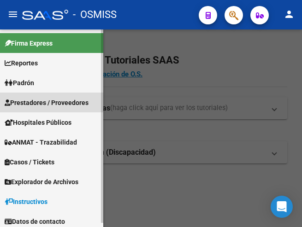
drag, startPoint x: 40, startPoint y: 101, endPoint x: 45, endPoint y: 104, distance: 5.8
click at [41, 102] on span "Prestadores / Proveedores" at bounding box center [47, 103] width 84 height 10
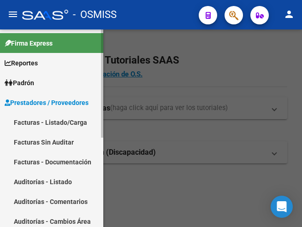
click at [59, 122] on link "Facturas - Listado/Carga" at bounding box center [51, 122] width 103 height 20
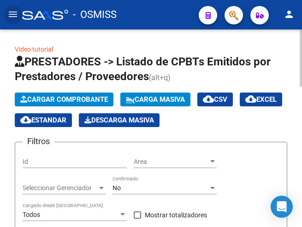
click at [75, 97] on span "Cargar Comprobante" at bounding box center [64, 99] width 88 height 8
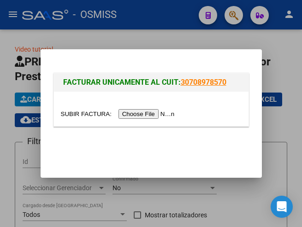
click at [159, 113] on input "file" at bounding box center [119, 114] width 117 height 10
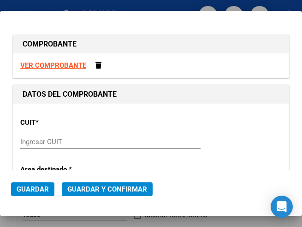
click at [35, 140] on input "Ingresar CUIT" at bounding box center [62, 142] width 85 height 8
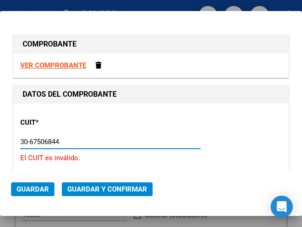
type input "30-67506844-1"
type input "113"
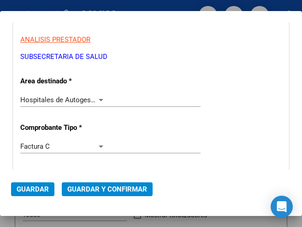
scroll to position [138, 0]
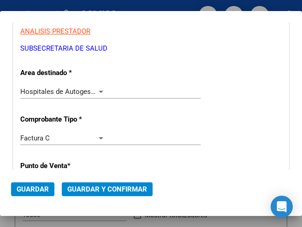
type input "30-67506844-1"
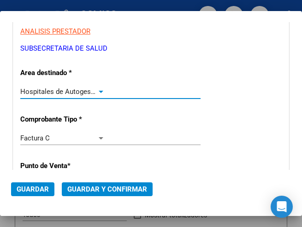
click at [99, 91] on div at bounding box center [101, 92] width 5 height 2
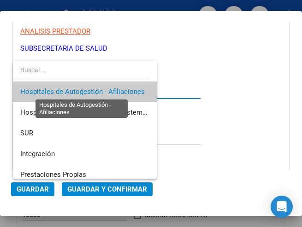
click at [98, 91] on span "Hospitales de Autogestión - Afiliaciones" at bounding box center [82, 92] width 124 height 8
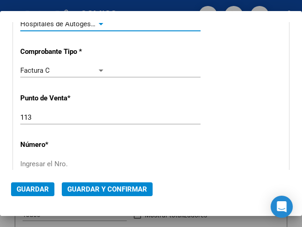
scroll to position [230, 0]
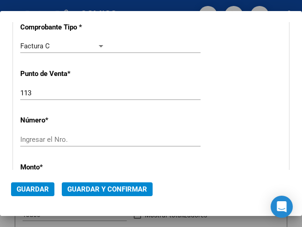
click at [51, 140] on input "Ingresar el Nro." at bounding box center [62, 139] width 85 height 8
type input "6744"
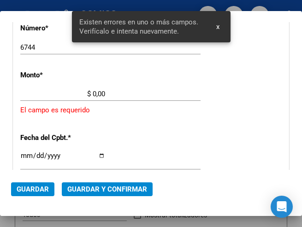
scroll to position [316, 0]
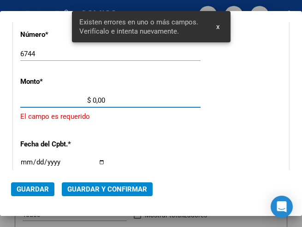
click at [93, 99] on input "$ 0,00" at bounding box center [62, 100] width 85 height 8
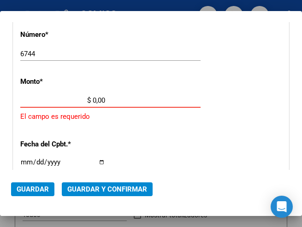
click at [92, 99] on input "$ 0,00" at bounding box center [62, 100] width 85 height 8
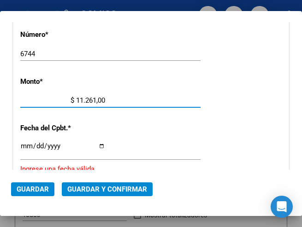
type input "$ 112.614,00"
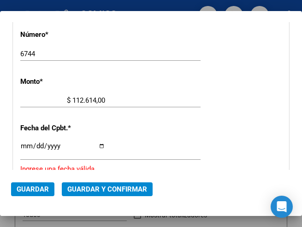
click at [26, 144] on input "Ingresar la fecha" at bounding box center [62, 149] width 85 height 15
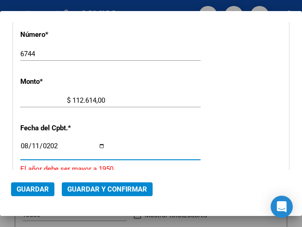
type input "[DATE]"
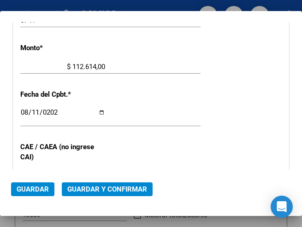
scroll to position [362, 0]
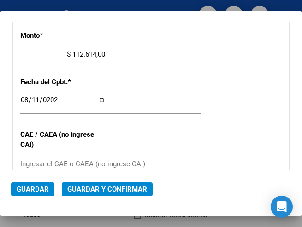
click at [49, 157] on div "Ingresar el CAE o CAEA (no ingrese CAI)" at bounding box center [110, 164] width 180 height 14
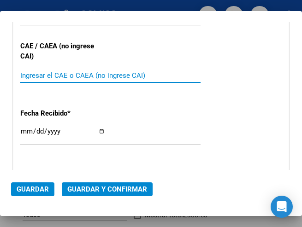
scroll to position [454, 0]
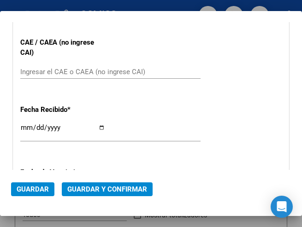
click at [31, 66] on div "Ingresar el CAE o CAEA (no ingrese CAI)" at bounding box center [110, 72] width 180 height 14
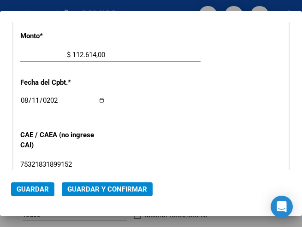
scroll to position [362, 0]
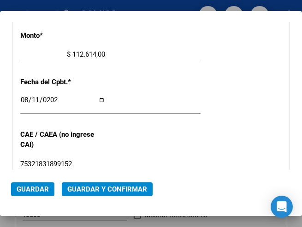
type input "75321831899152"
click at [145, 68] on div "$ 112.614,00 Ingresar el monto" at bounding box center [110, 58] width 180 height 23
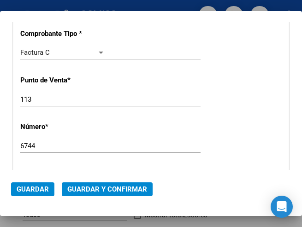
scroll to position [178, 0]
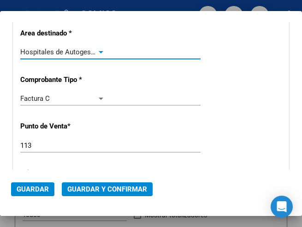
click at [101, 51] on div at bounding box center [101, 51] width 8 height 7
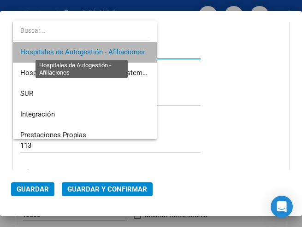
click at [101, 51] on span "Hospitales de Autogestión - Afiliaciones" at bounding box center [82, 52] width 124 height 8
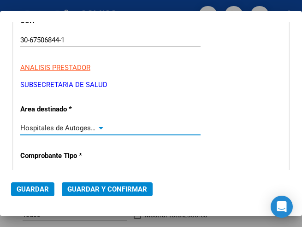
scroll to position [86, 0]
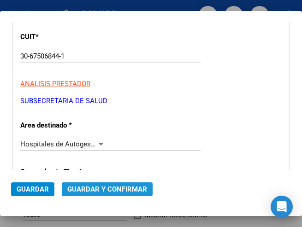
click at [100, 190] on span "Guardar y Confirmar" at bounding box center [107, 189] width 80 height 8
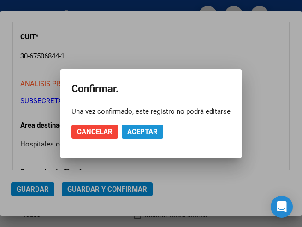
click at [134, 129] on span "Aceptar" at bounding box center [142, 132] width 30 height 8
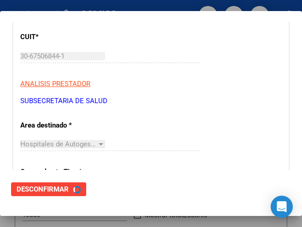
scroll to position [0, 0]
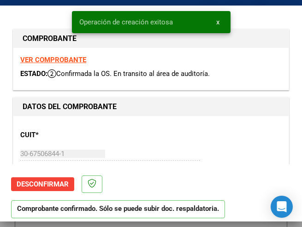
type input "2025-10-10"
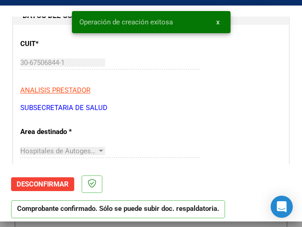
scroll to position [92, 0]
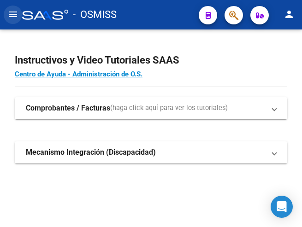
click at [11, 13] on mat-icon "menu" at bounding box center [12, 14] width 11 height 11
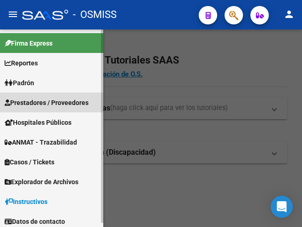
click at [39, 100] on span "Prestadores / Proveedores" at bounding box center [47, 103] width 84 height 10
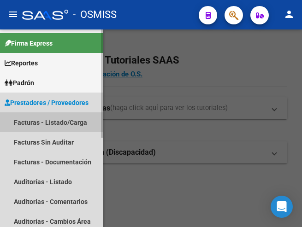
click at [44, 121] on link "Facturas - Listado/Carga" at bounding box center [51, 122] width 103 height 20
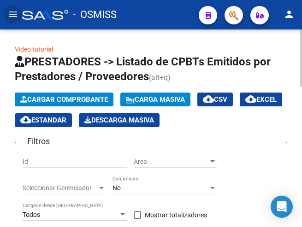
click at [85, 99] on span "Cargar Comprobante" at bounding box center [64, 99] width 88 height 8
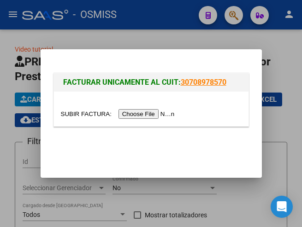
click at [151, 117] on input "file" at bounding box center [119, 114] width 117 height 10
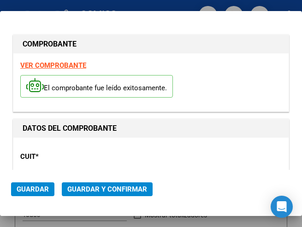
type input "[DATE]"
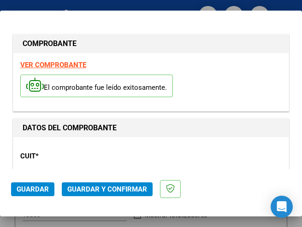
click at [94, 154] on p "CUIT *" at bounding box center [59, 156] width 78 height 11
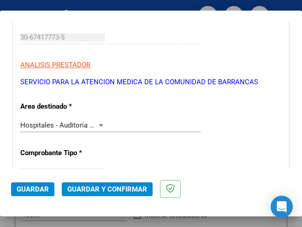
scroll to position [138, 0]
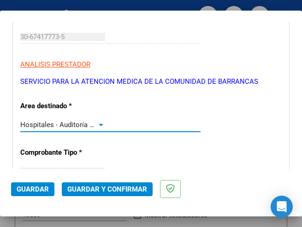
click at [98, 123] on div at bounding box center [101, 124] width 8 height 7
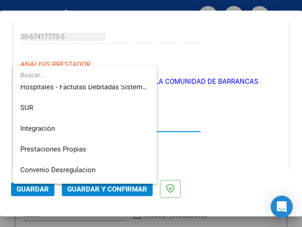
scroll to position [0, 0]
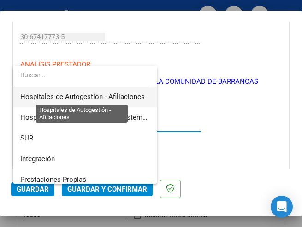
click at [105, 94] on span "Hospitales de Autogestión - Afiliaciones" at bounding box center [82, 97] width 124 height 8
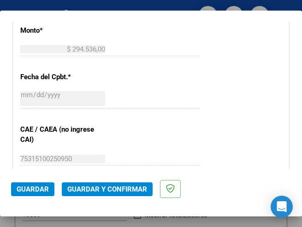
scroll to position [415, 0]
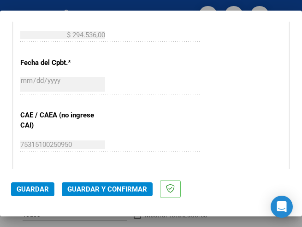
click at [147, 80] on div "2025-08-05 Ingresar la fecha" at bounding box center [110, 85] width 180 height 20
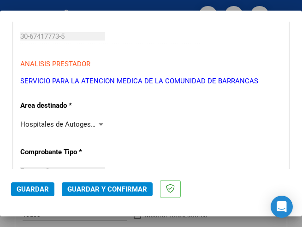
scroll to position [138, 0]
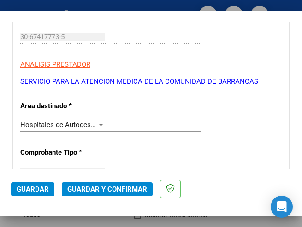
click at [98, 123] on div at bounding box center [101, 124] width 8 height 7
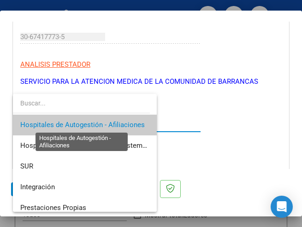
click at [98, 123] on span "Hospitales de Autogestión - Afiliaciones" at bounding box center [82, 125] width 124 height 8
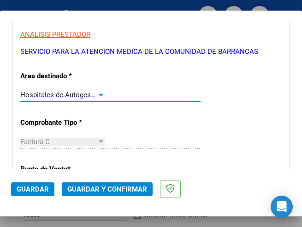
scroll to position [184, 0]
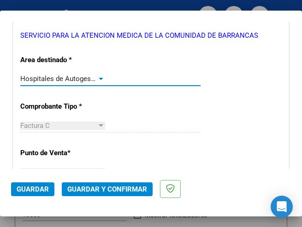
click at [99, 78] on div at bounding box center [101, 79] width 5 height 2
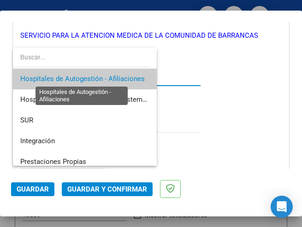
click at [99, 77] on span "Hospitales de Autogestión - Afiliaciones" at bounding box center [82, 79] width 124 height 8
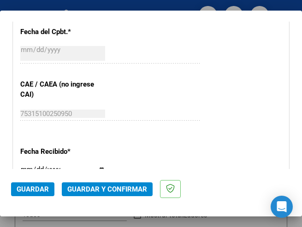
scroll to position [461, 0]
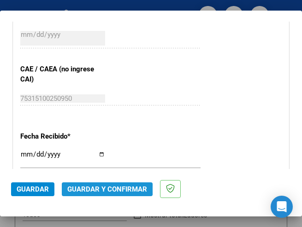
click at [104, 189] on span "Guardar y Confirmar" at bounding box center [107, 189] width 80 height 8
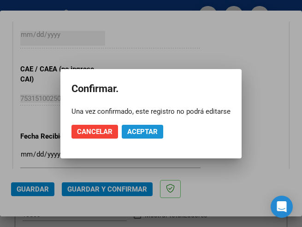
click at [143, 130] on span "Aceptar" at bounding box center [142, 132] width 30 height 8
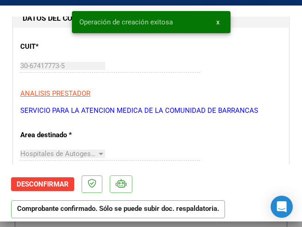
scroll to position [138, 0]
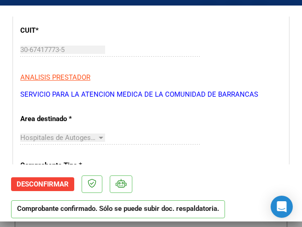
click at [141, 71] on div "CUIT * 30-67417773-5 Ingresar CUIT ANALISIS PRESTADOR SERVICIO PARA LA ATENCION…" at bounding box center [150, 58] width 261 height 81
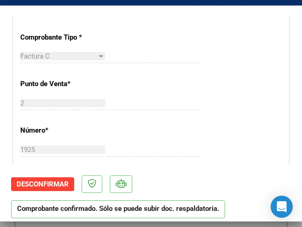
scroll to position [323, 0]
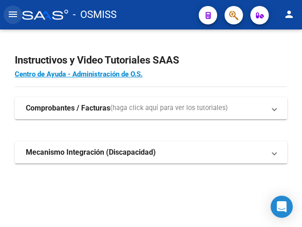
click at [12, 12] on mat-icon "menu" at bounding box center [12, 14] width 11 height 11
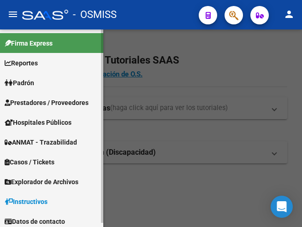
click at [44, 103] on span "Prestadores / Proveedores" at bounding box center [47, 103] width 84 height 10
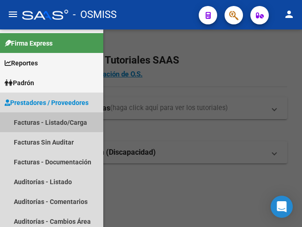
drag, startPoint x: 41, startPoint y: 118, endPoint x: 51, endPoint y: 114, distance: 11.2
click at [41, 118] on link "Facturas - Listado/Carga" at bounding box center [51, 122] width 103 height 20
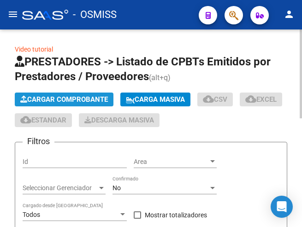
click at [52, 96] on span "Cargar Comprobante" at bounding box center [64, 99] width 88 height 8
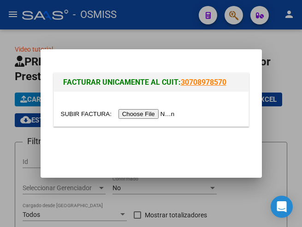
click at [139, 112] on input "file" at bounding box center [119, 114] width 117 height 10
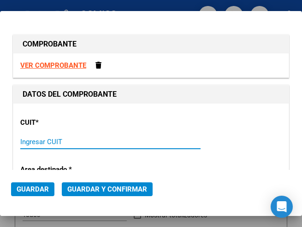
click at [53, 144] on input "Ingresar CUIT" at bounding box center [62, 142] width 85 height 8
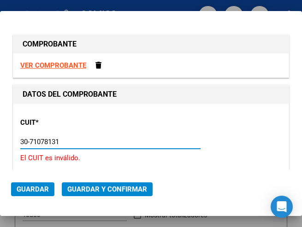
type input "30-71078131-8"
type input "6"
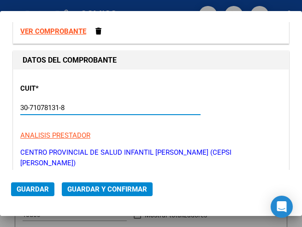
scroll to position [92, 0]
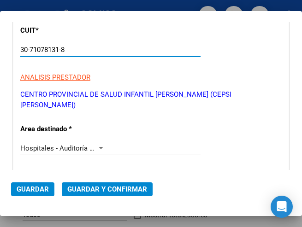
type input "30-71078131-8"
click at [99, 147] on div at bounding box center [101, 148] width 5 height 2
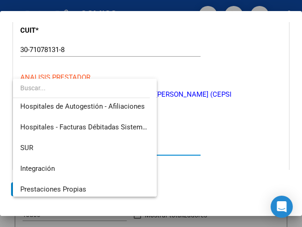
scroll to position [0, 0]
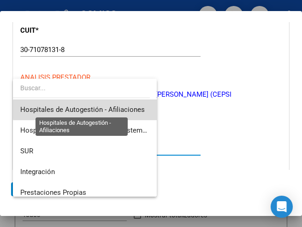
click at [95, 110] on span "Hospitales de Autogestión - Afiliaciones" at bounding box center [82, 110] width 124 height 8
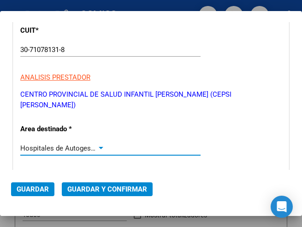
click at [97, 145] on div at bounding box center [101, 148] width 8 height 7
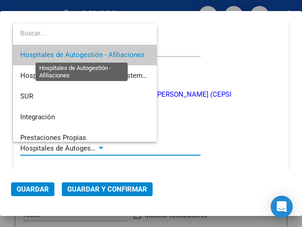
click at [106, 53] on span "Hospitales de Autogestión - Afiliaciones" at bounding box center [82, 55] width 124 height 8
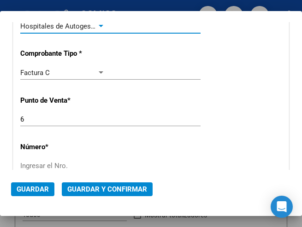
scroll to position [230, 0]
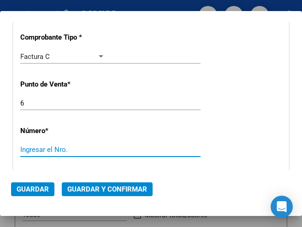
click at [50, 146] on input "Ingresar el Nro." at bounding box center [62, 150] width 85 height 8
type input "2135"
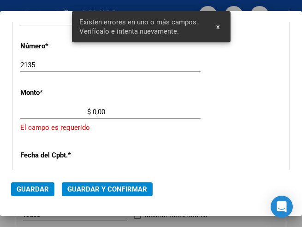
scroll to position [316, 0]
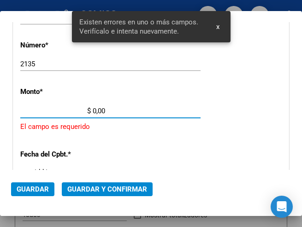
click at [93, 107] on input "$ 0,00" at bounding box center [62, 111] width 85 height 8
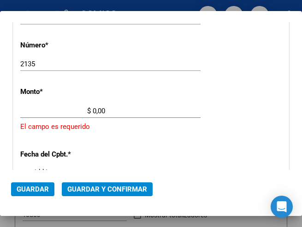
click at [93, 107] on input "$ 0,00" at bounding box center [62, 111] width 85 height 8
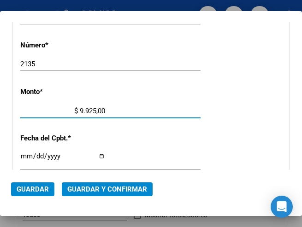
type input "$ 99.258,00"
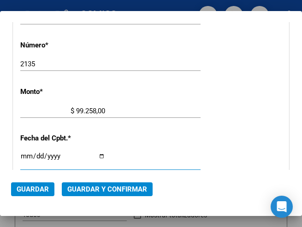
click at [22, 153] on input "Ingresar la fecha" at bounding box center [62, 160] width 85 height 15
type input "[DATE]"
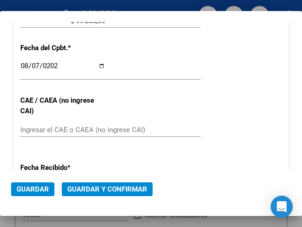
scroll to position [408, 0]
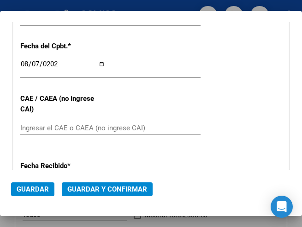
click at [29, 124] on input "Ingresar el CAE o CAEA (no ingrese CAI)" at bounding box center [62, 128] width 85 height 8
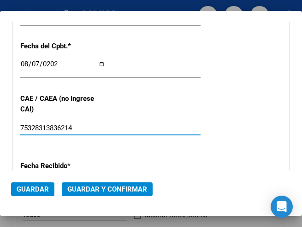
type input "75328313836214"
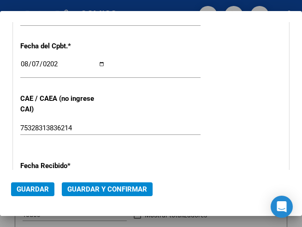
scroll to position [362, 0]
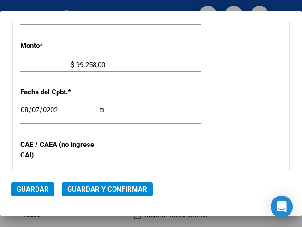
click at [171, 105] on div "2025-08-07 Ingresar la fecha" at bounding box center [110, 115] width 180 height 20
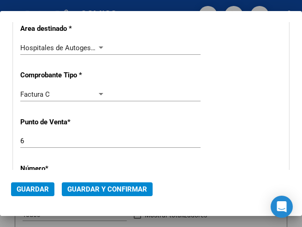
scroll to position [178, 0]
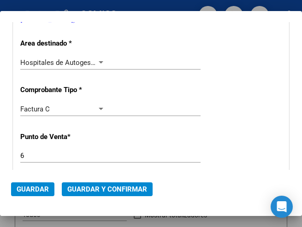
click at [92, 56] on div "Hospitales de Autogestión - Afiliaciones Seleccionar Area" at bounding box center [110, 63] width 180 height 14
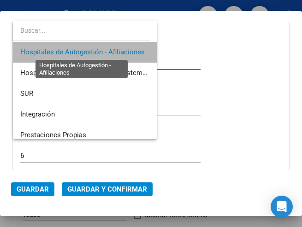
click at [103, 54] on span "Hospitales de Autogestión - Afiliaciones" at bounding box center [82, 52] width 124 height 8
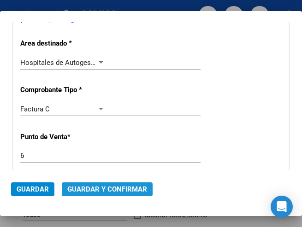
click at [105, 187] on span "Guardar y Confirmar" at bounding box center [107, 189] width 80 height 8
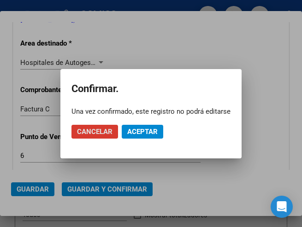
click at [148, 134] on span "Aceptar" at bounding box center [142, 132] width 30 height 8
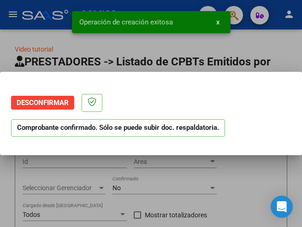
scroll to position [0, 0]
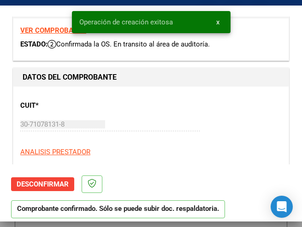
type input "2025-10-06"
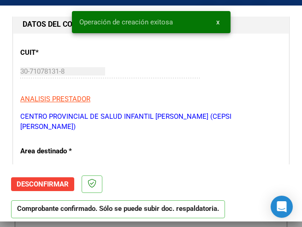
scroll to position [92, 0]
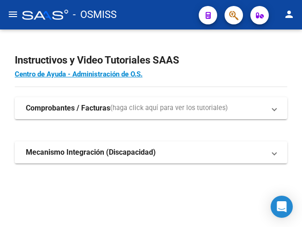
click at [11, 14] on mat-icon "menu" at bounding box center [12, 14] width 11 height 11
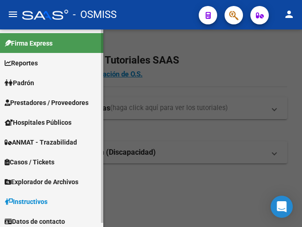
click at [38, 98] on span "Prestadores / Proveedores" at bounding box center [47, 103] width 84 height 10
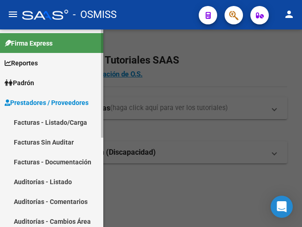
click at [45, 118] on link "Facturas - Listado/Carga" at bounding box center [51, 122] width 103 height 20
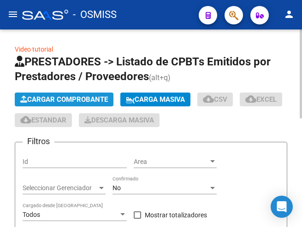
click at [101, 96] on span "Cargar Comprobante" at bounding box center [64, 99] width 88 height 8
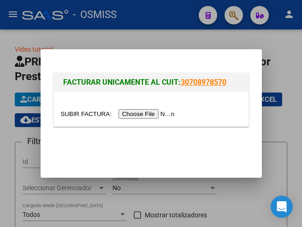
click at [159, 112] on input "file" at bounding box center [119, 114] width 117 height 10
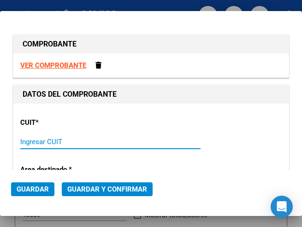
click at [52, 142] on input "Ingresar CUIT" at bounding box center [62, 142] width 85 height 8
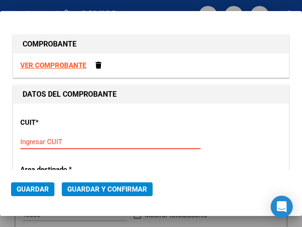
click at [51, 141] on input "Ingresar CUIT" at bounding box center [62, 142] width 85 height 8
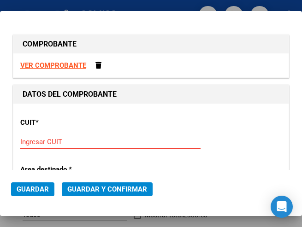
click at [38, 141] on input "Ingresar CUIT" at bounding box center [62, 142] width 85 height 8
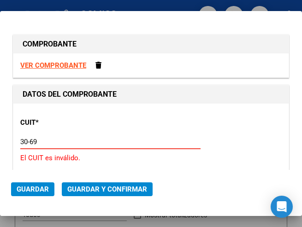
click at [41, 141] on input "30-69" at bounding box center [62, 142] width 85 height 8
type input "30-69182284-9"
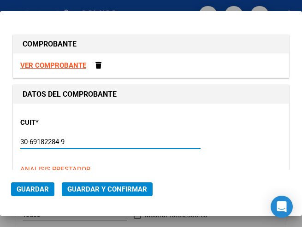
type input "1322"
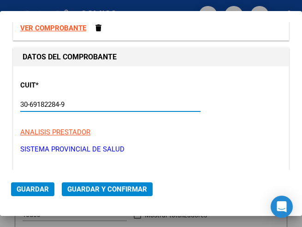
scroll to position [92, 0]
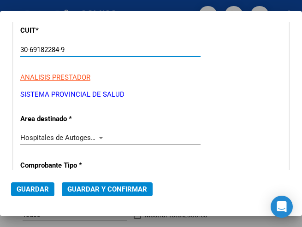
type input "30-69182284-9"
click at [98, 136] on div at bounding box center [101, 137] width 8 height 7
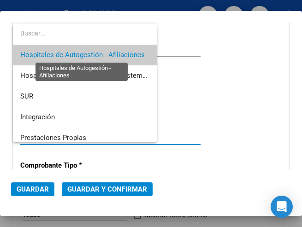
click at [100, 53] on span "Hospitales de Autogestión - Afiliaciones" at bounding box center [82, 55] width 124 height 8
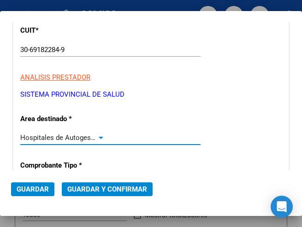
click at [99, 138] on div at bounding box center [101, 138] width 5 height 2
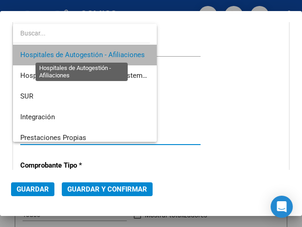
click at [103, 54] on span "Hospitales de Autogestión - Afiliaciones" at bounding box center [82, 55] width 124 height 8
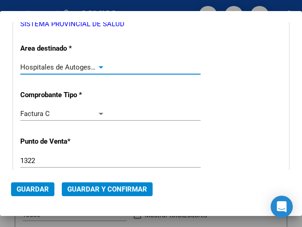
scroll to position [184, 0]
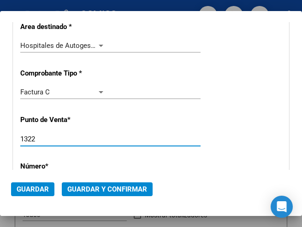
click at [39, 139] on input "1322" at bounding box center [62, 139] width 85 height 8
type input "1396"
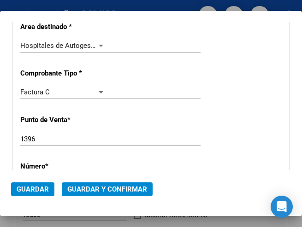
scroll to position [277, 0]
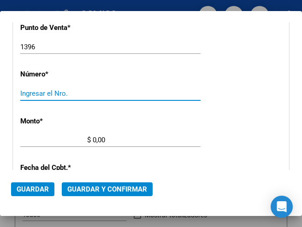
click at [46, 93] on input "Ingresar el Nro." at bounding box center [62, 93] width 85 height 8
type input "2659"
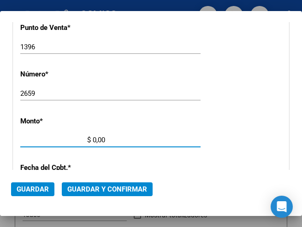
click at [94, 139] on input "$ 0,00" at bounding box center [62, 140] width 85 height 8
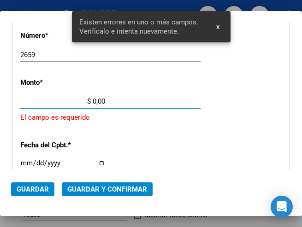
scroll to position [316, 0]
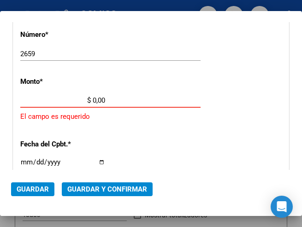
click at [93, 99] on input "$ 0,00" at bounding box center [62, 100] width 85 height 8
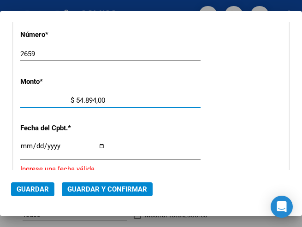
click at [103, 100] on div "$ 54.894,00 Ingresar el monto" at bounding box center [110, 101] width 180 height 14
click at [101, 97] on input "$ 54.894,00" at bounding box center [62, 100] width 85 height 8
click at [102, 100] on input "$ 54.894,00" at bounding box center [62, 100] width 85 height 8
type input "$ 54.894,77"
click at [24, 147] on input "Ingresar la fecha" at bounding box center [62, 149] width 85 height 15
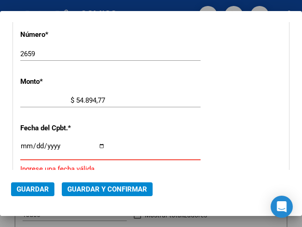
click at [25, 144] on input "Ingresar la fecha" at bounding box center [62, 149] width 85 height 15
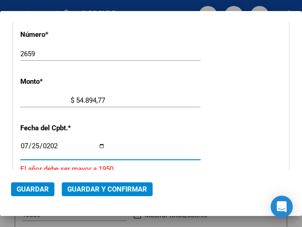
type input "2025-07-25"
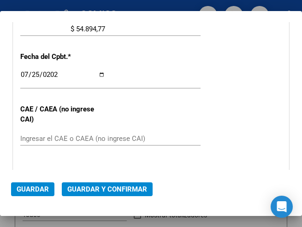
scroll to position [408, 0]
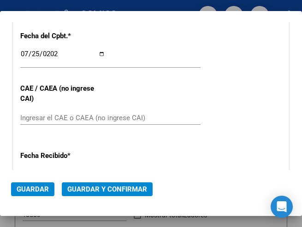
click at [145, 54] on div "2025-07-25 Ingresar la fecha" at bounding box center [110, 58] width 180 height 20
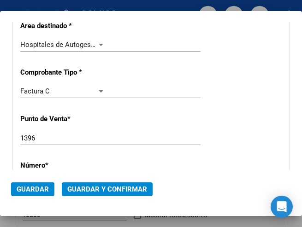
scroll to position [132, 0]
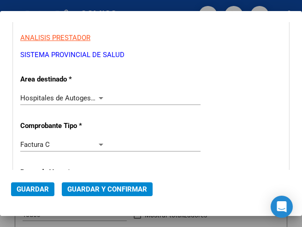
click at [99, 98] on div at bounding box center [101, 98] width 5 height 2
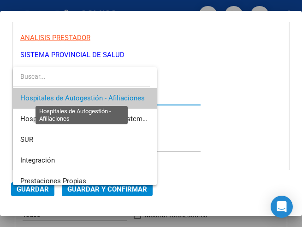
click at [98, 98] on span "Hospitales de Autogestión - Afiliaciones" at bounding box center [82, 98] width 124 height 8
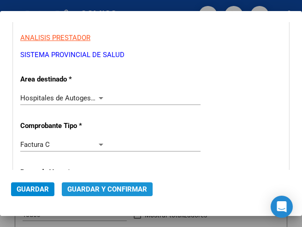
click at [101, 189] on span "Guardar y Confirmar" at bounding box center [107, 189] width 80 height 8
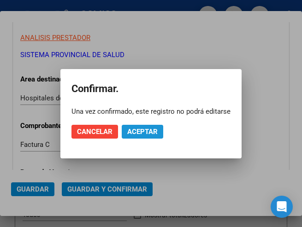
click at [134, 134] on span "Aceptar" at bounding box center [142, 132] width 30 height 8
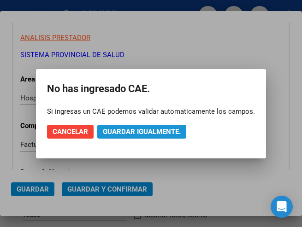
click at [145, 129] on span "Guardar igualmente." at bounding box center [142, 132] width 78 height 8
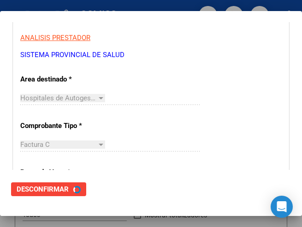
scroll to position [0, 0]
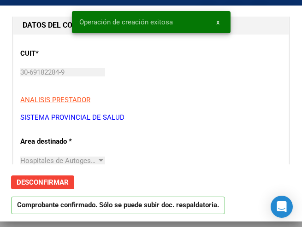
type input "2025-09-23"
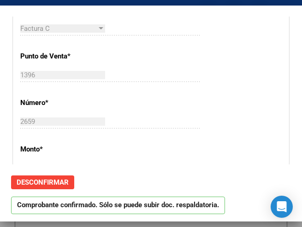
scroll to position [277, 0]
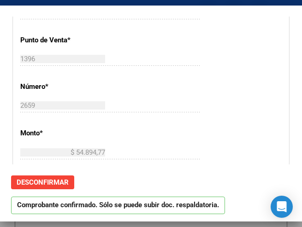
click at [196, 60] on app-form-text-field "Punto de Venta * 1396 Ingresar el Nro." at bounding box center [114, 50] width 188 height 28
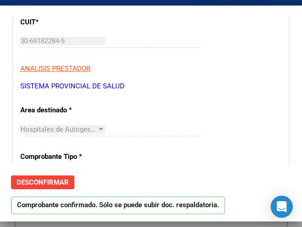
scroll to position [92, 0]
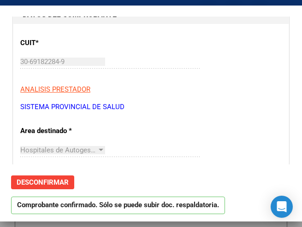
click at [187, 102] on p "SISTEMA PROVINCIAL DE SALUD" at bounding box center [150, 107] width 261 height 11
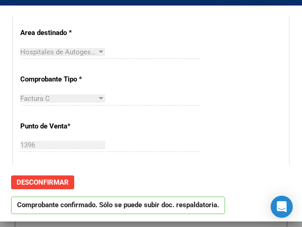
scroll to position [230, 0]
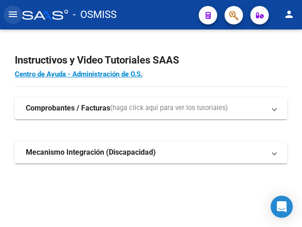
drag, startPoint x: 9, startPoint y: 12, endPoint x: 13, endPoint y: 16, distance: 5.9
click at [9, 12] on mat-icon "menu" at bounding box center [12, 14] width 11 height 11
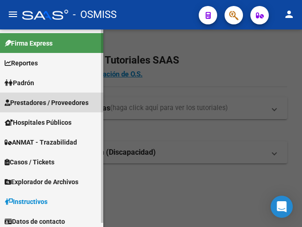
click at [38, 100] on span "Prestadores / Proveedores" at bounding box center [47, 103] width 84 height 10
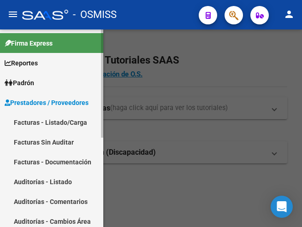
click at [46, 119] on link "Facturas - Listado/Carga" at bounding box center [51, 122] width 103 height 20
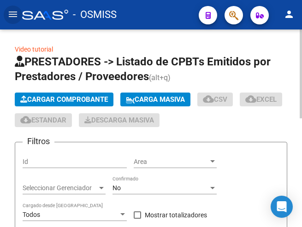
click at [76, 100] on span "Cargar Comprobante" at bounding box center [64, 99] width 88 height 8
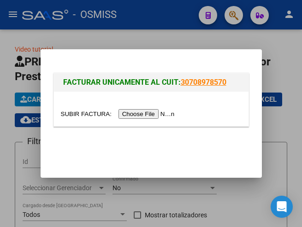
click at [145, 114] on input "file" at bounding box center [119, 114] width 117 height 10
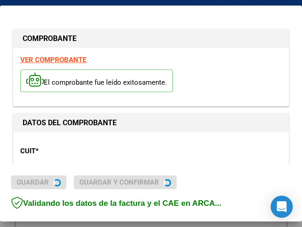
type input "[DATE]"
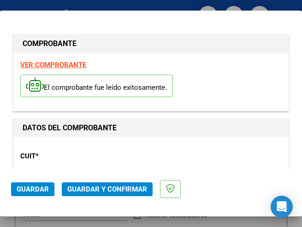
click at [72, 168] on div "CUIT * 30-67337754-4 Ingresar CUIT ANALISIS PRESTADOR ESTADO PROVINCIA DE [GEOG…" at bounding box center [150, 184] width 261 height 81
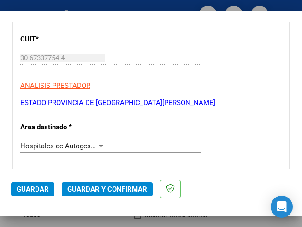
scroll to position [138, 0]
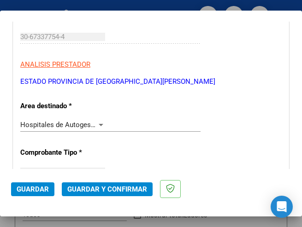
click at [99, 125] on div at bounding box center [101, 125] width 5 height 2
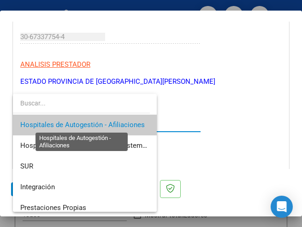
click at [99, 125] on span "Hospitales de Autogestión - Afiliaciones" at bounding box center [82, 125] width 124 height 8
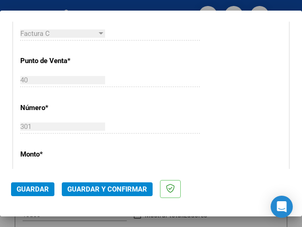
scroll to position [323, 0]
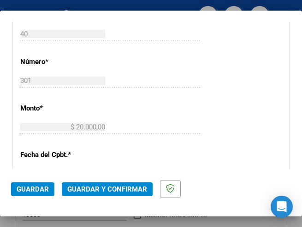
click at [141, 109] on div "CUIT * 30-67337754-4 Ingresar CUIT ANALISIS PRESTADOR ESTADO PROVINCIA DE [GEOG…" at bounding box center [150, 147] width 275 height 664
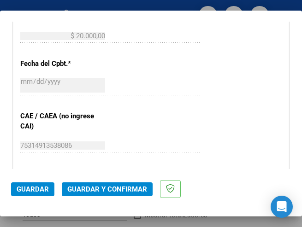
scroll to position [415, 0]
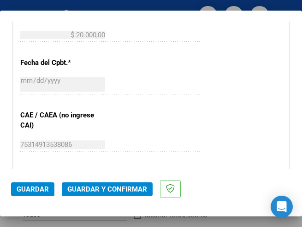
click at [103, 187] on span "Guardar y Confirmar" at bounding box center [107, 189] width 80 height 8
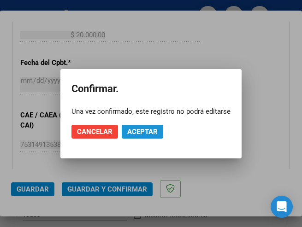
click at [143, 125] on button "Aceptar" at bounding box center [142, 132] width 41 height 14
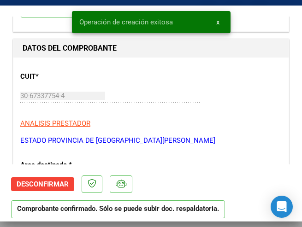
scroll to position [138, 0]
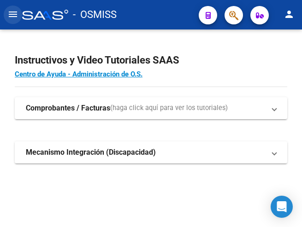
click at [10, 10] on mat-icon "menu" at bounding box center [12, 14] width 11 height 11
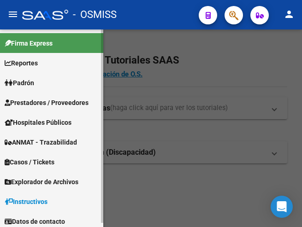
click at [35, 100] on span "Prestadores / Proveedores" at bounding box center [47, 103] width 84 height 10
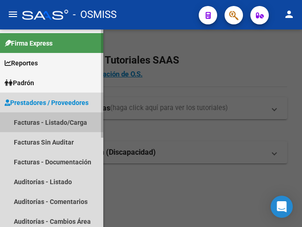
click at [47, 120] on link "Facturas - Listado/Carga" at bounding box center [51, 122] width 103 height 20
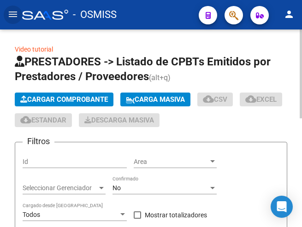
click at [92, 99] on span "Cargar Comprobante" at bounding box center [64, 99] width 88 height 8
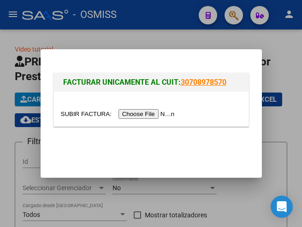
click at [148, 116] on input "file" at bounding box center [119, 114] width 117 height 10
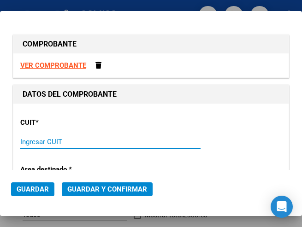
click at [45, 142] on input "Ingresar CUIT" at bounding box center [62, 142] width 85 height 8
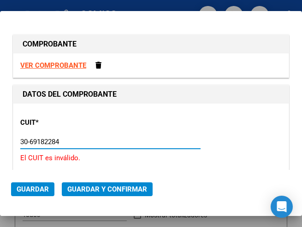
type input "30-69182284-9"
type input "1396"
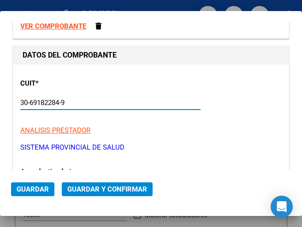
scroll to position [92, 0]
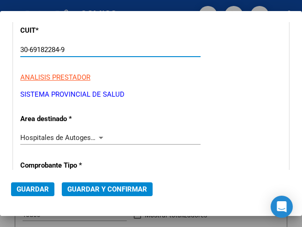
type input "30-69182284-9"
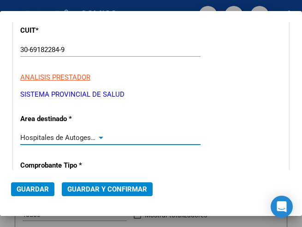
click at [99, 138] on div at bounding box center [101, 138] width 5 height 2
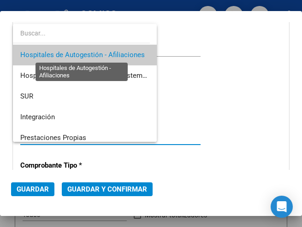
click at [106, 56] on span "Hospitales de Autogestión - Afiliaciones" at bounding box center [82, 55] width 124 height 8
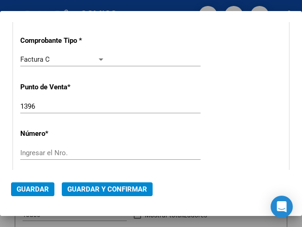
scroll to position [230, 0]
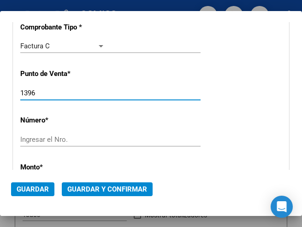
click at [35, 93] on input "1396" at bounding box center [62, 93] width 85 height 8
type input "1316"
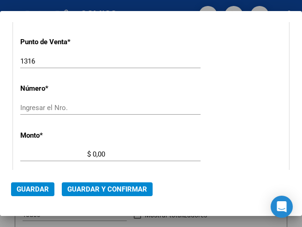
scroll to position [277, 0]
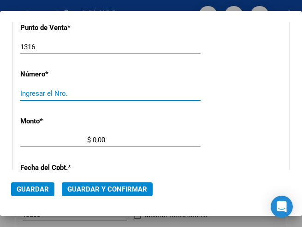
click at [37, 94] on input "Ingresar el Nro." at bounding box center [62, 93] width 85 height 8
type input "1411"
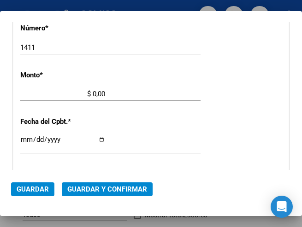
scroll to position [329, 0]
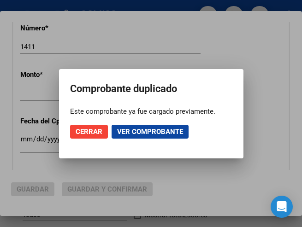
click at [165, 47] on div at bounding box center [151, 113] width 302 height 227
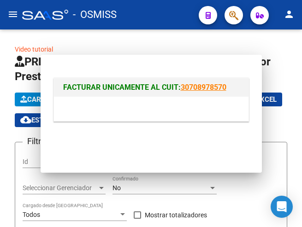
scroll to position [0, 0]
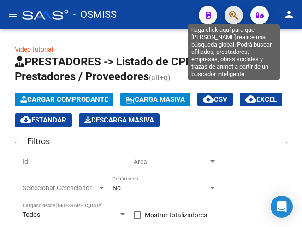
click at [235, 13] on icon "button" at bounding box center [233, 15] width 9 height 11
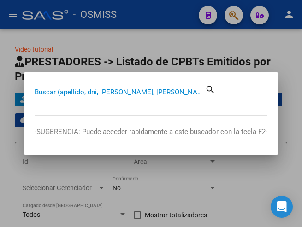
click at [160, 91] on input "Buscar (apellido, dni, [PERSON_NAME], [PERSON_NAME], cuit, obra social)" at bounding box center [120, 92] width 171 height 8
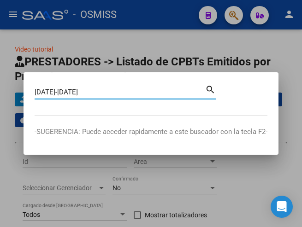
type input "[DATE]-[DATE]"
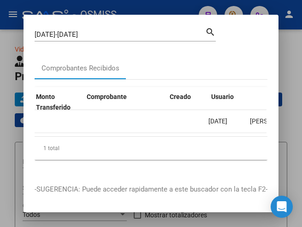
scroll to position [0, 938]
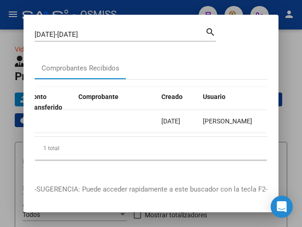
click at [141, 5] on div at bounding box center [151, 113] width 302 height 227
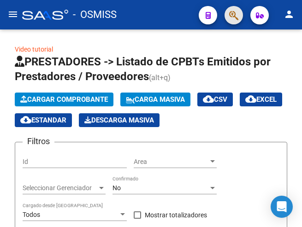
click at [238, 21] on span "button" at bounding box center [233, 15] width 9 height 19
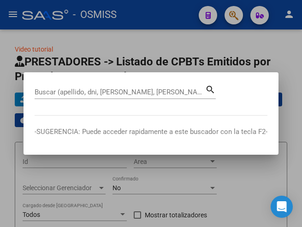
click at [144, 87] on div "Buscar (apellido, dni, [PERSON_NAME], [PERSON_NAME], cuit, obra social)" at bounding box center [120, 92] width 171 height 14
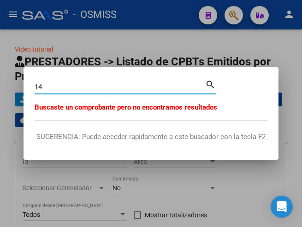
type input "1"
